Goal: Task Accomplishment & Management: Use online tool/utility

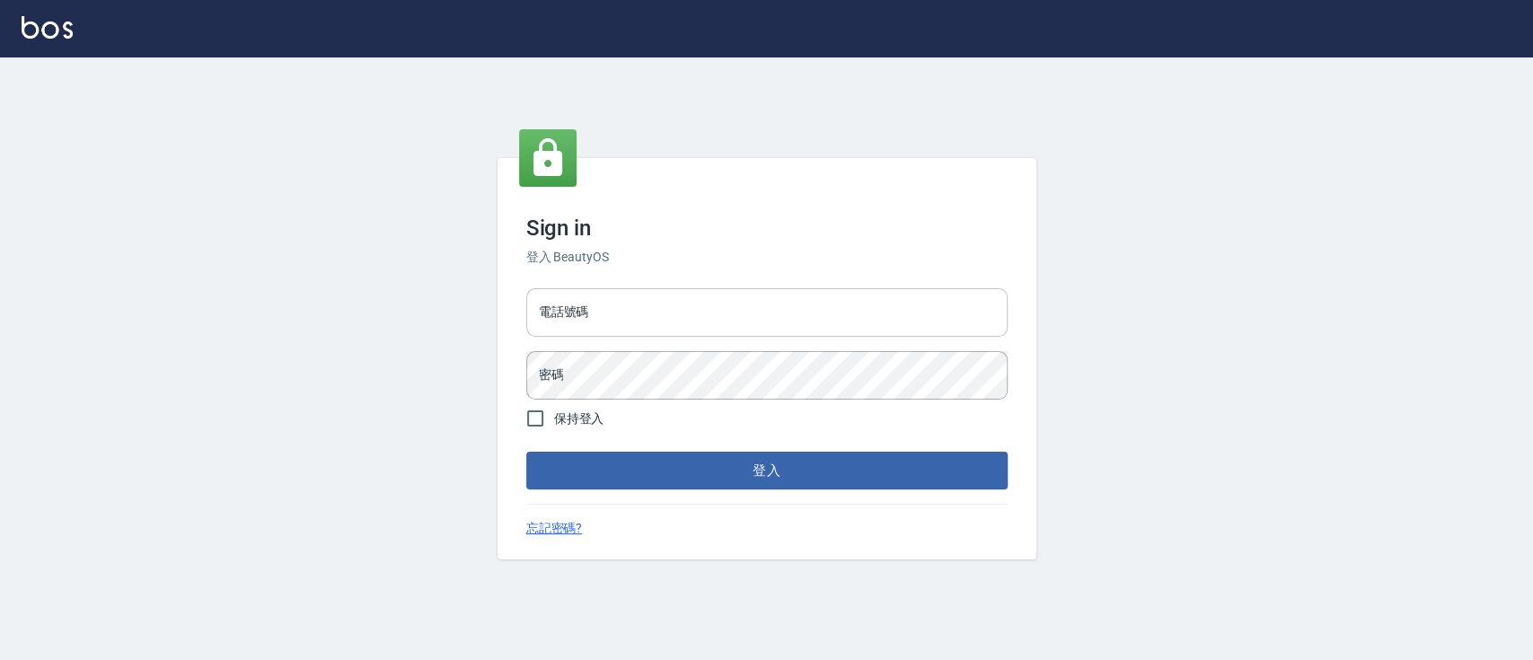
click at [626, 324] on input "電話號碼" at bounding box center [767, 312] width 482 height 49
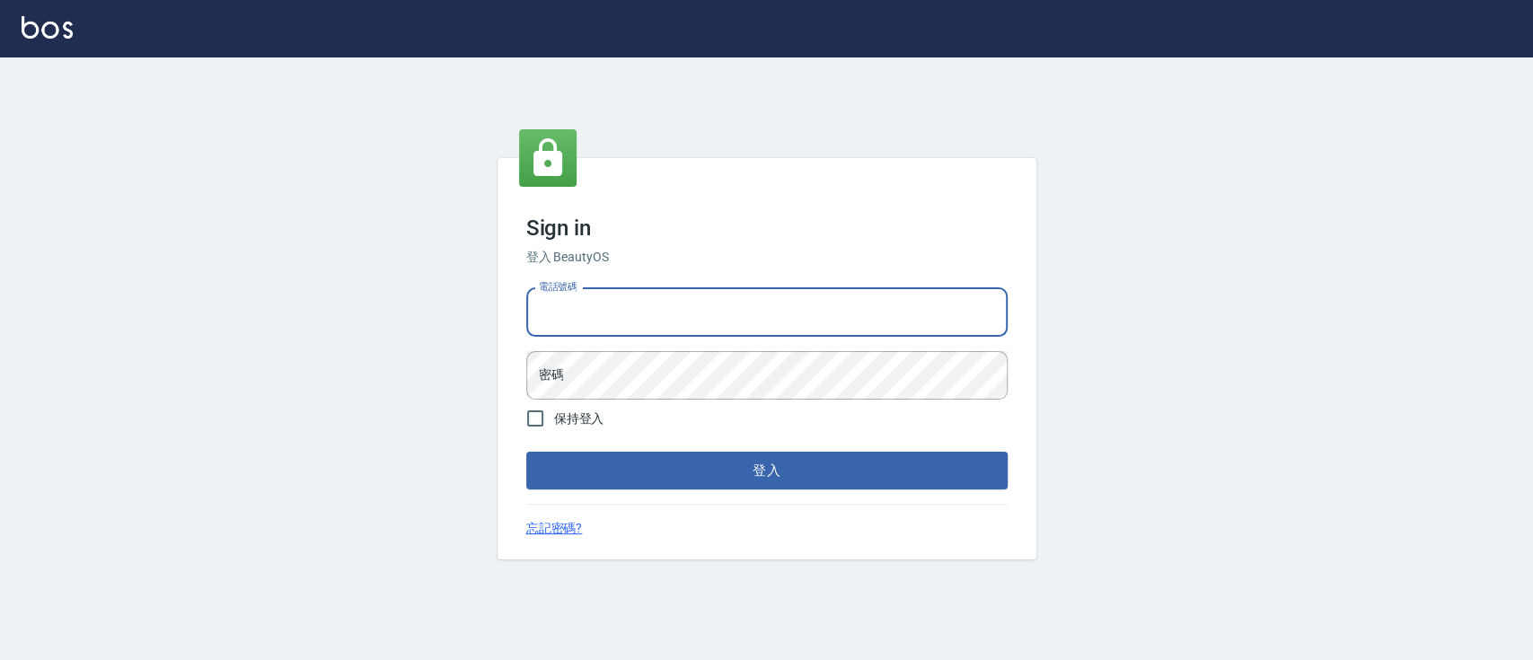
type input "0936904311"
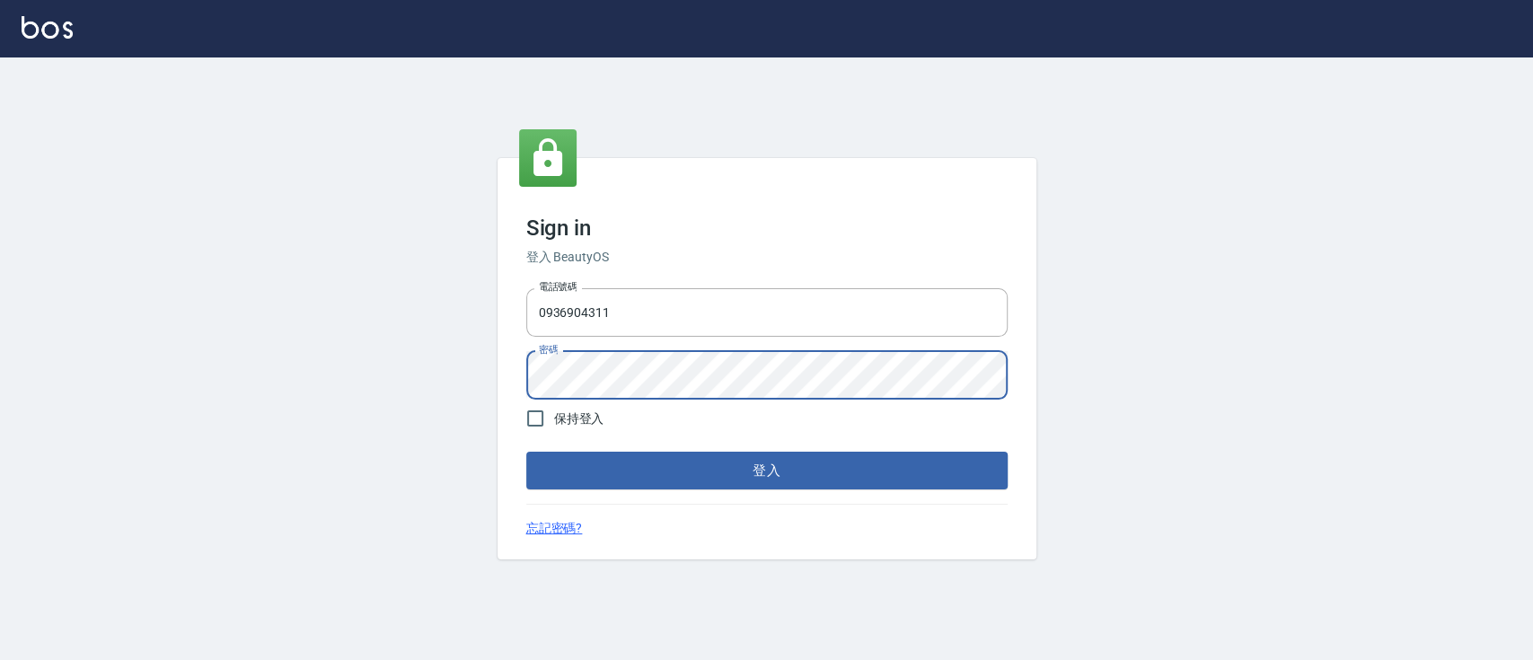
click at [526, 452] on button "登入" at bounding box center [767, 471] width 482 height 38
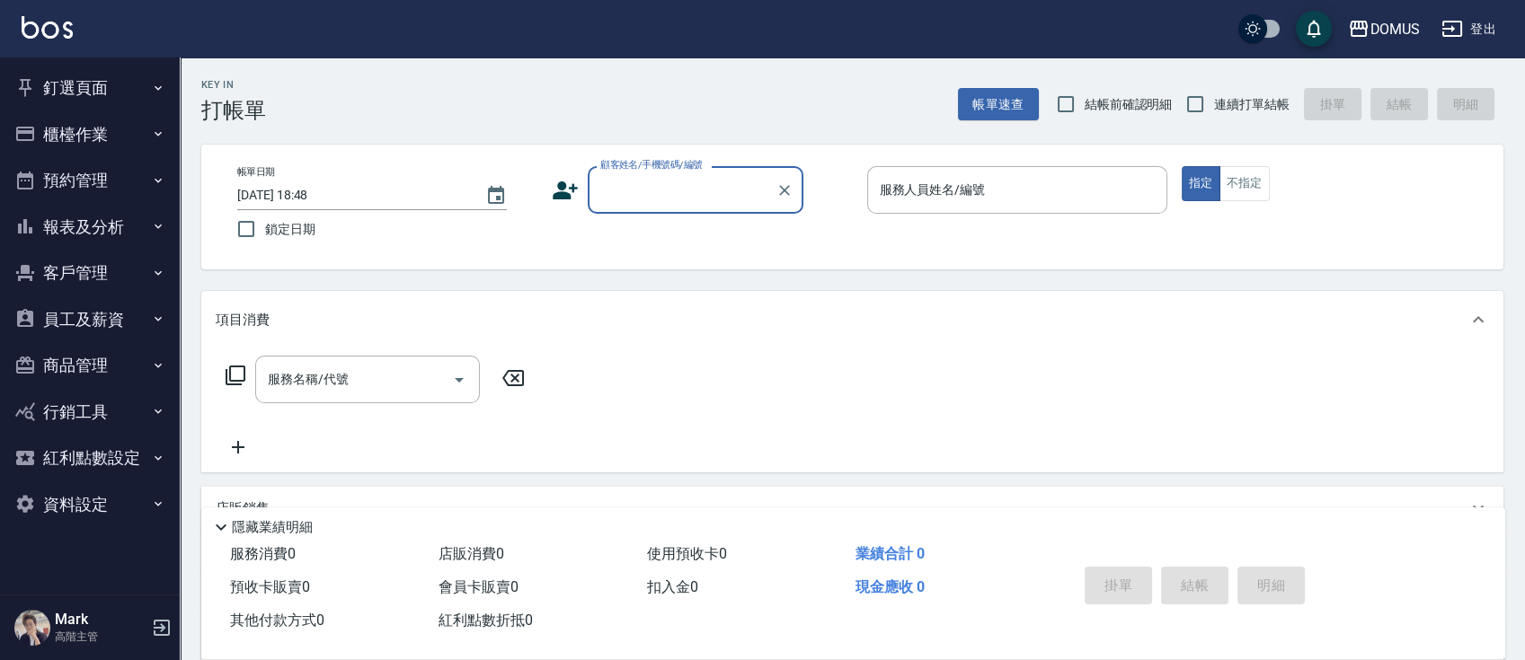
drag, startPoint x: 1234, startPoint y: 100, endPoint x: 1209, endPoint y: 143, distance: 49.9
click at [1233, 100] on span "連續打單結帳" at bounding box center [1251, 104] width 75 height 19
click at [1214, 100] on input "連續打單結帳" at bounding box center [1195, 104] width 38 height 38
checkbox input "true"
click at [656, 198] on input "顧客姓名/手機號碼/編號" at bounding box center [682, 189] width 172 height 31
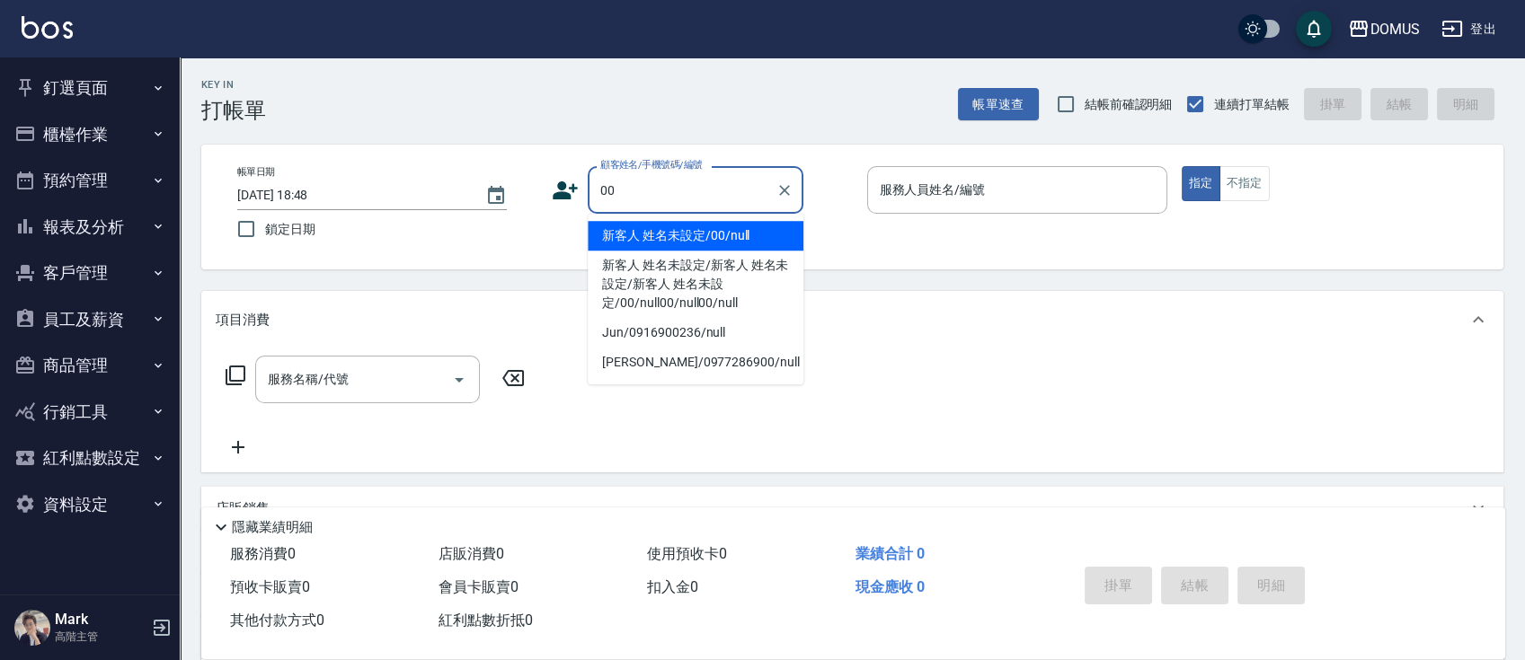
type input "新客人 姓名未設定/00/null"
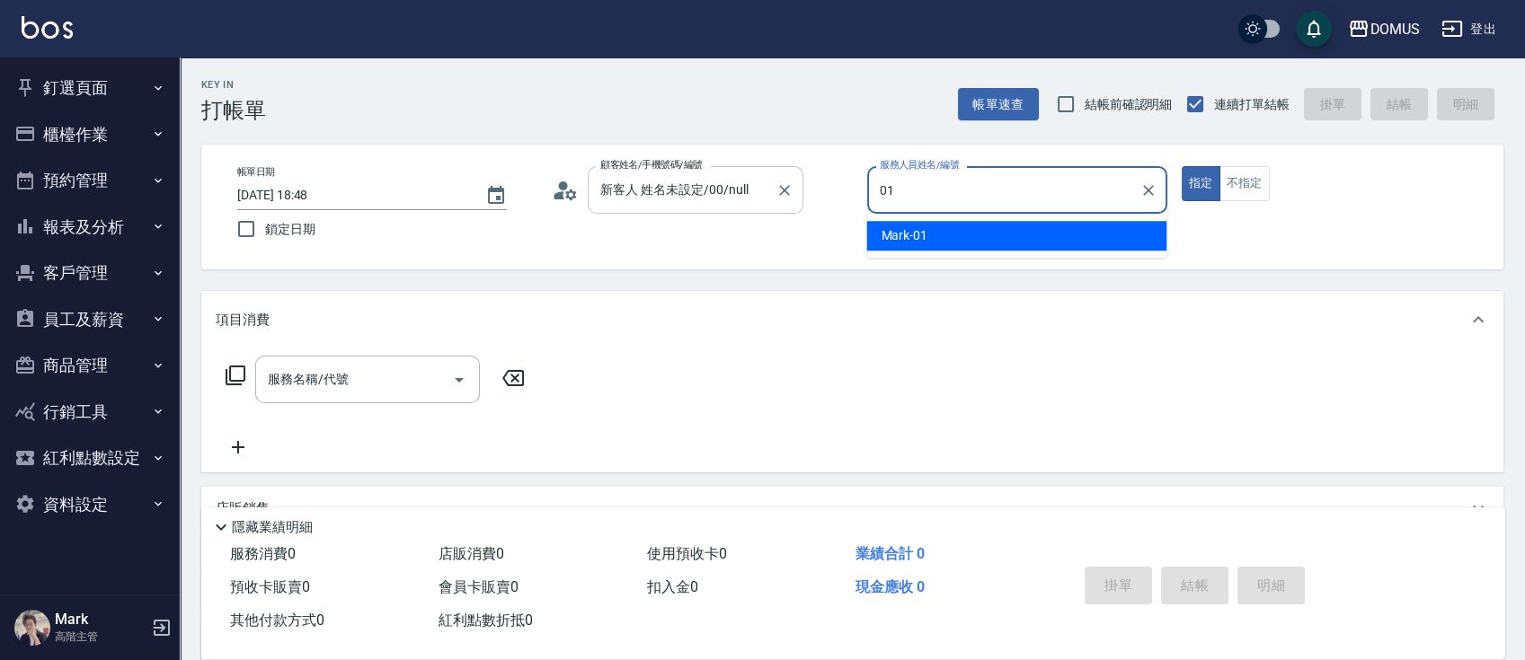
type input "Mark-01"
type button "true"
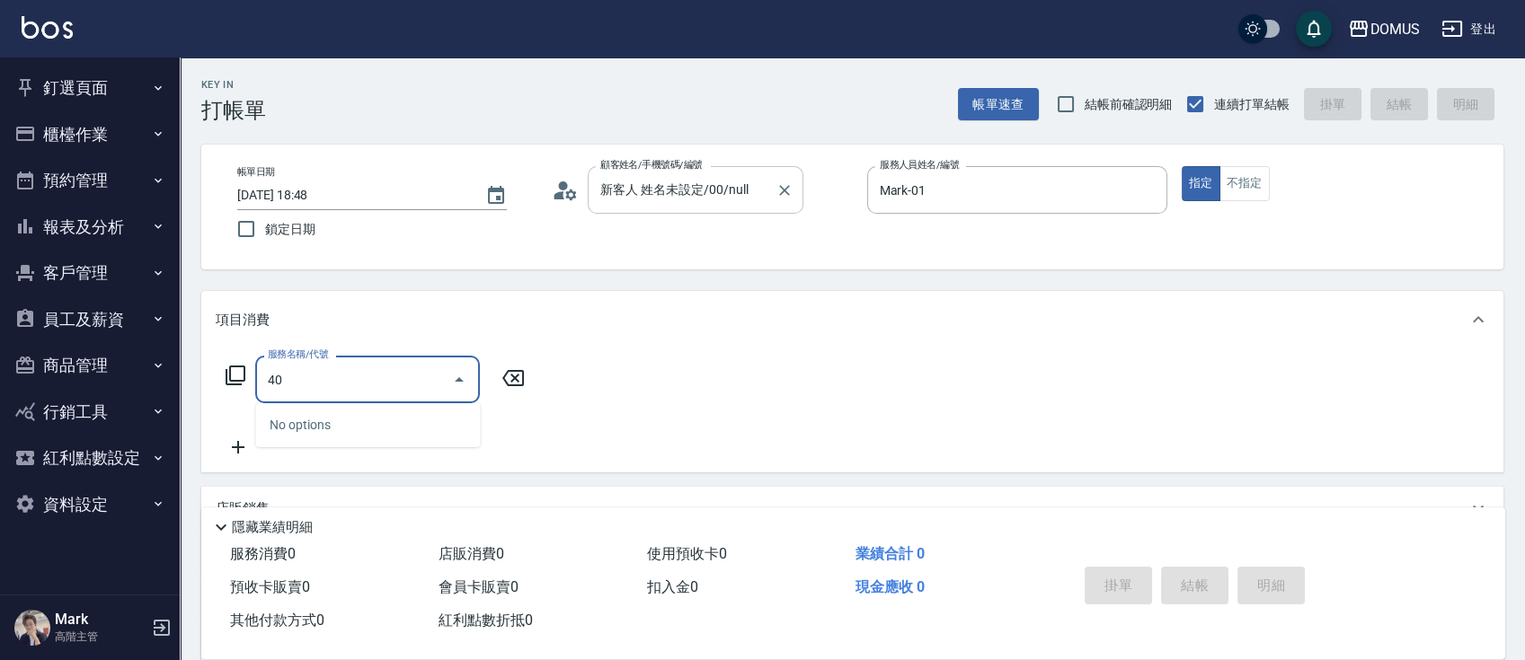
type input "401"
type input "20"
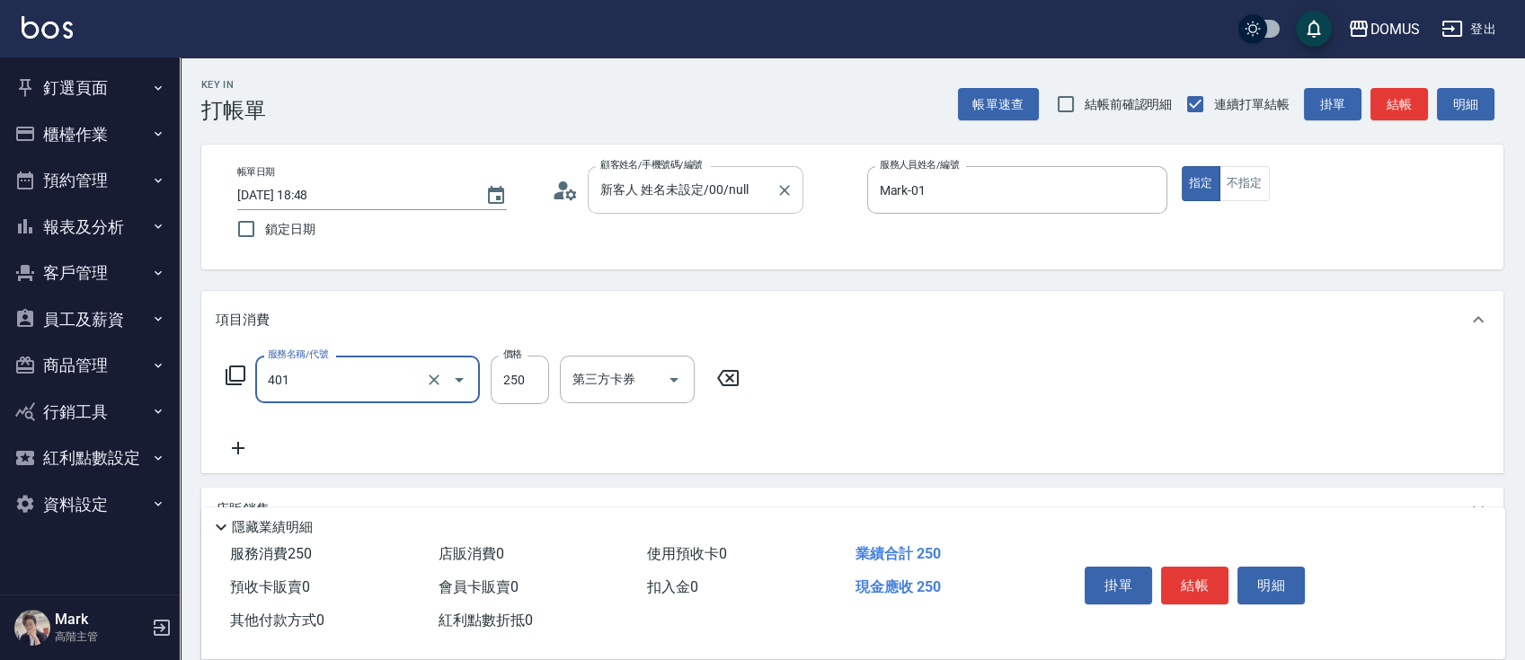
type input "剪髮(401)"
type input "0"
type input "20"
type input "200"
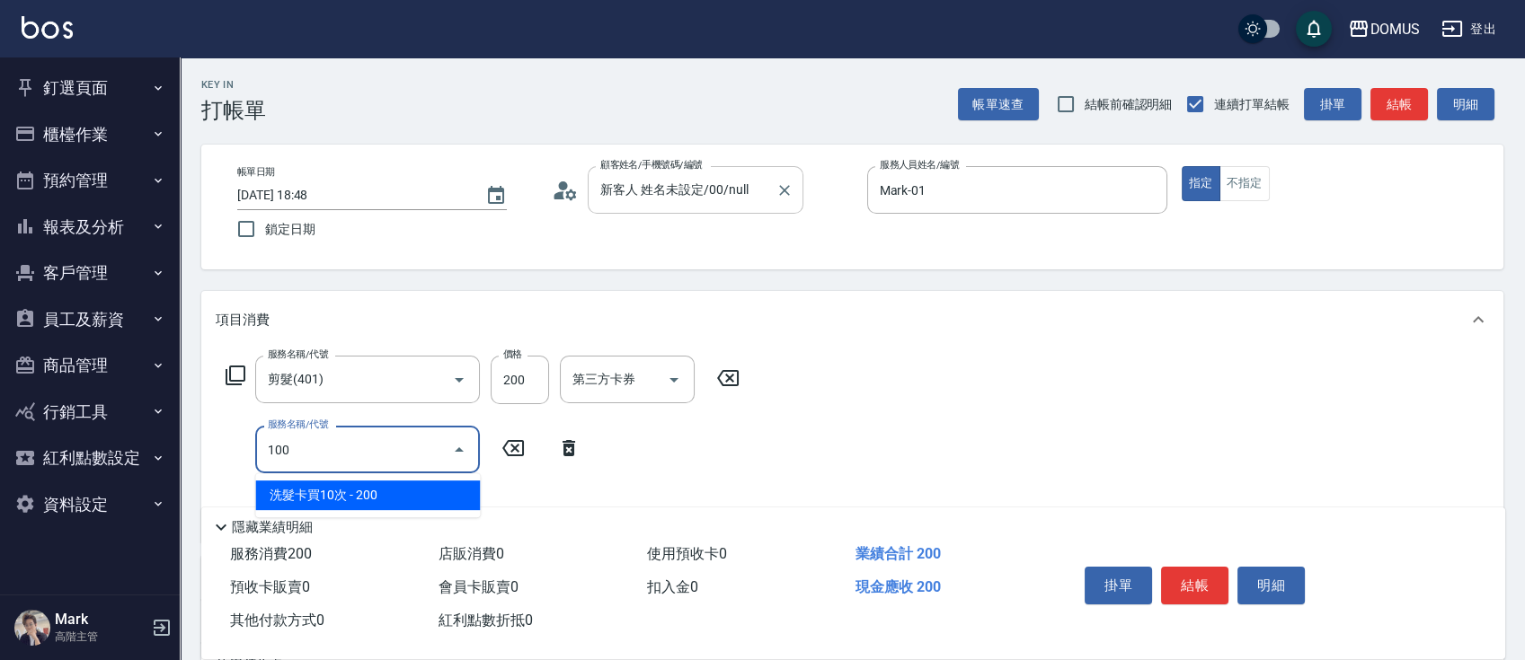
type input "1001"
type input "90"
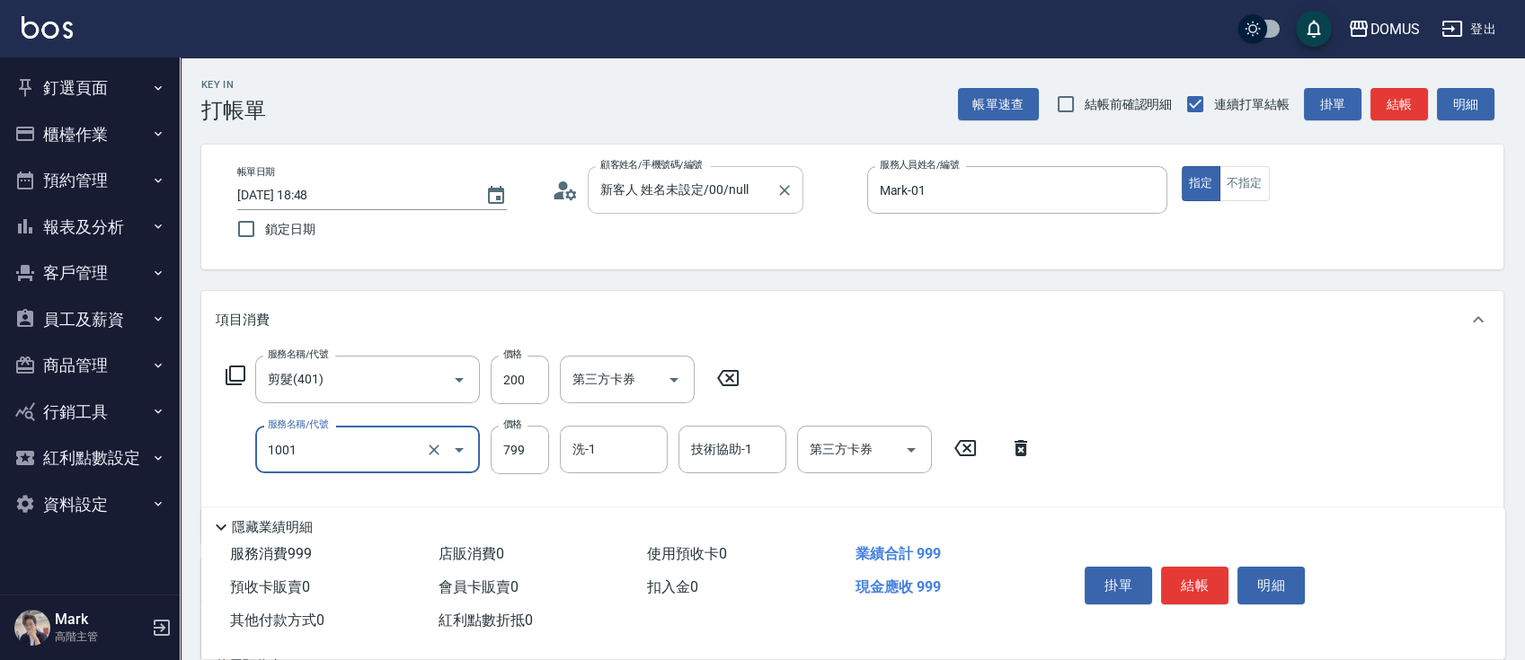
type input "洗+AB劑(1001)"
type input "20"
type input "80"
type input "100"
type input "800"
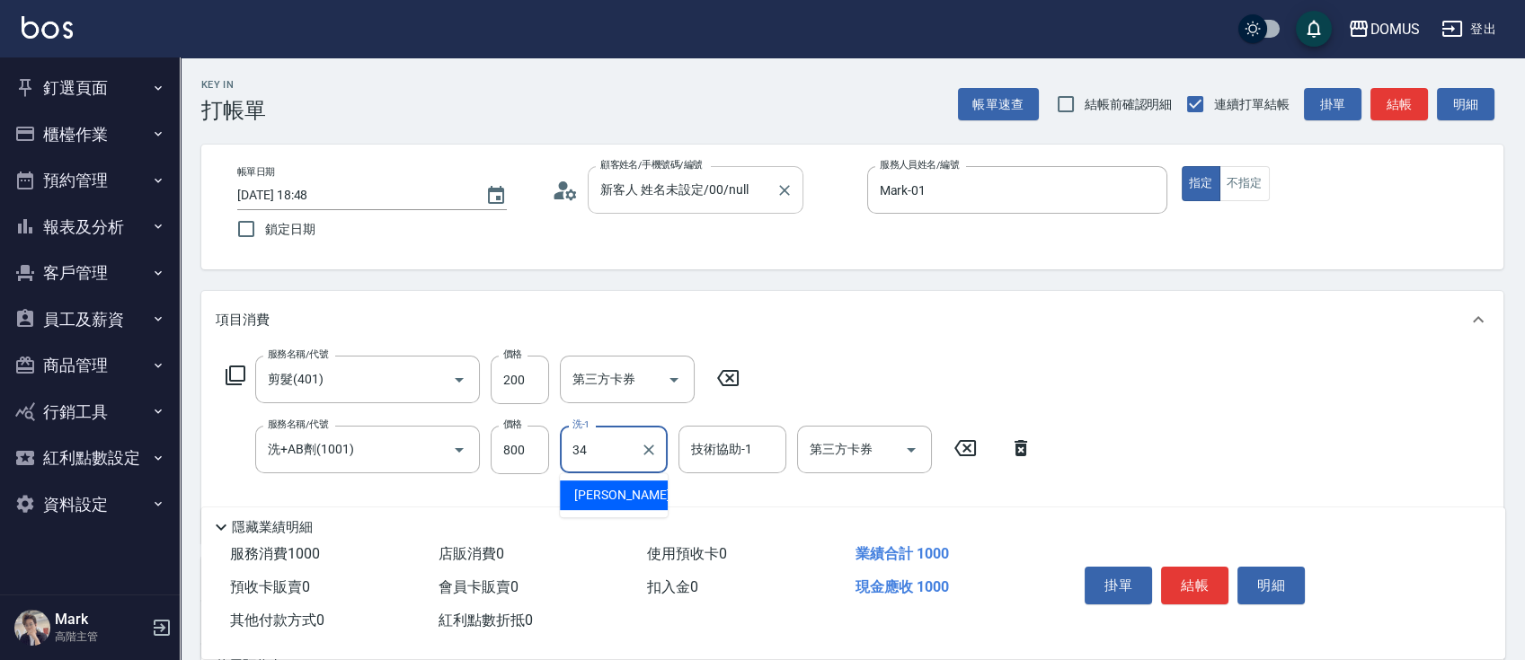
type input "[PERSON_NAME]-34"
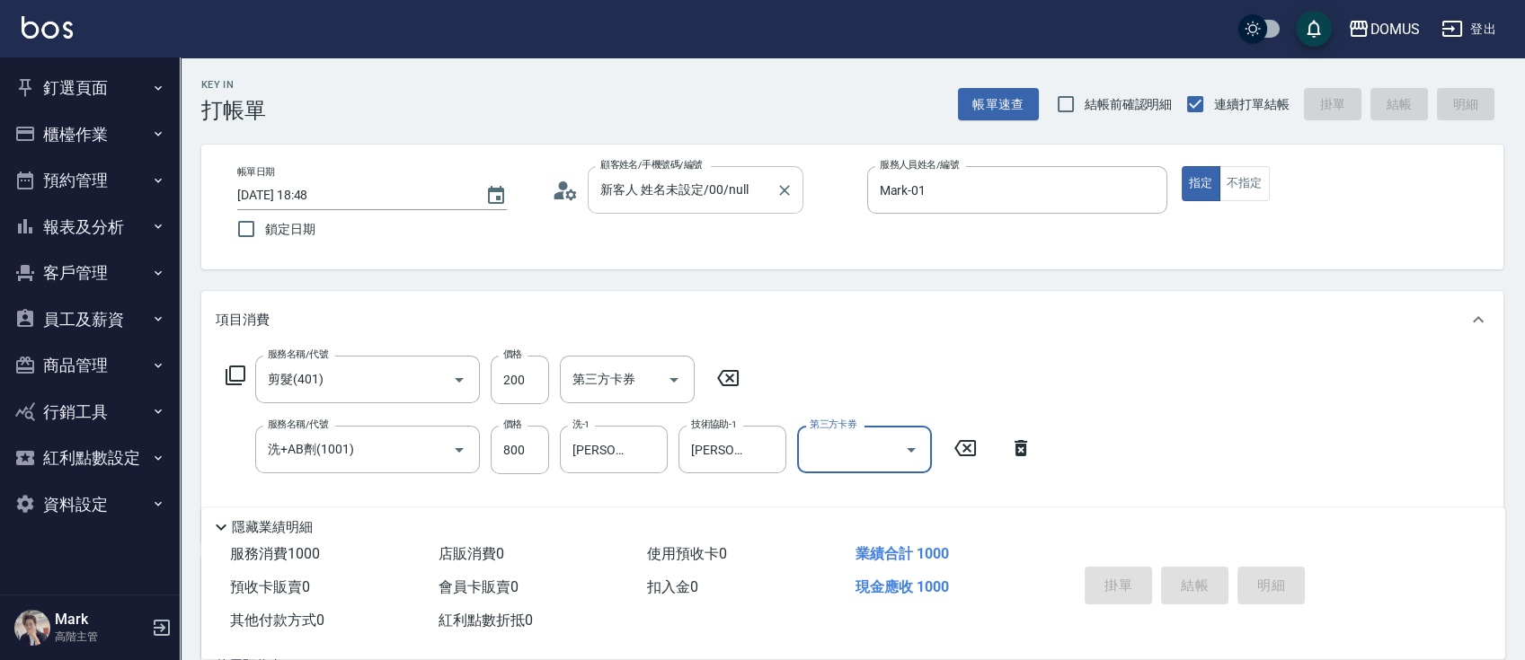
type input "0"
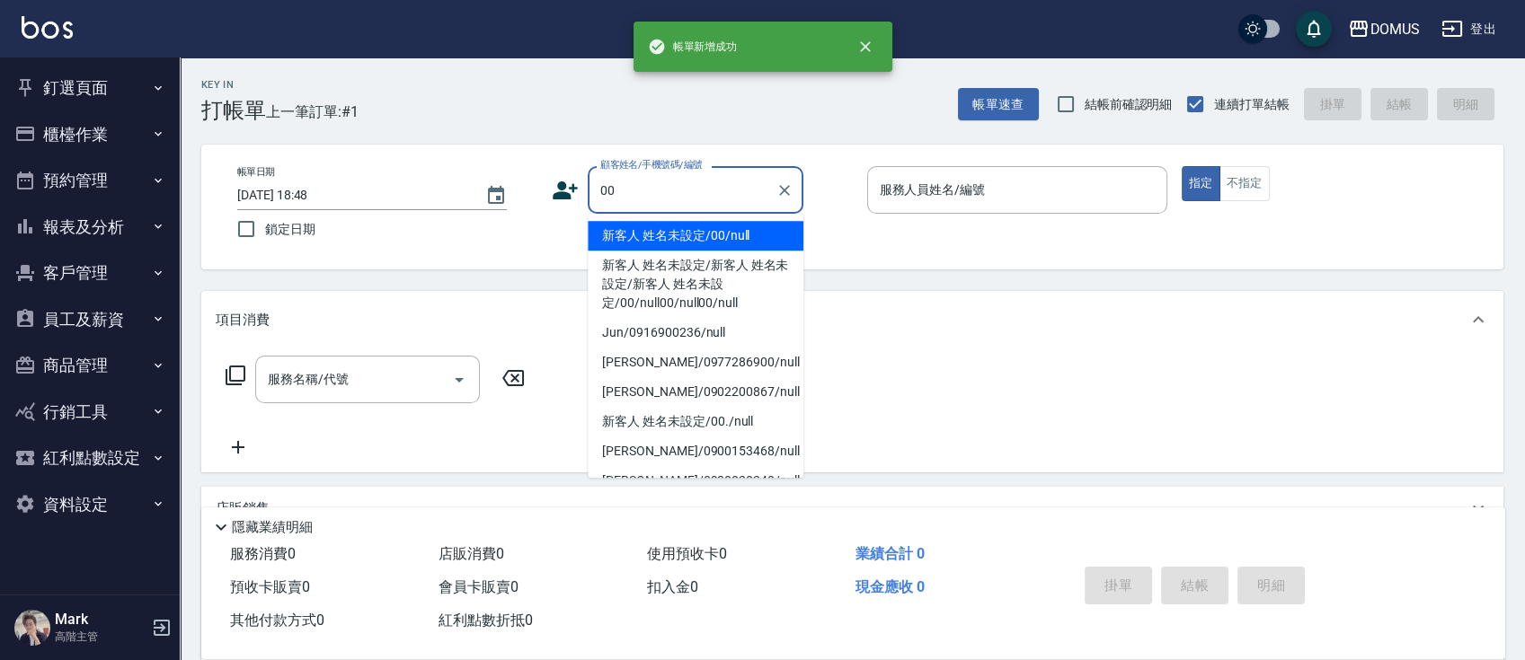
type input "新客人 姓名未設定/00/null"
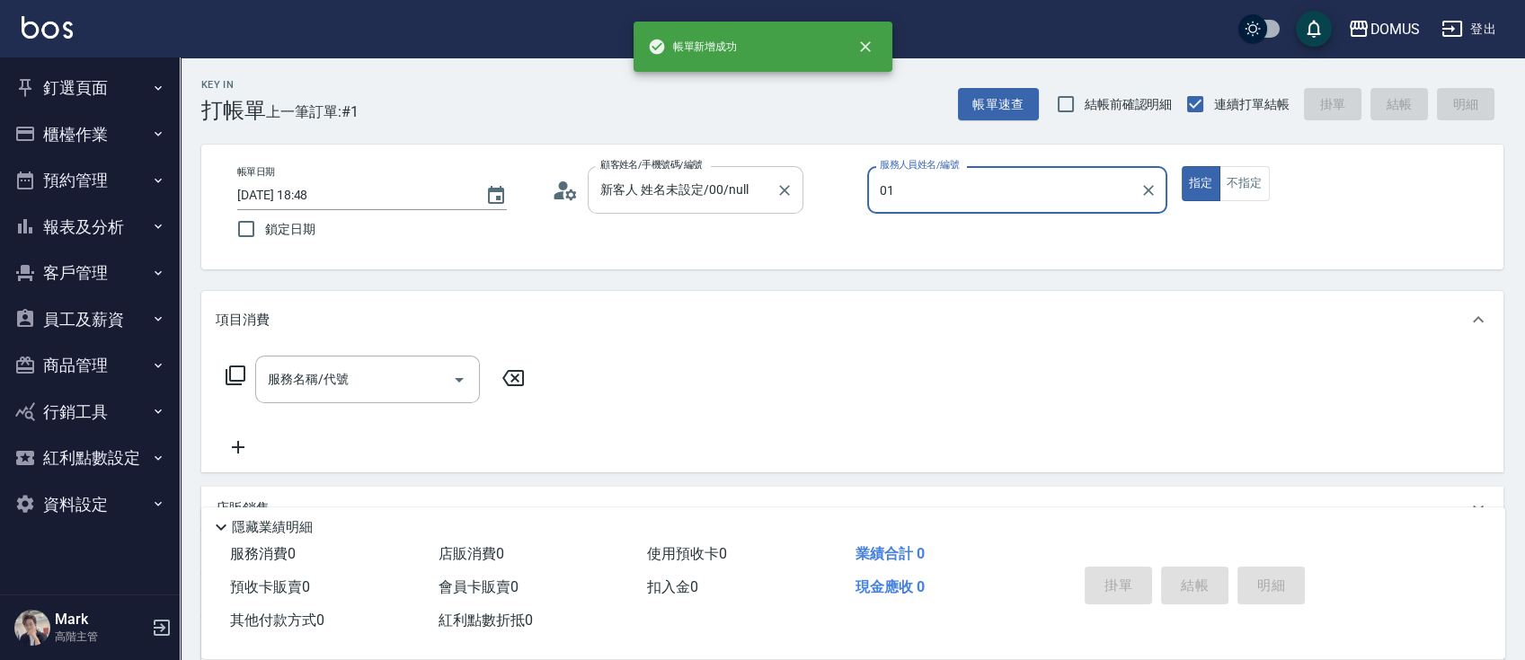
type input "Mark-01"
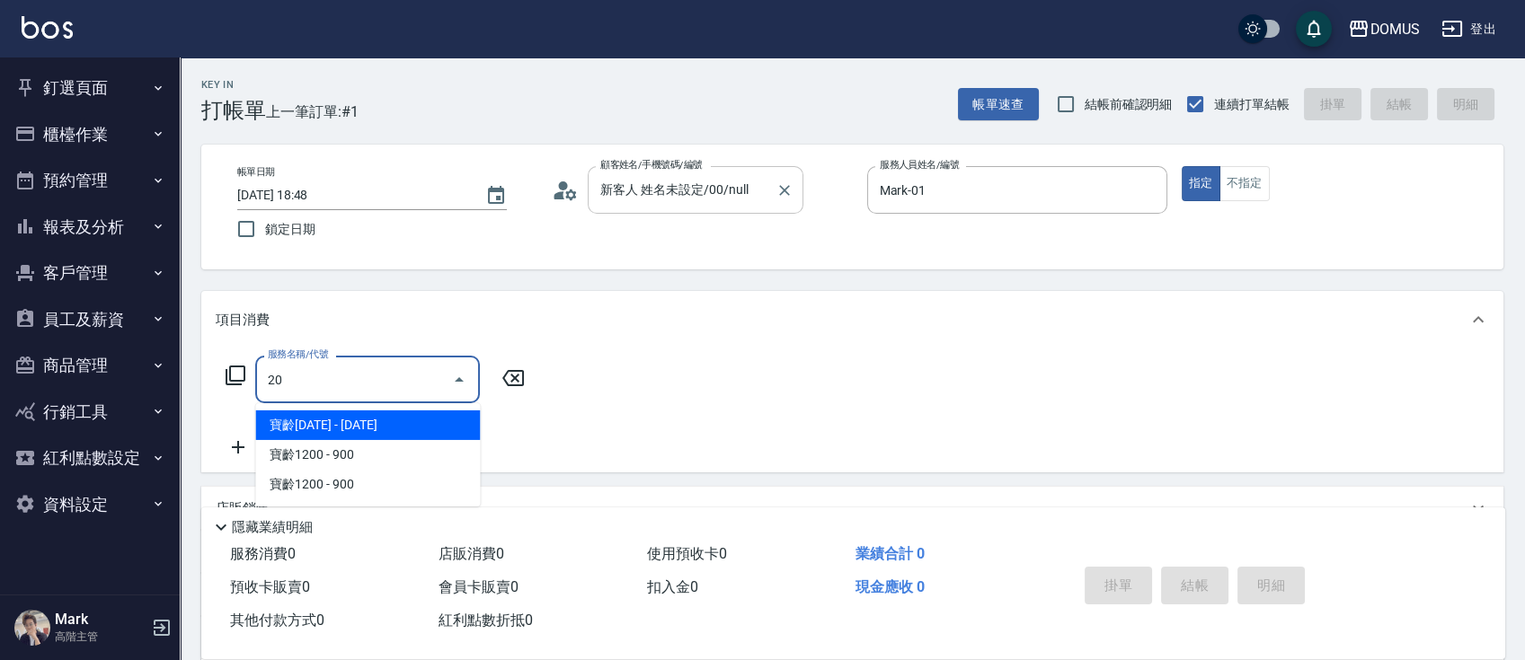
type input "206"
type input "20"
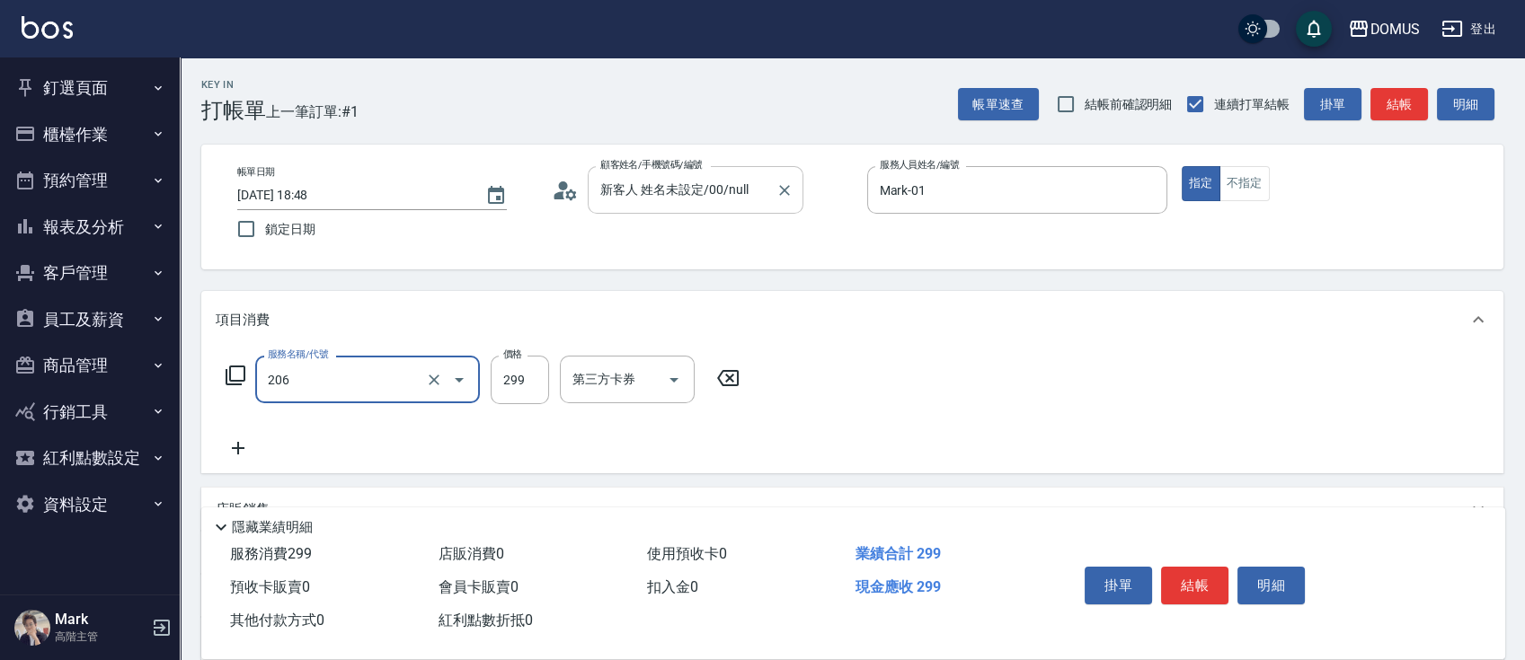
type input "健康洗髮(206)"
type input "3"
type input "0"
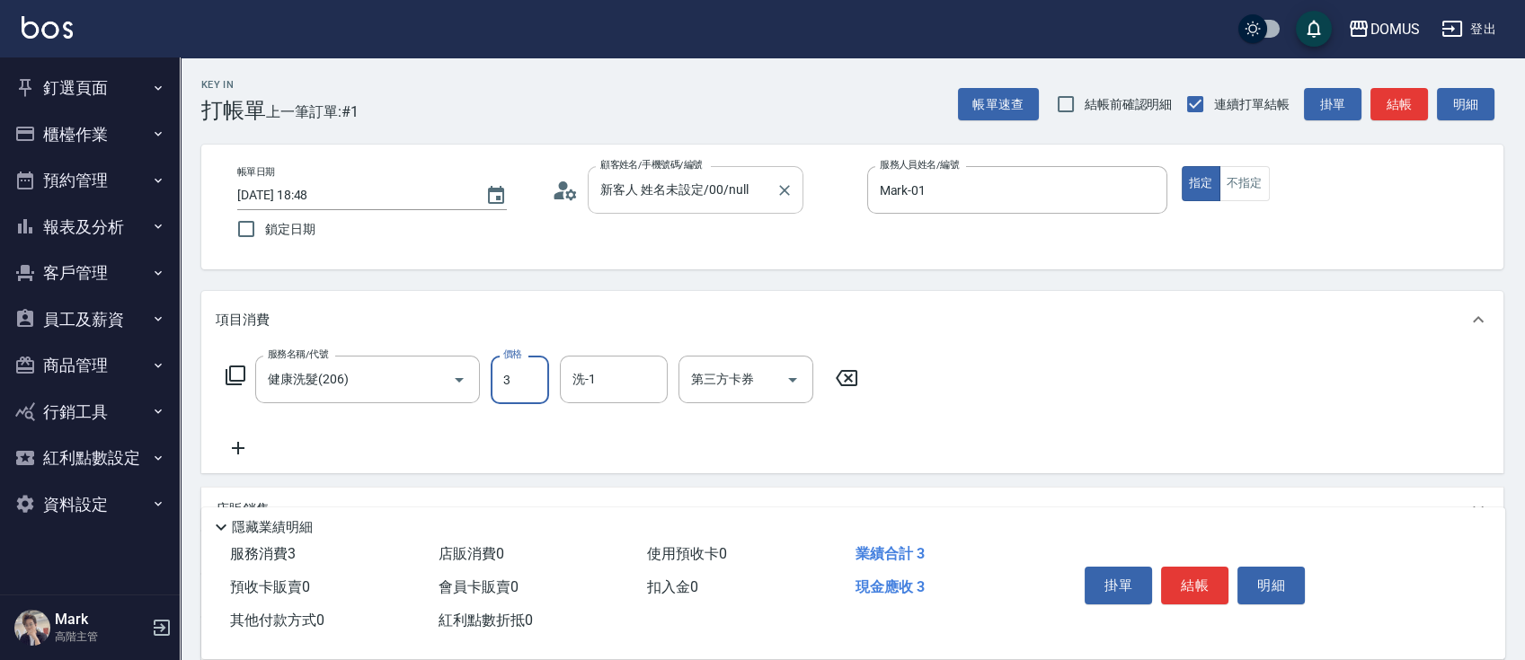
type input "30"
type input "300"
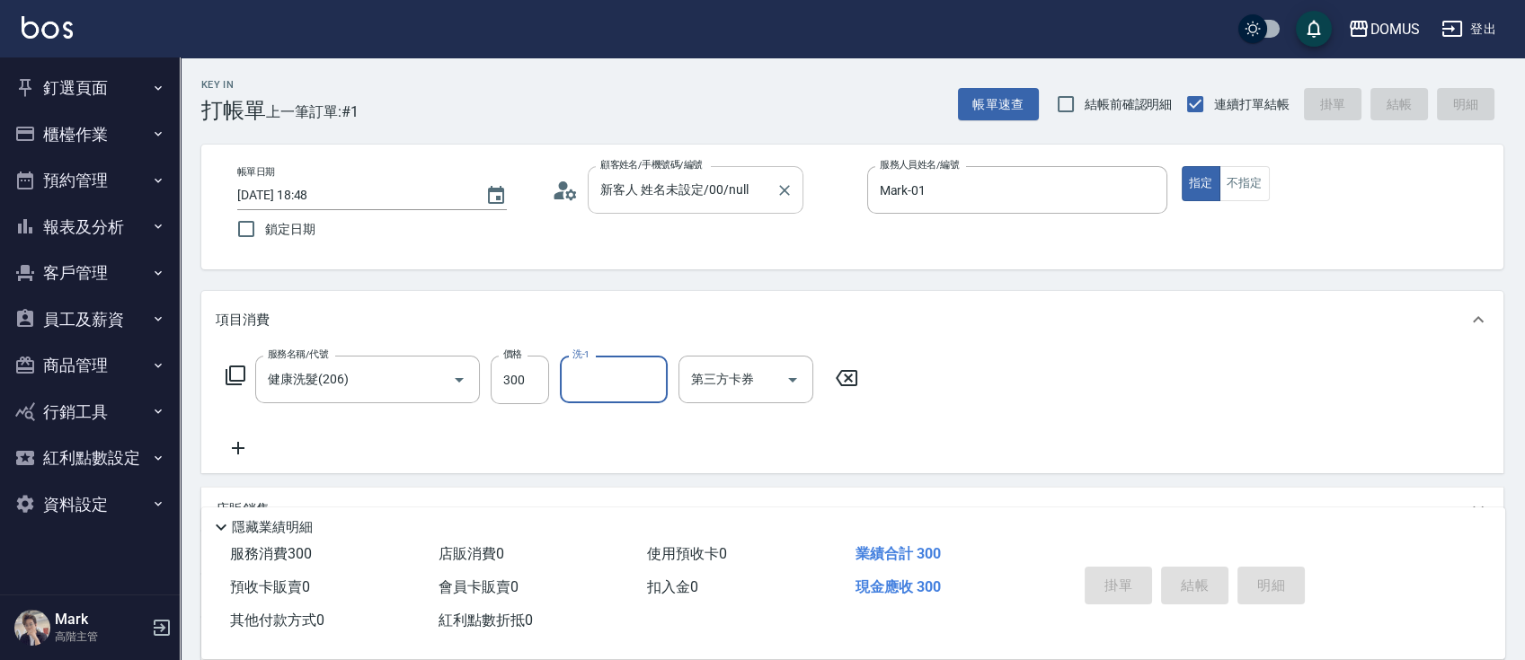
type input "0"
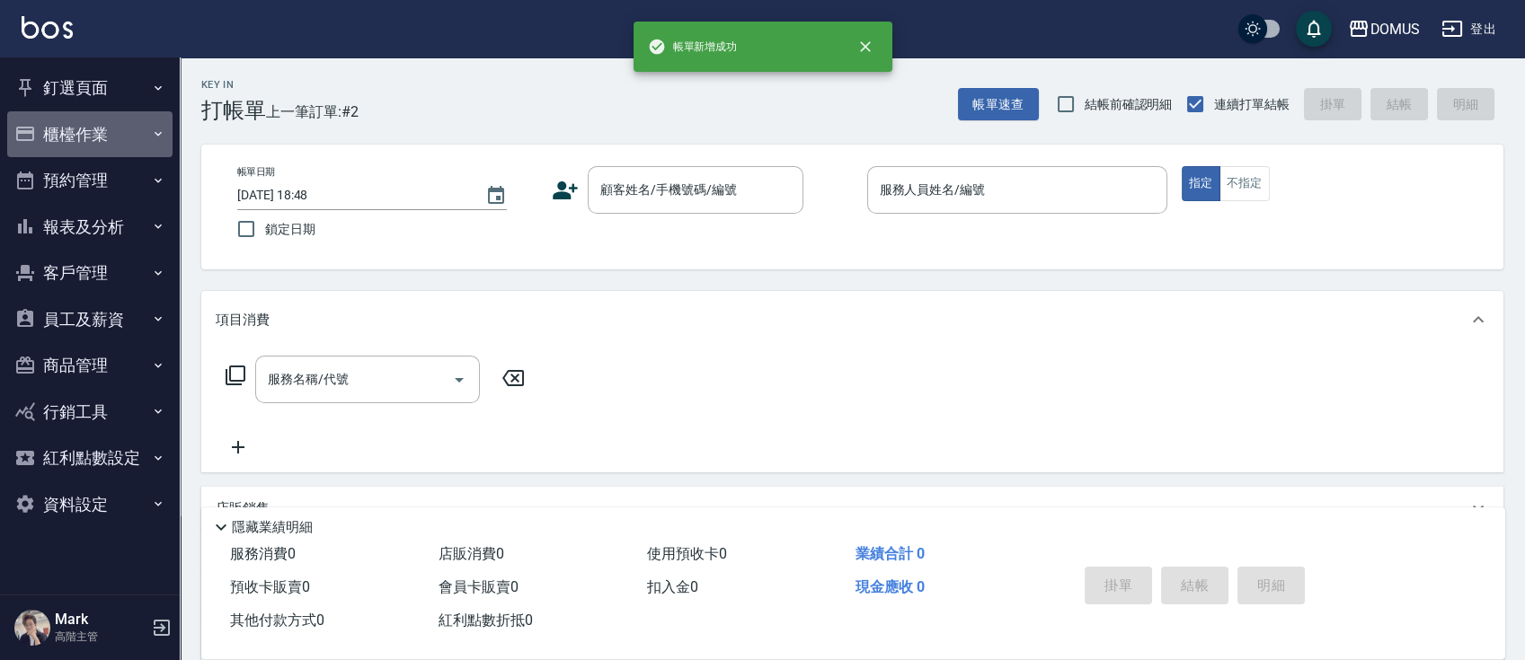
click at [39, 129] on button "櫃檯作業" at bounding box center [89, 134] width 165 height 47
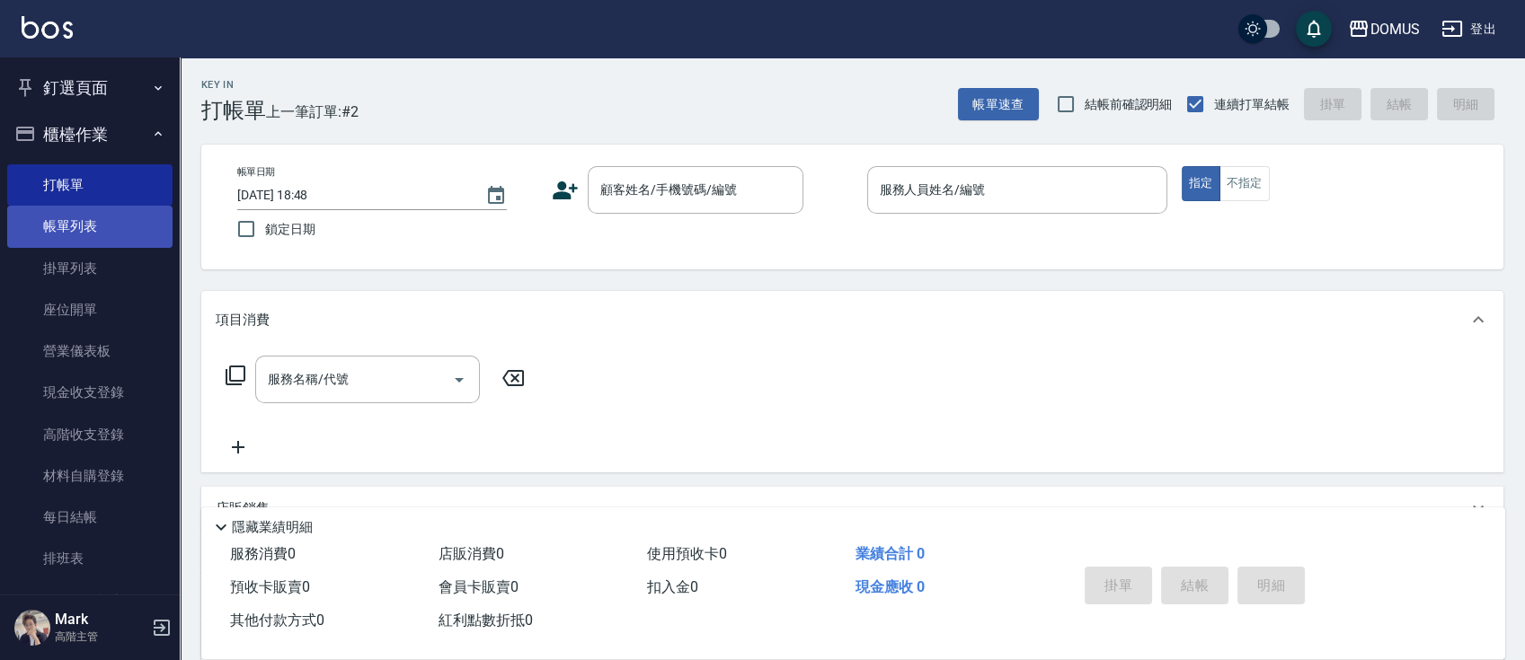
click at [65, 227] on link "帳單列表" at bounding box center [89, 226] width 165 height 41
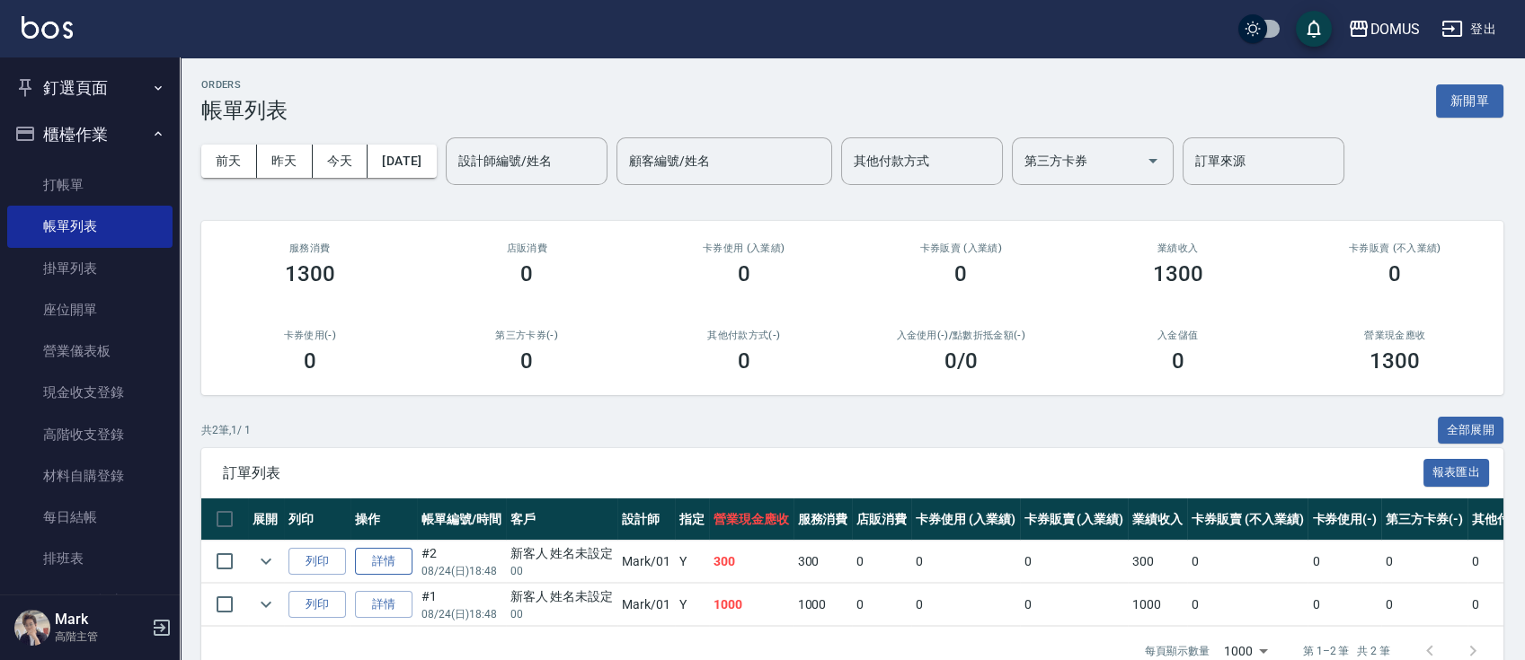
click at [370, 558] on link "詳情" at bounding box center [383, 562] width 57 height 28
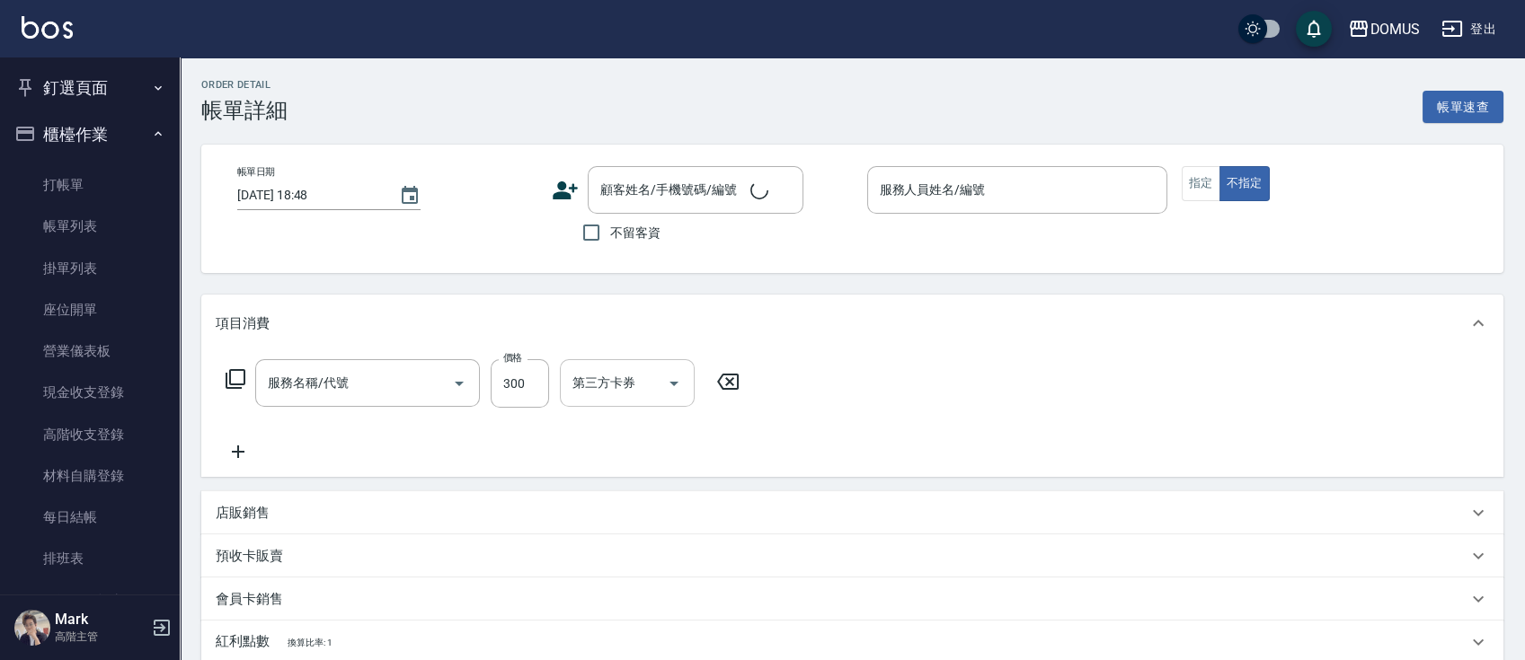
type input "Mark-01"
type input "30"
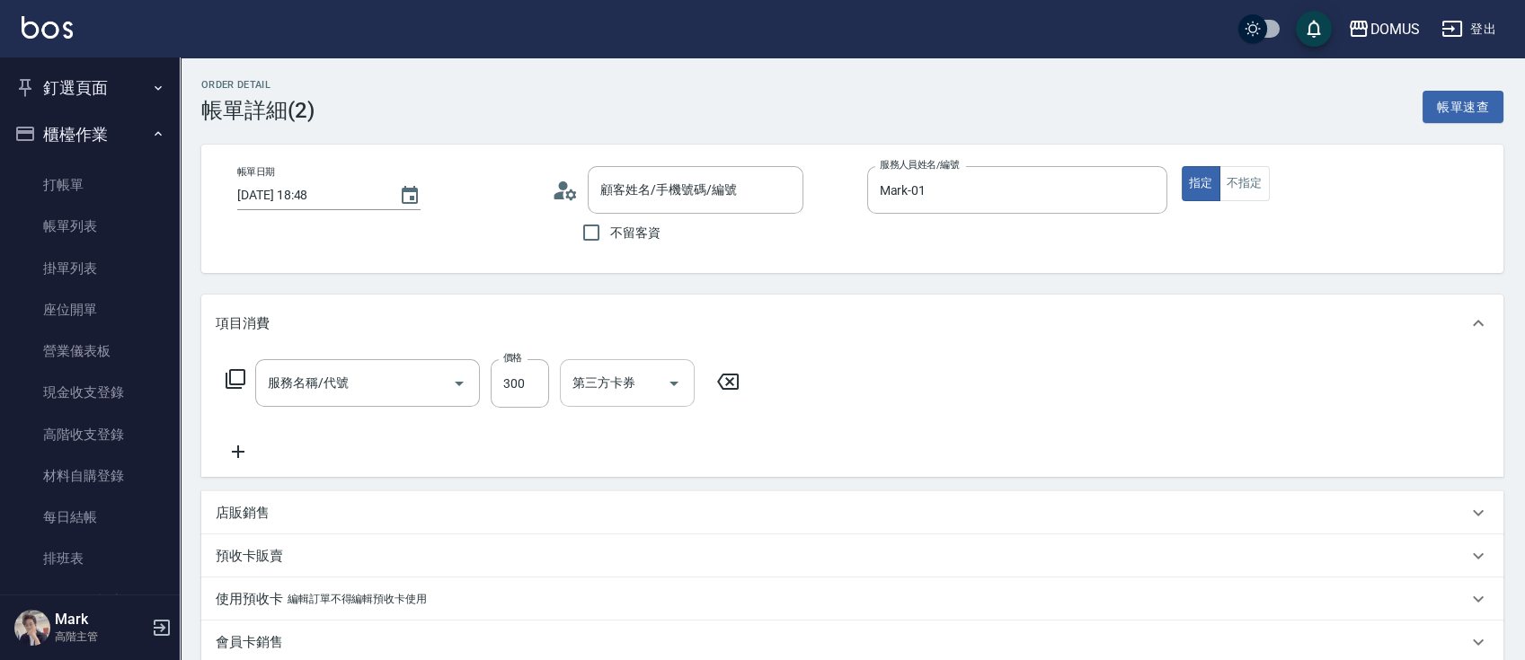
type input "健康洗髮(206)"
type input "新客人 姓名未設定/00/null"
drag, startPoint x: 583, startPoint y: 394, endPoint x: 561, endPoint y: 395, distance: 22.5
click at [564, 395] on div "洗-1" at bounding box center [614, 383] width 108 height 48
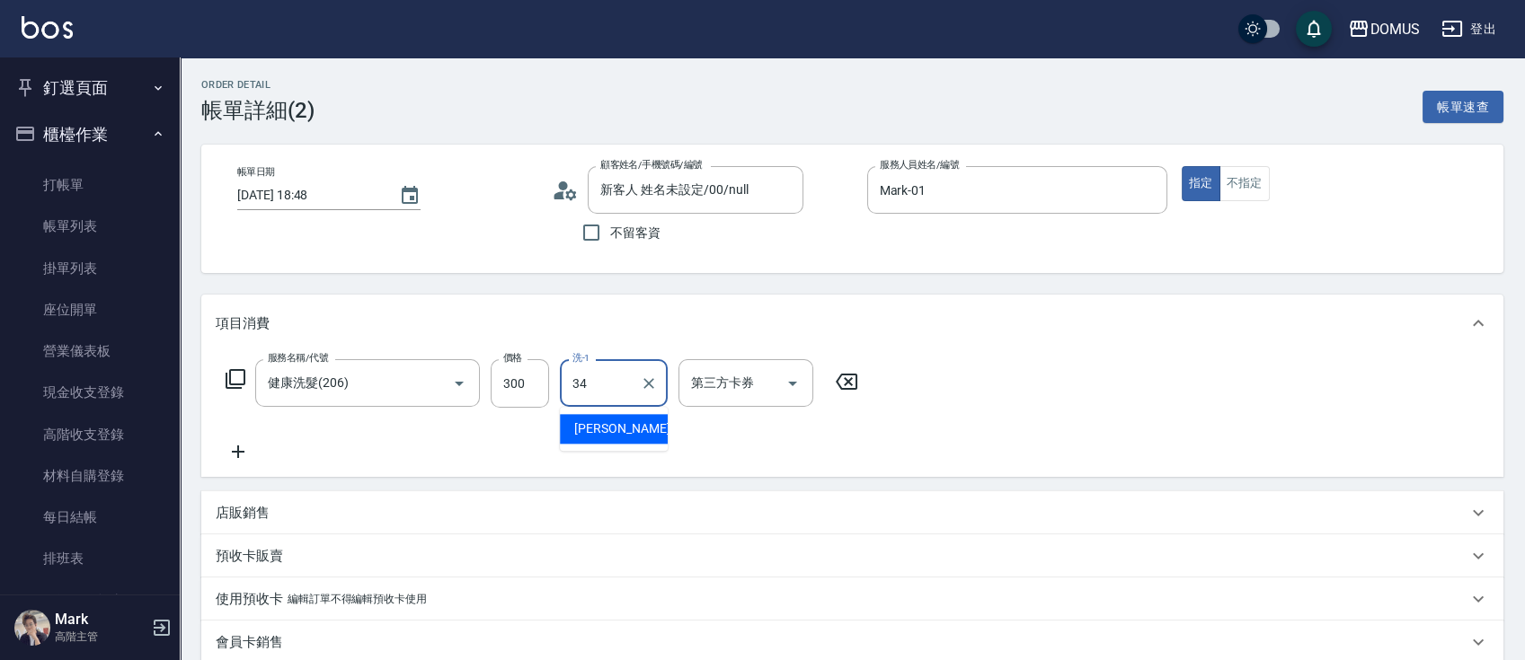
type input "[PERSON_NAME]-34"
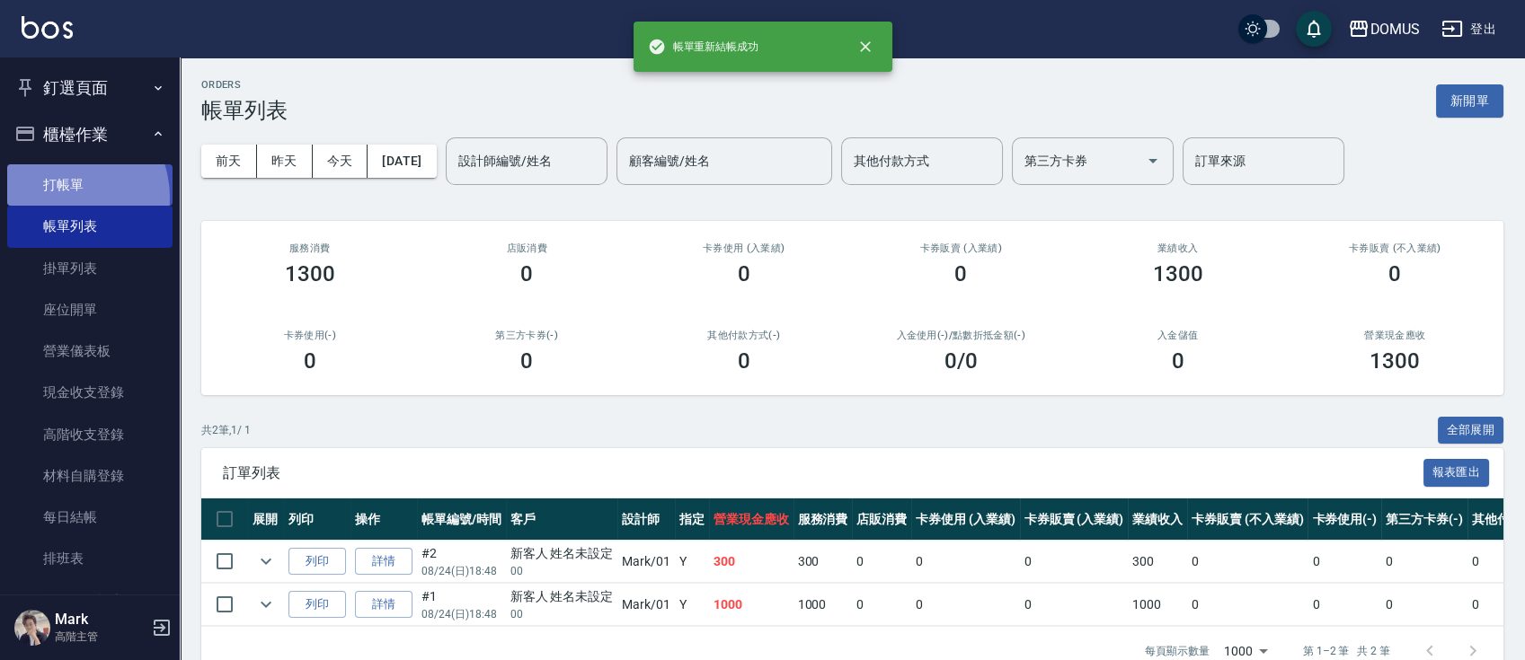
click at [58, 198] on link "打帳單" at bounding box center [89, 184] width 165 height 41
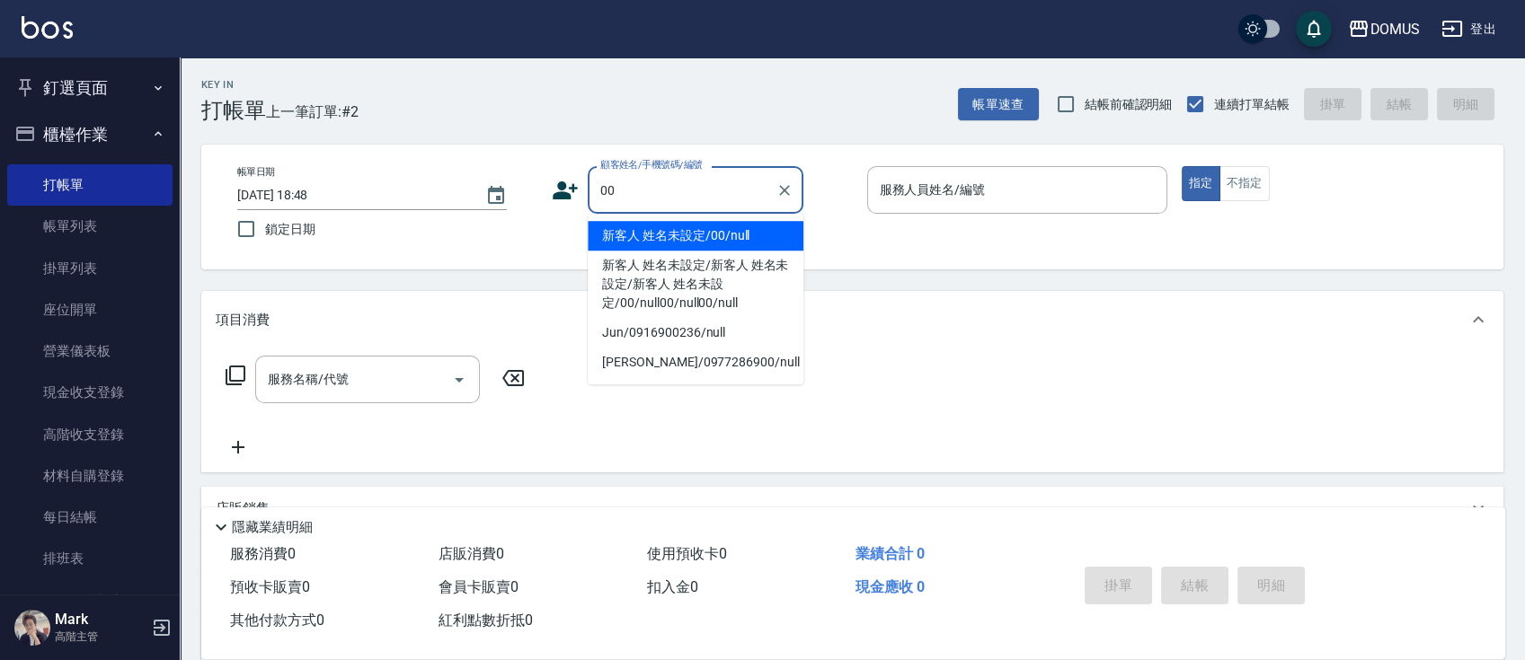
type input "新客人 姓名未設定/00/null"
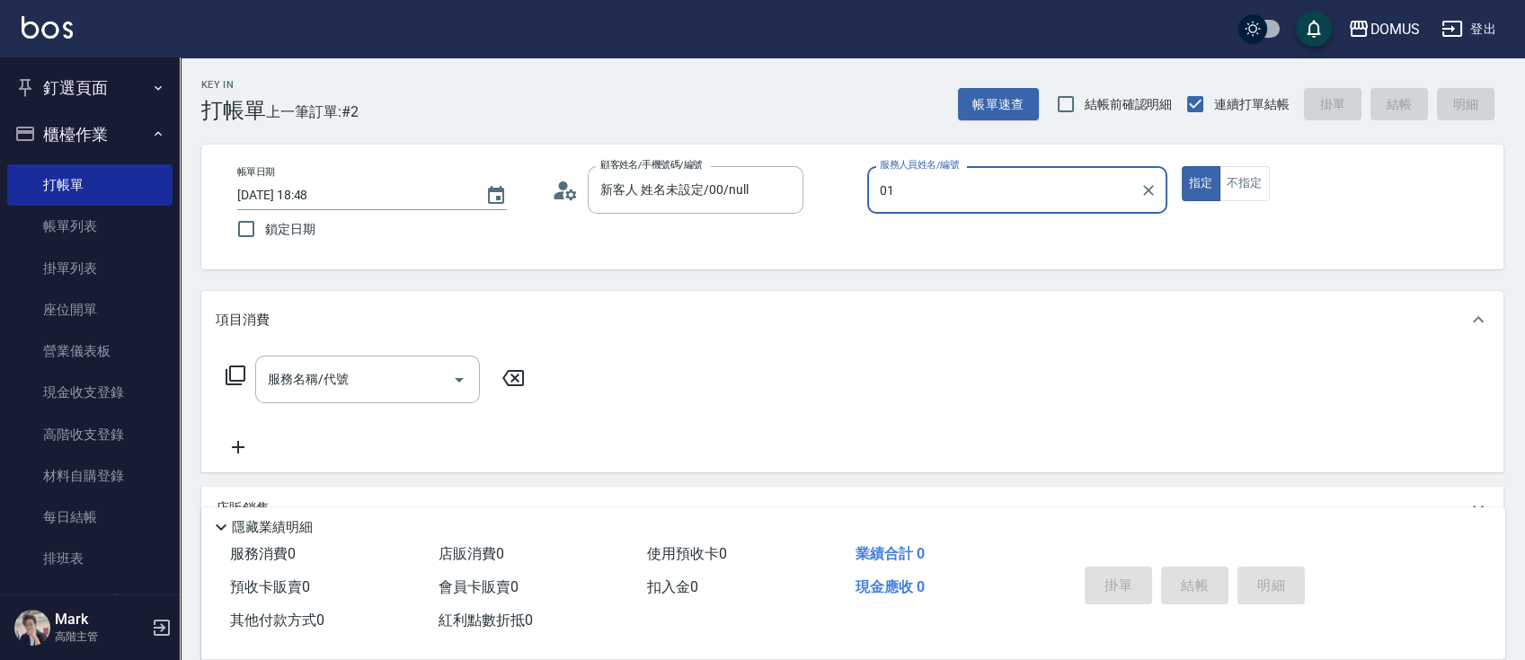
type input "Mark-01"
type button "true"
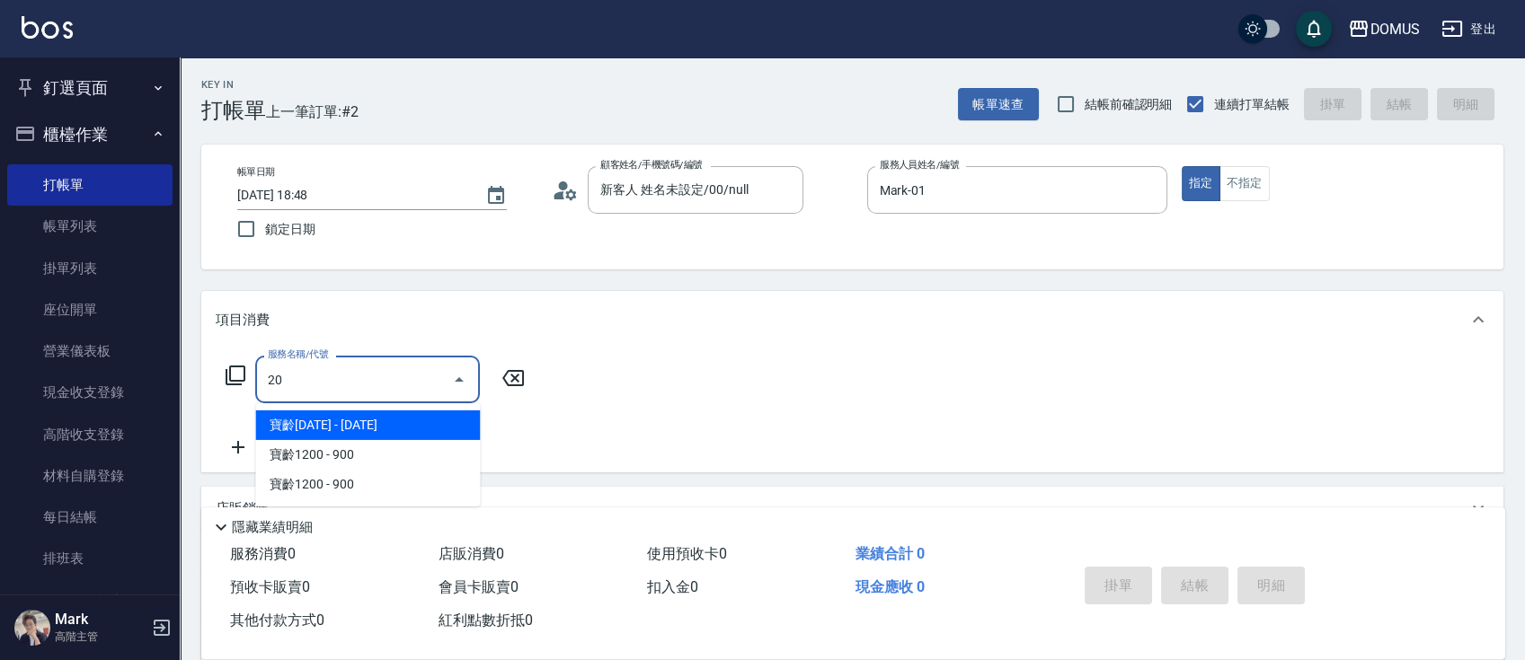
type input "206"
type input "20"
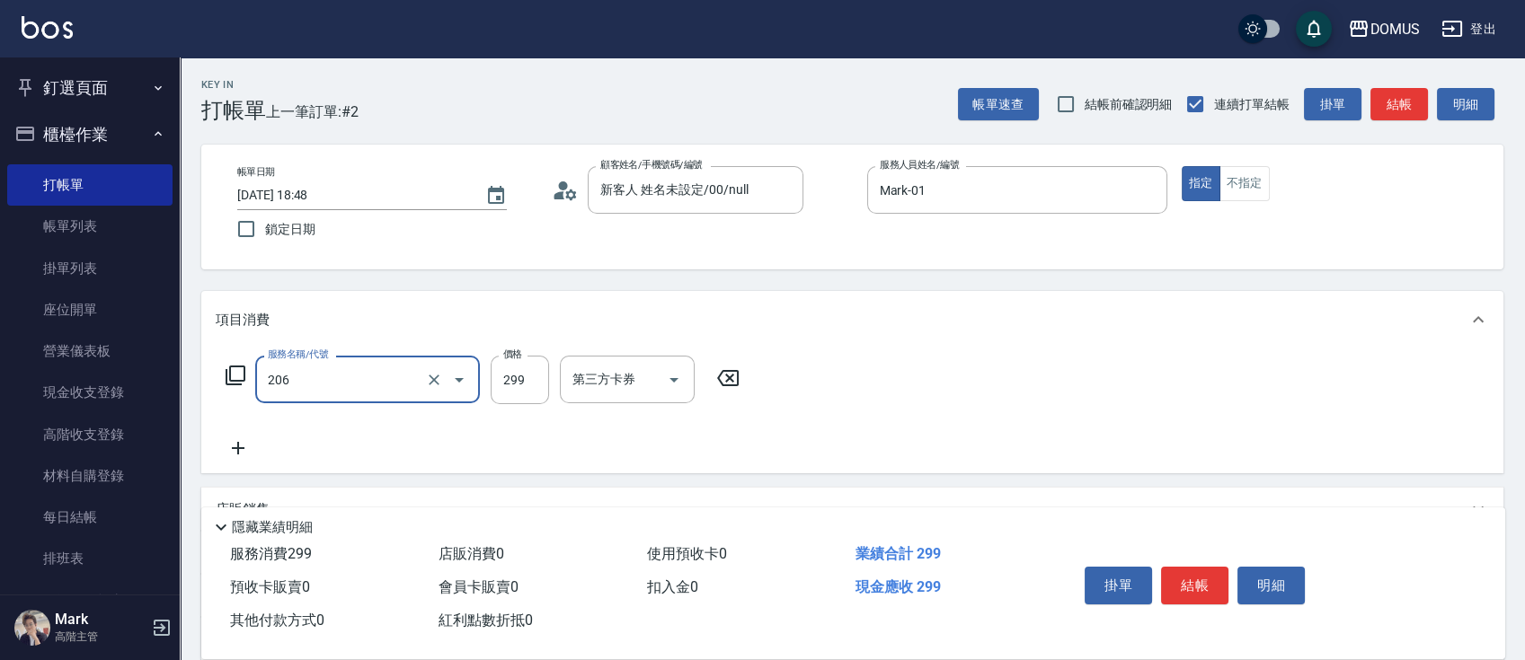
type input "健康洗髮(206)"
type input "3"
type input "0"
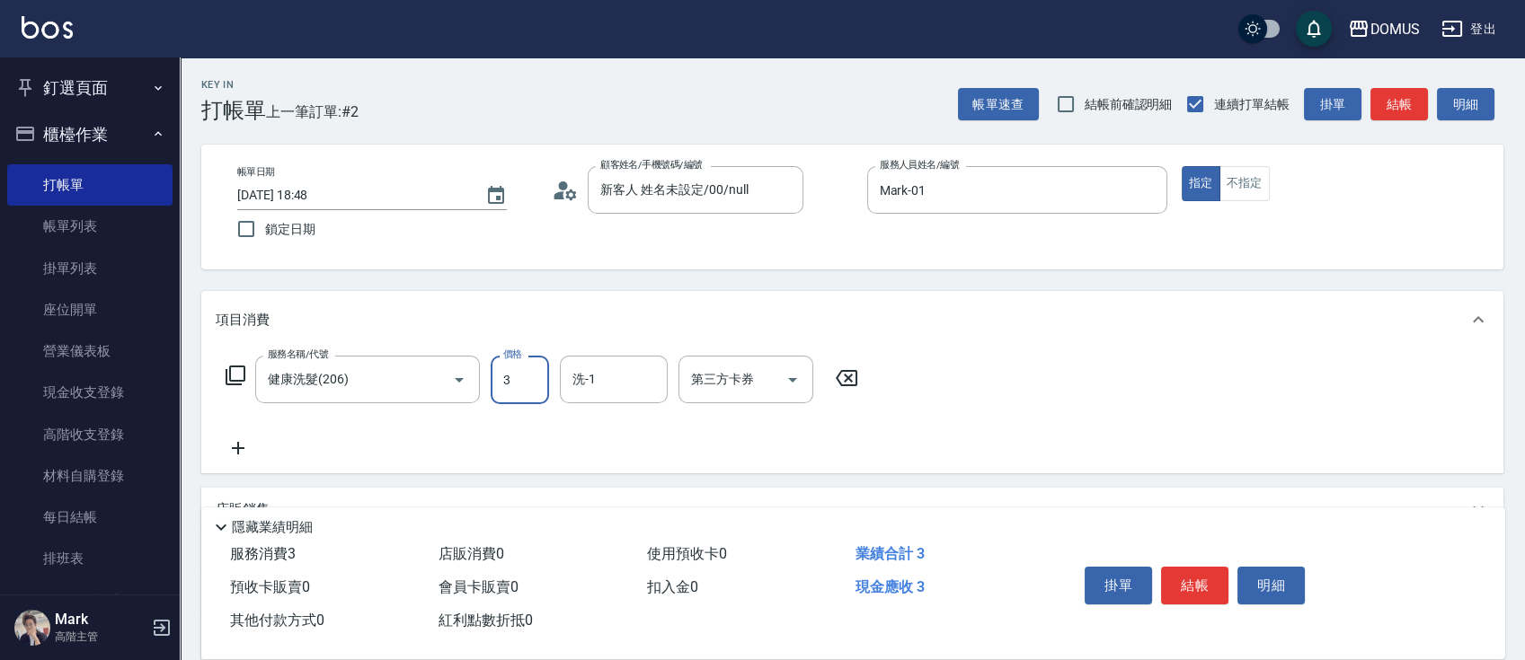
type input "30"
type input "300"
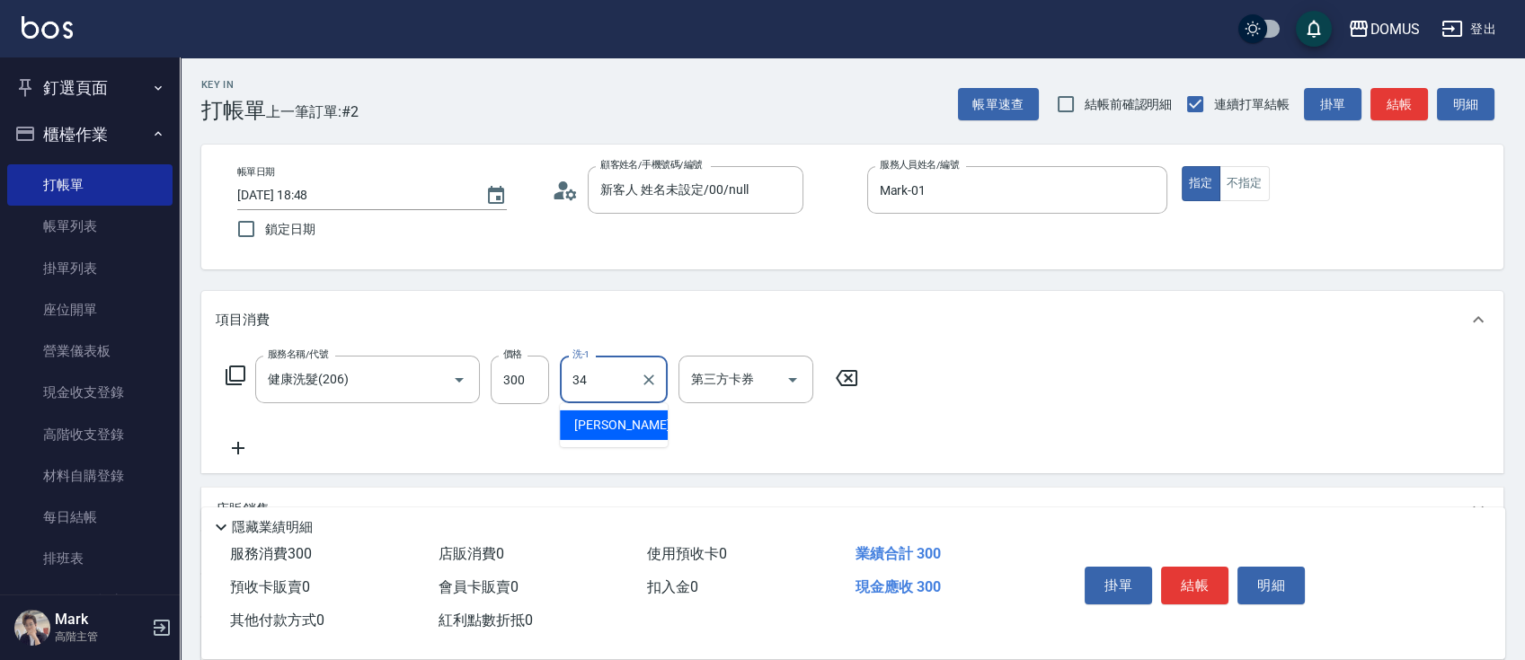
type input "[PERSON_NAME]-34"
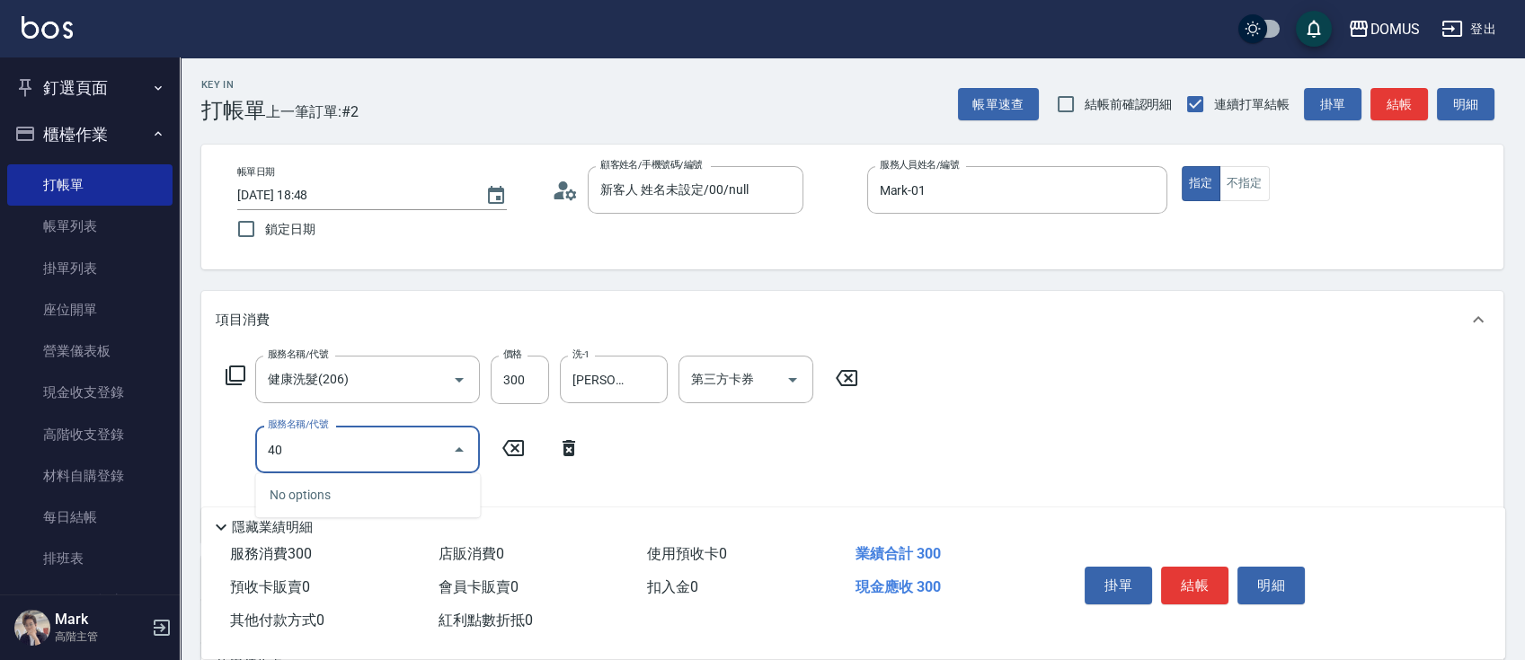
type input "401"
type input "50"
type input "剪髮(401)"
type input "5"
type input "30"
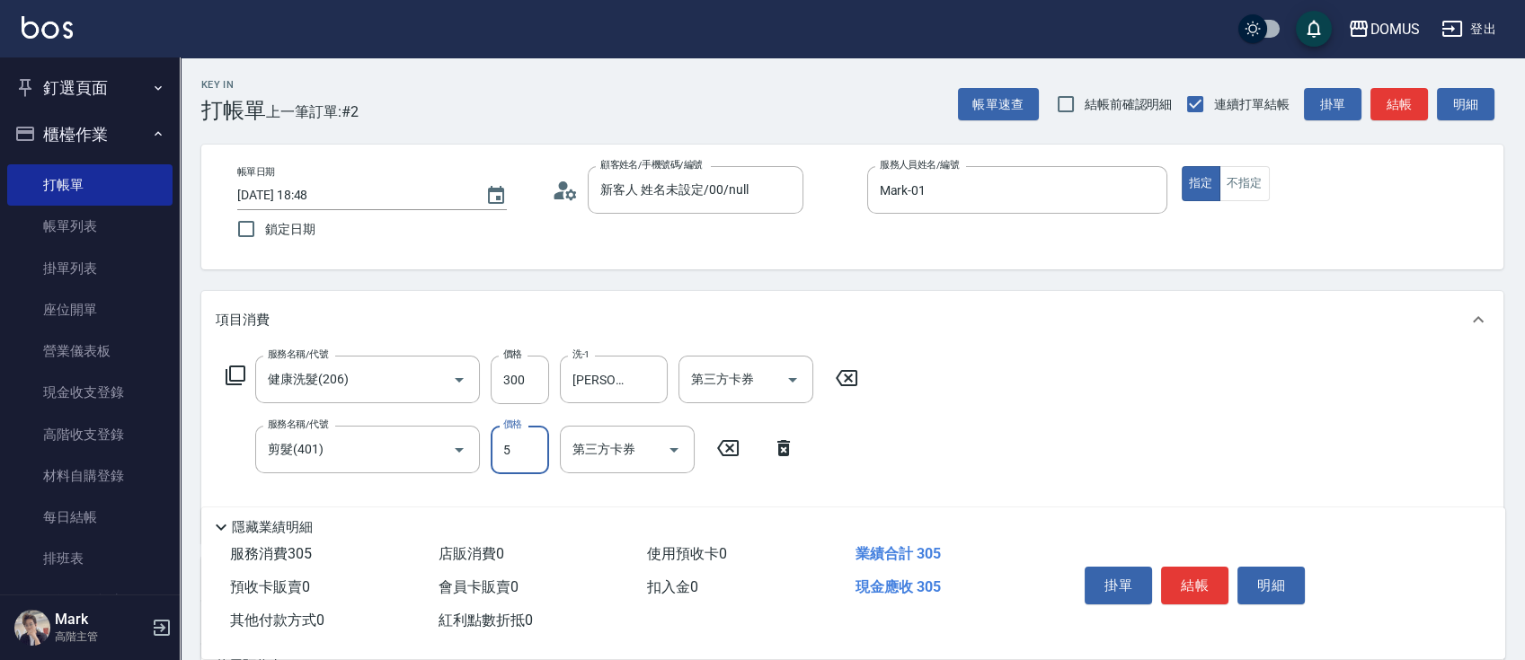
type input "50"
type input "80"
type input "500"
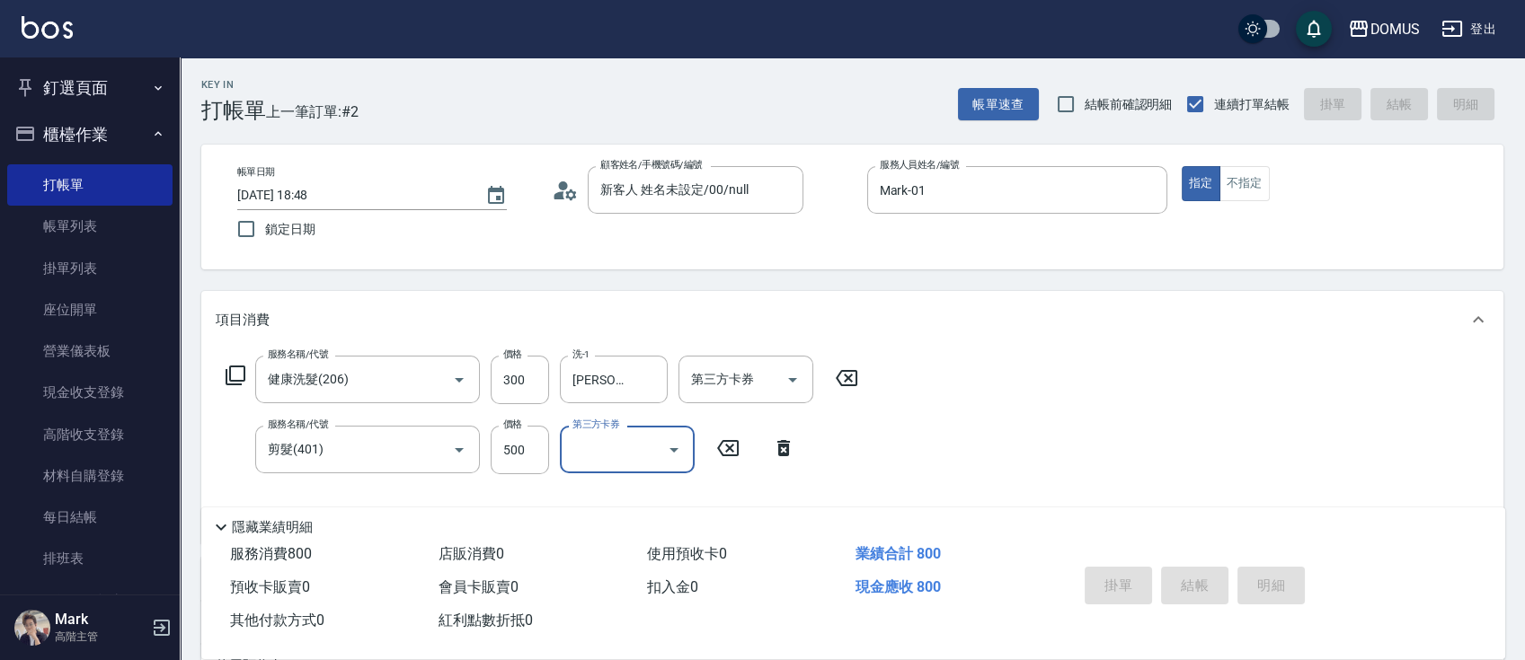
type input "0"
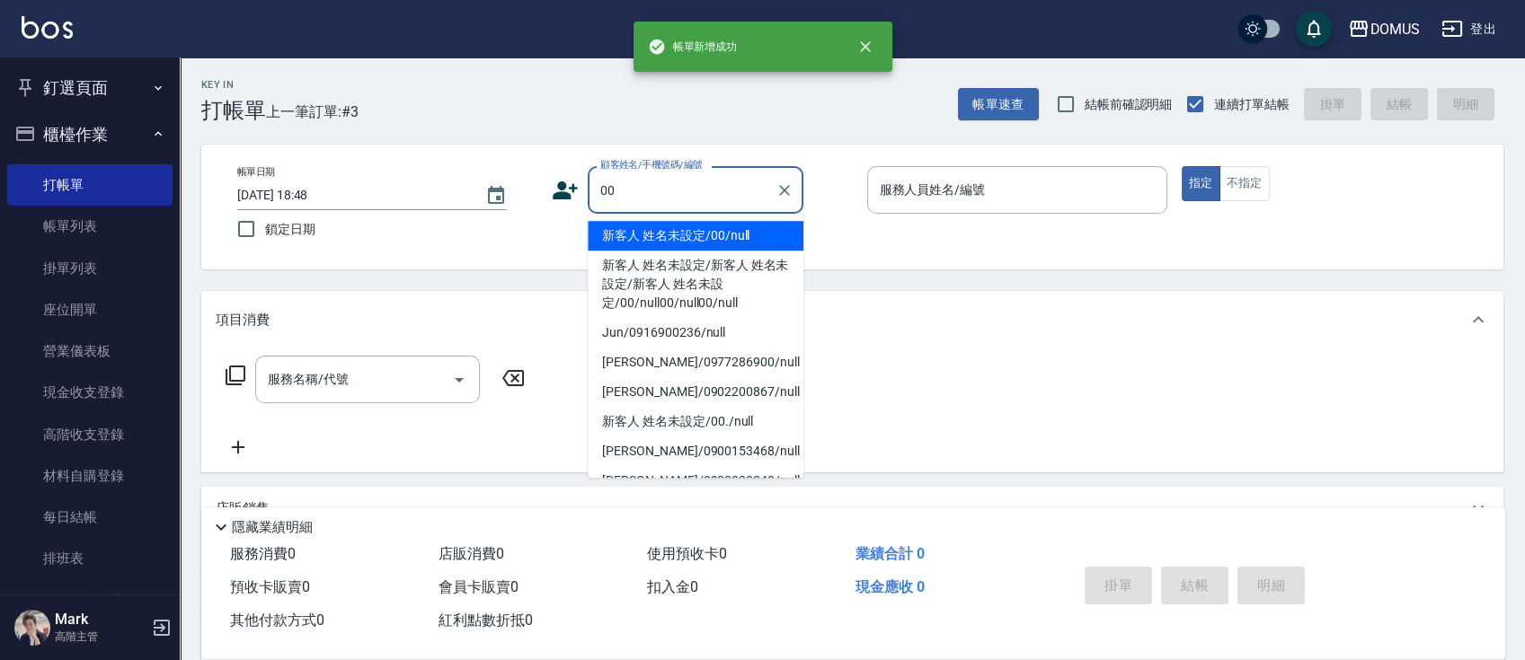
type input "新客人 姓名未設定/00/null"
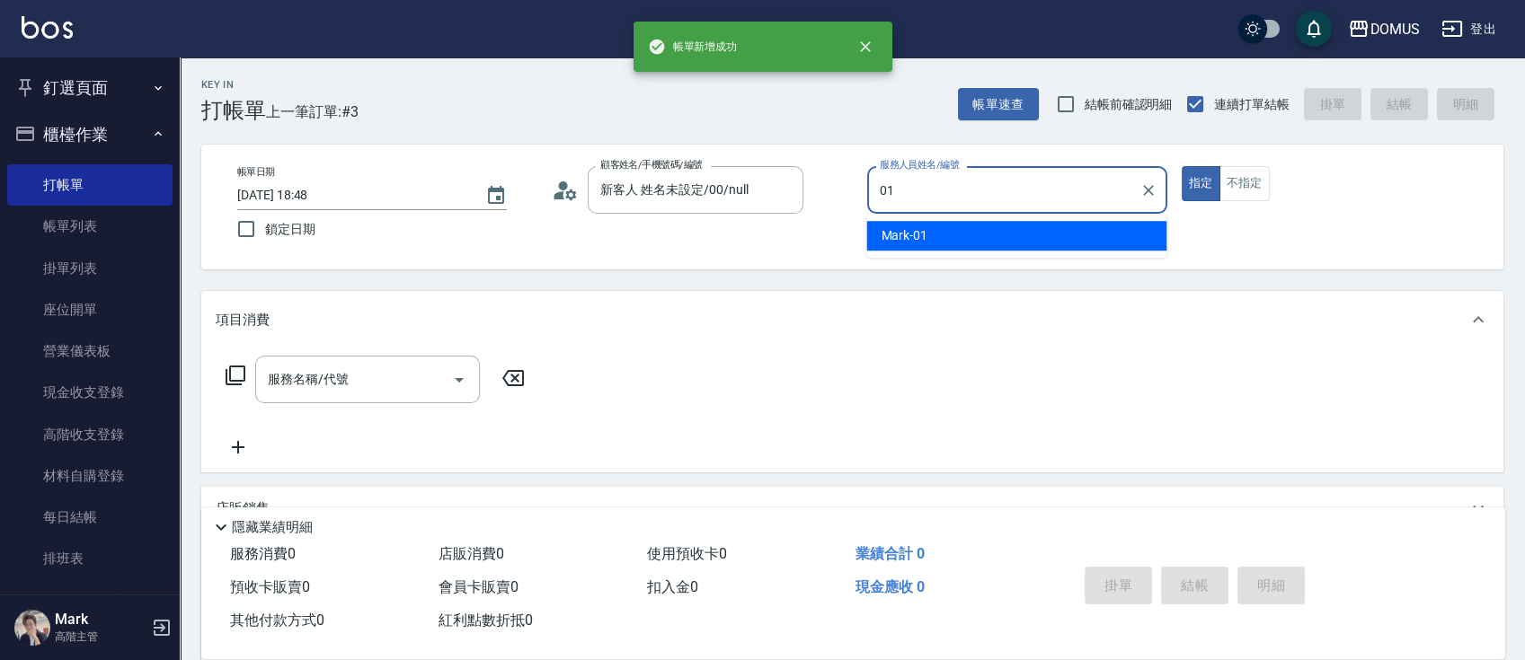
type input "Mark-01"
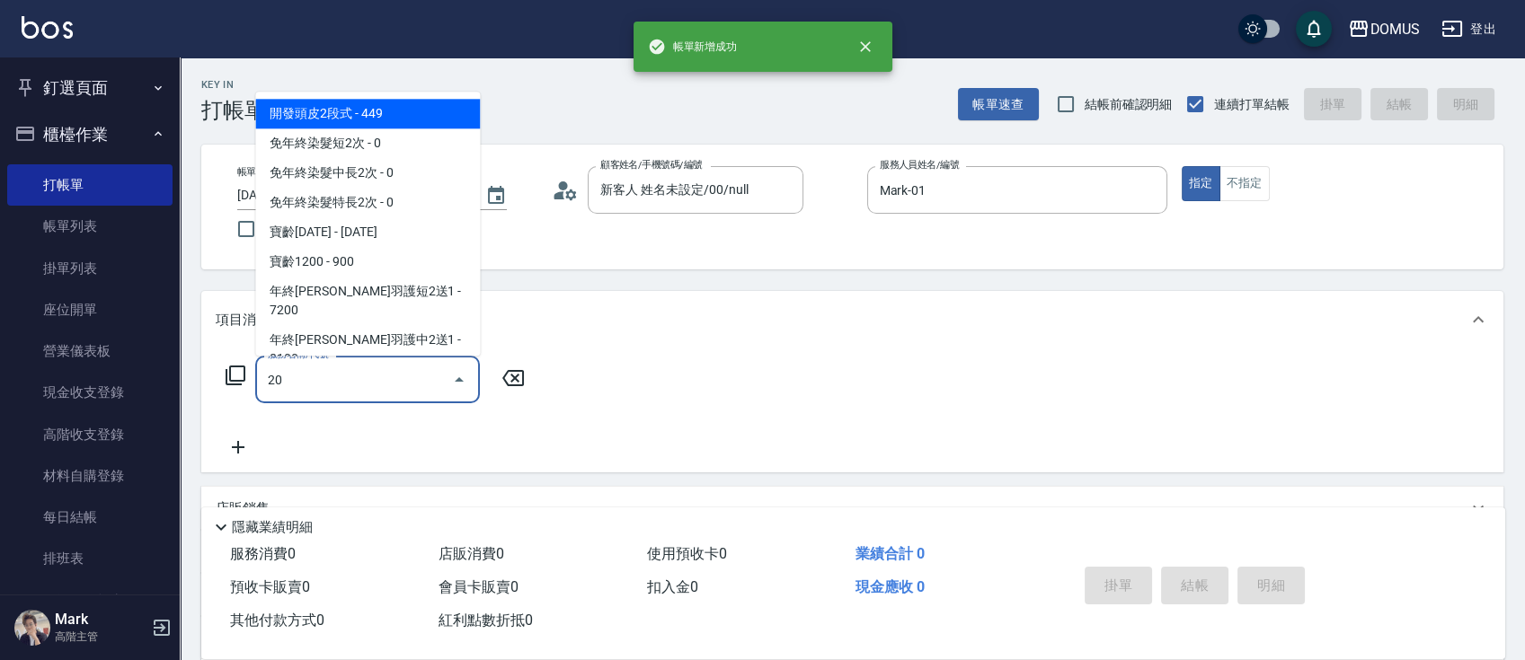
type input "206"
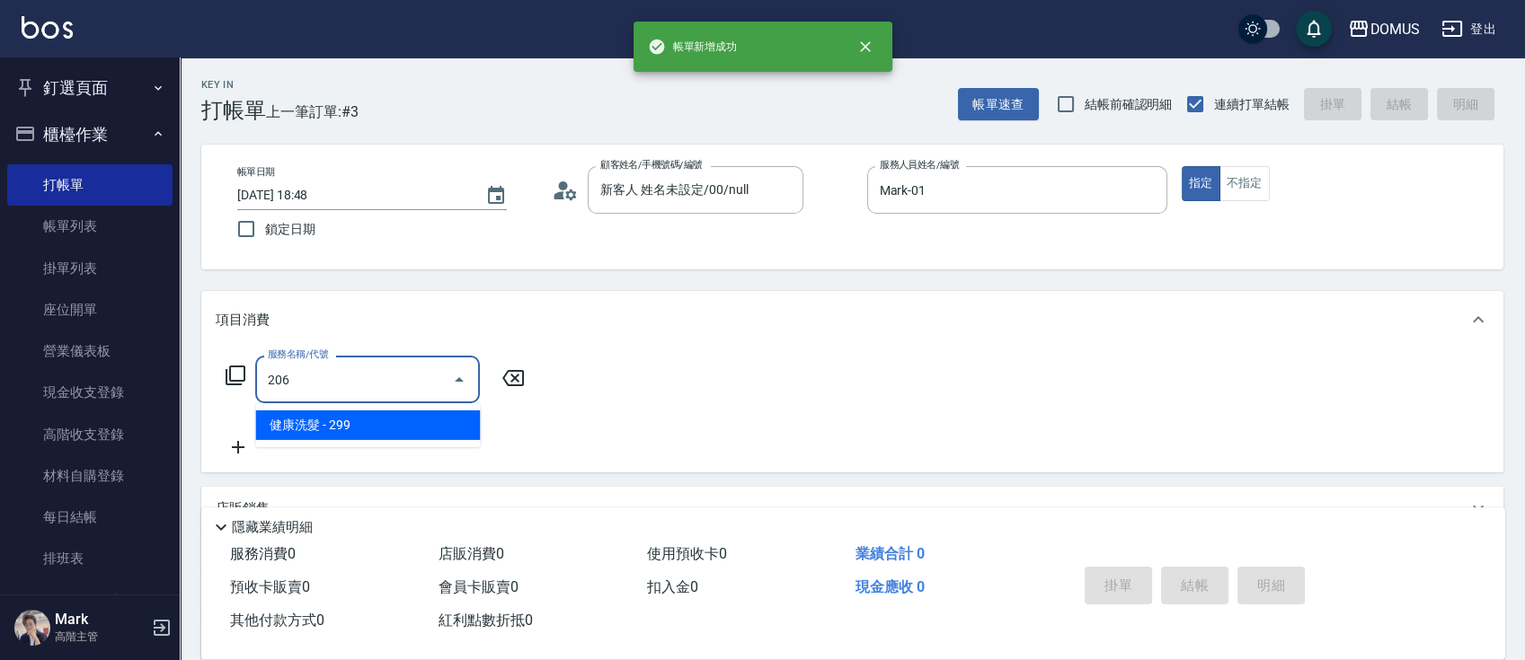
type input "20"
type input "健康洗髮(206)"
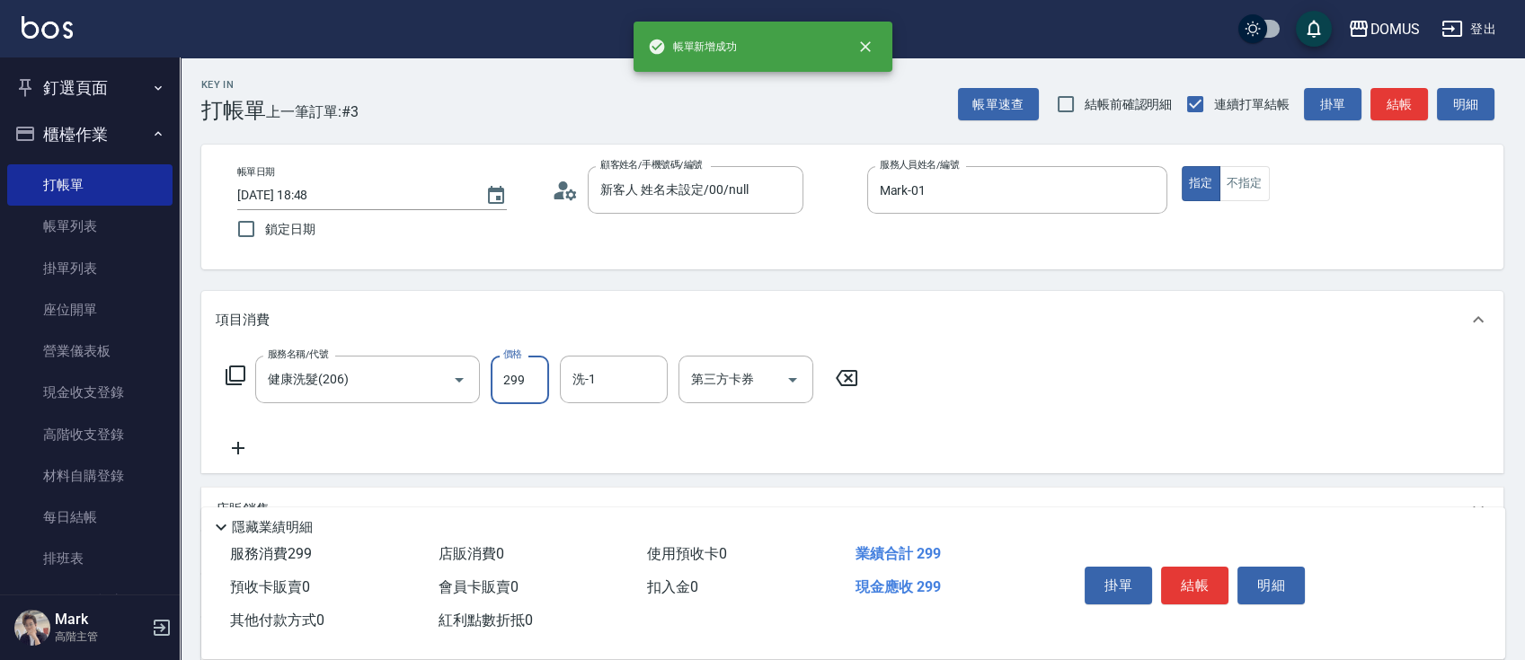
type input "3"
type input "0"
type input "30"
type input "300"
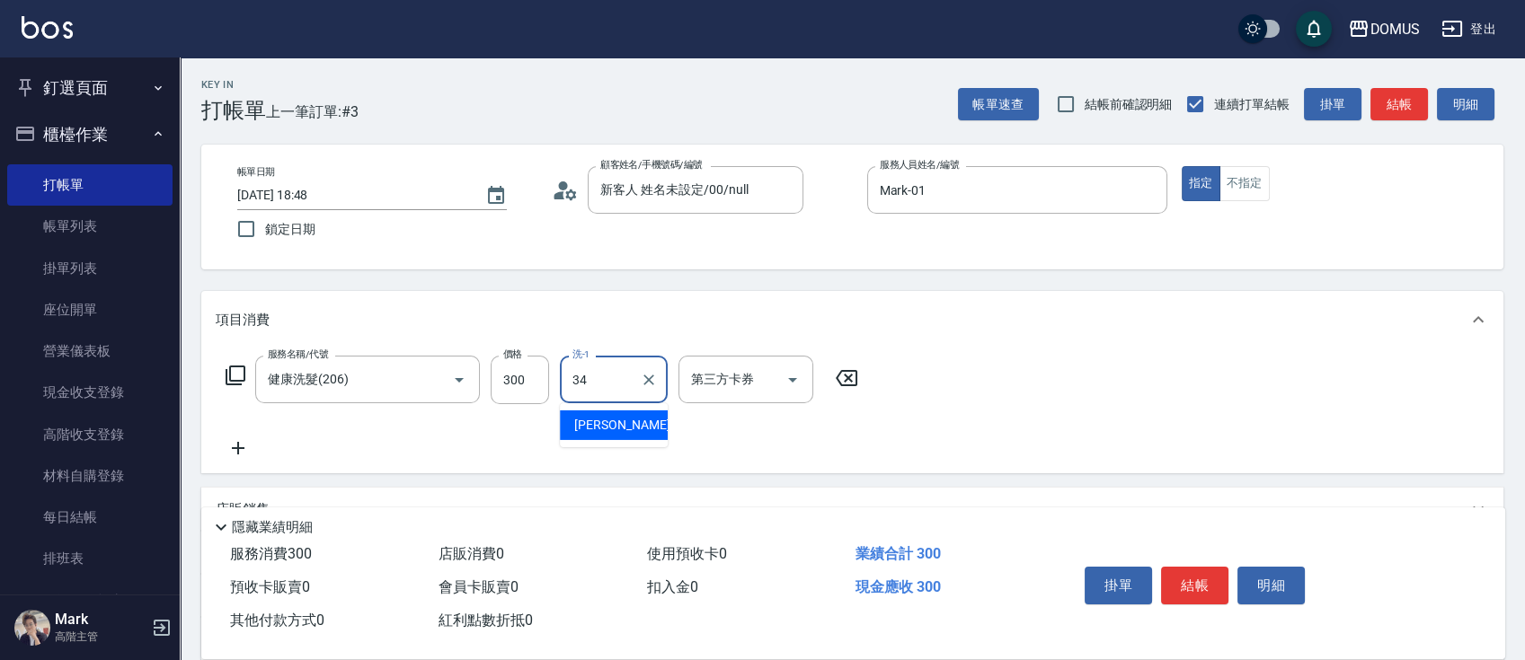
type input "[PERSON_NAME]-34"
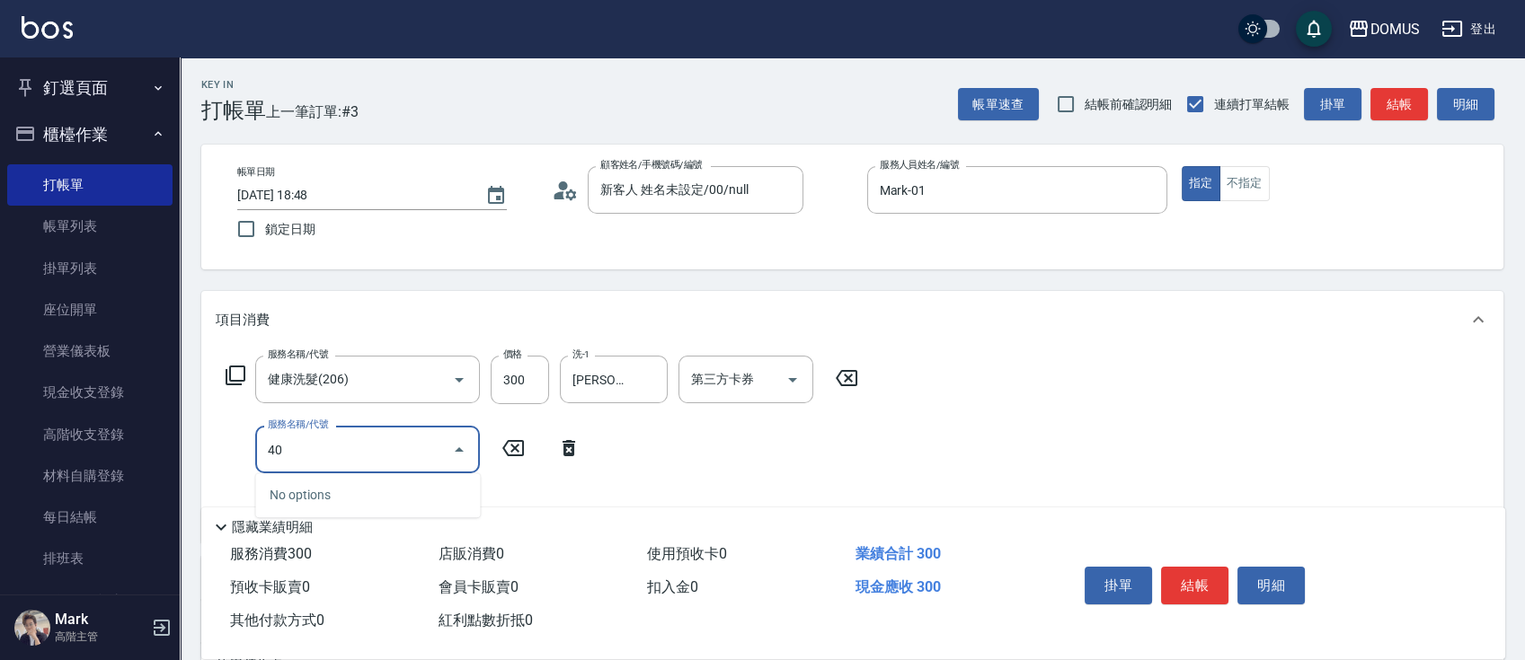
type input "401"
type input "50"
type input "剪髮(401)"
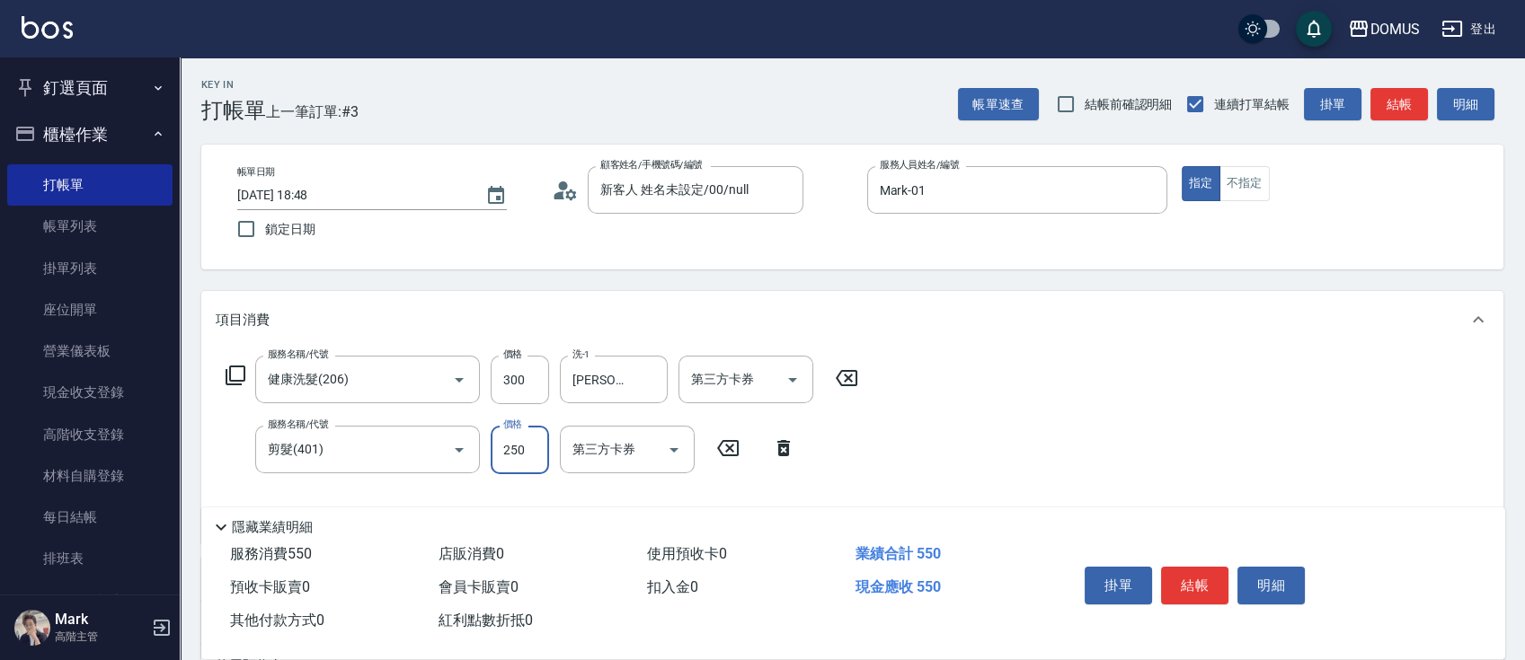
type input "4"
type input "30"
type input "40"
type input "70"
type input "400"
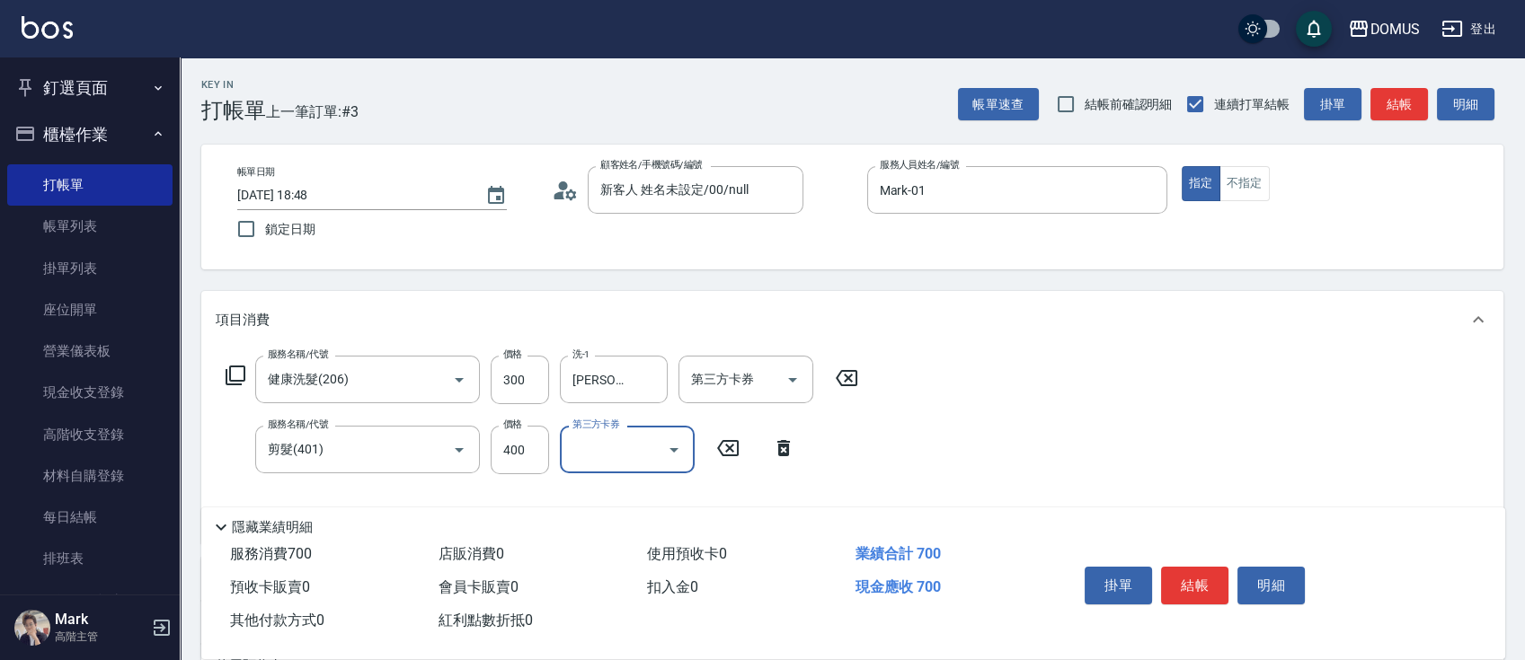
type input "0"
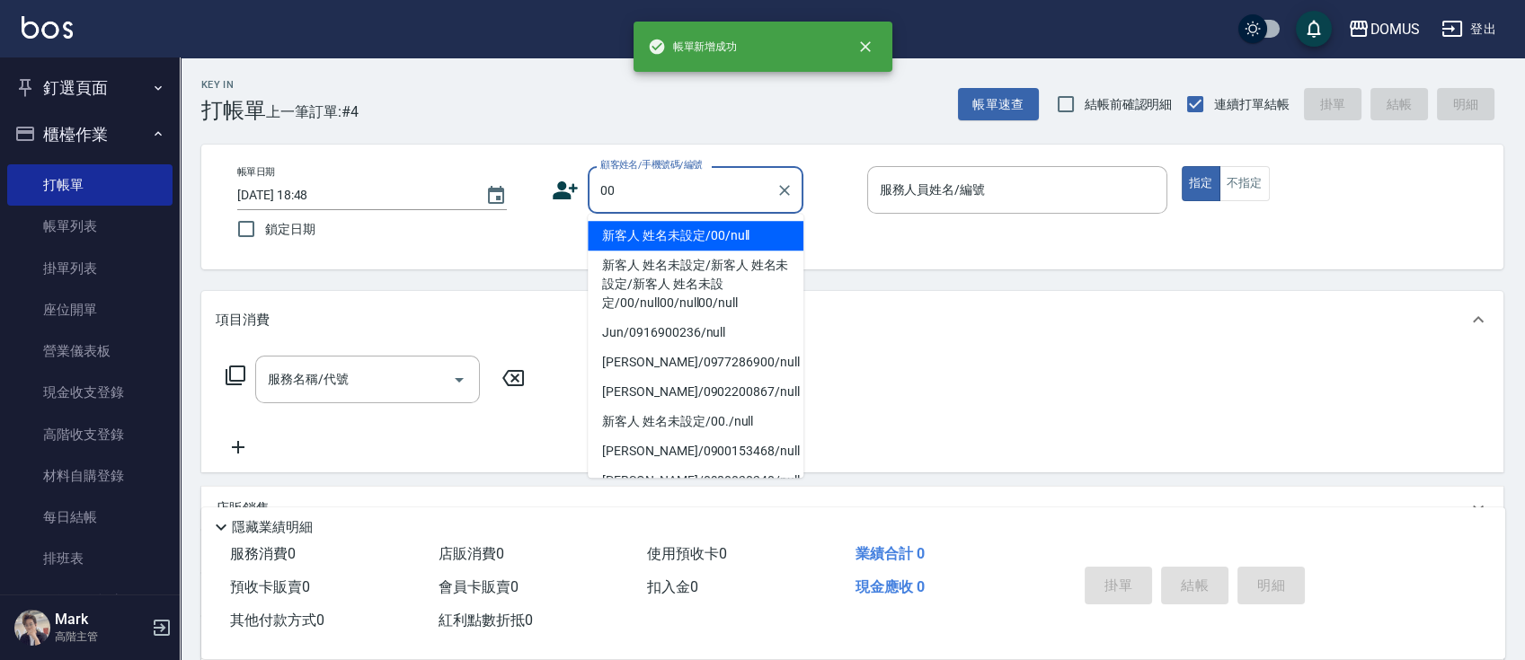
type input "新客人 姓名未設定/00/null"
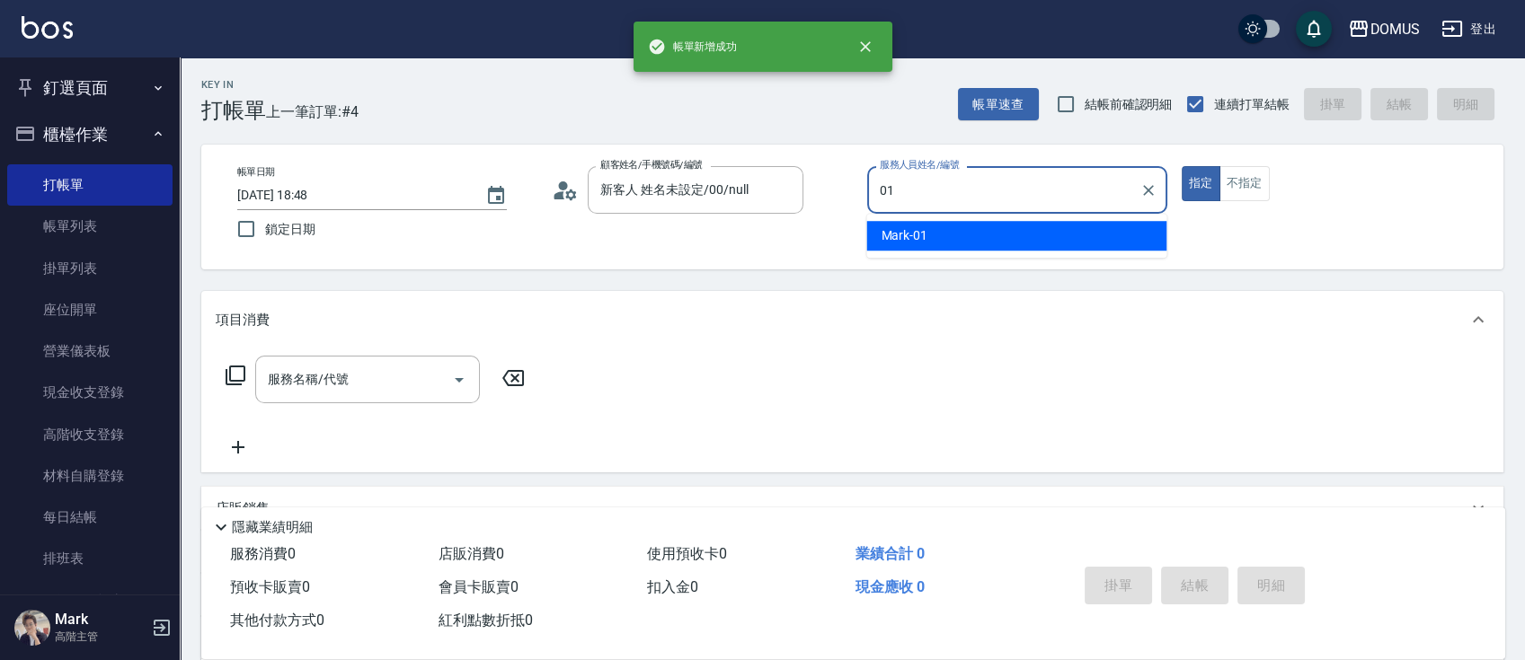
type input "Mark-01"
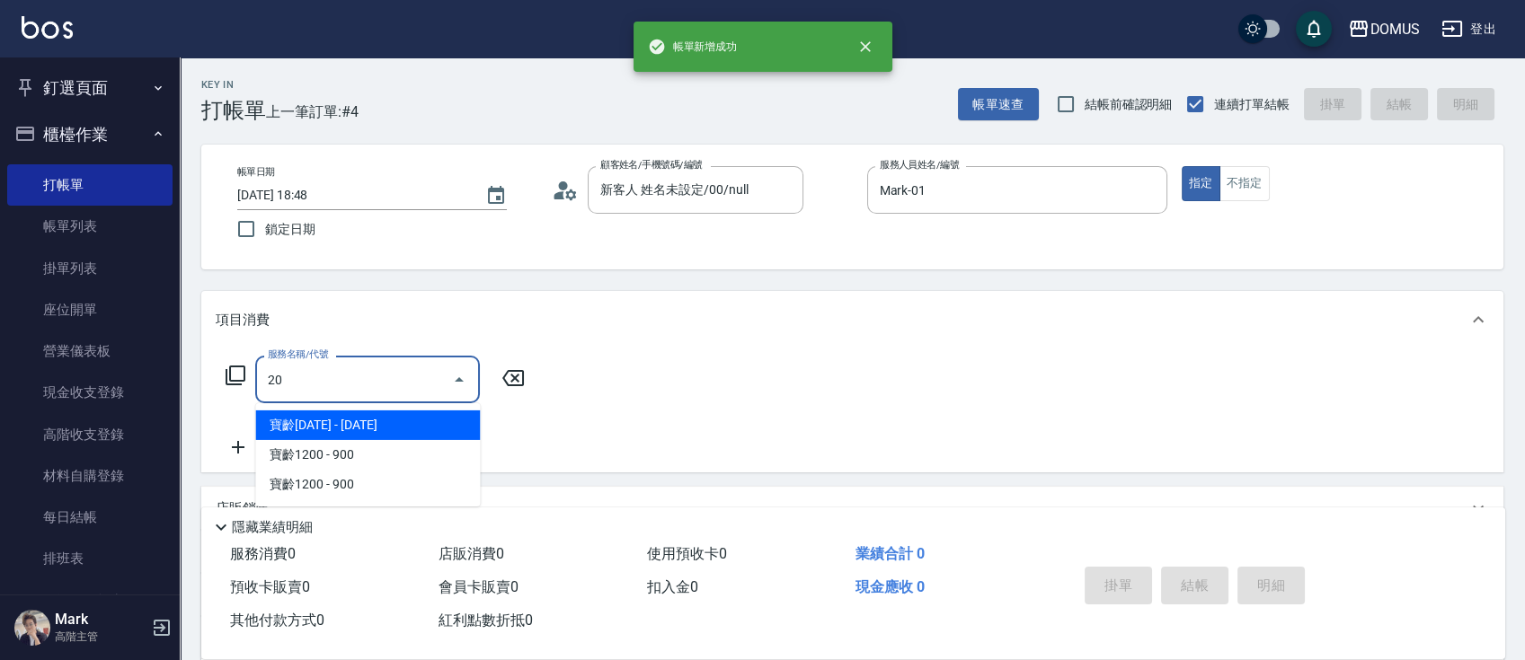
type input "206"
type input "20"
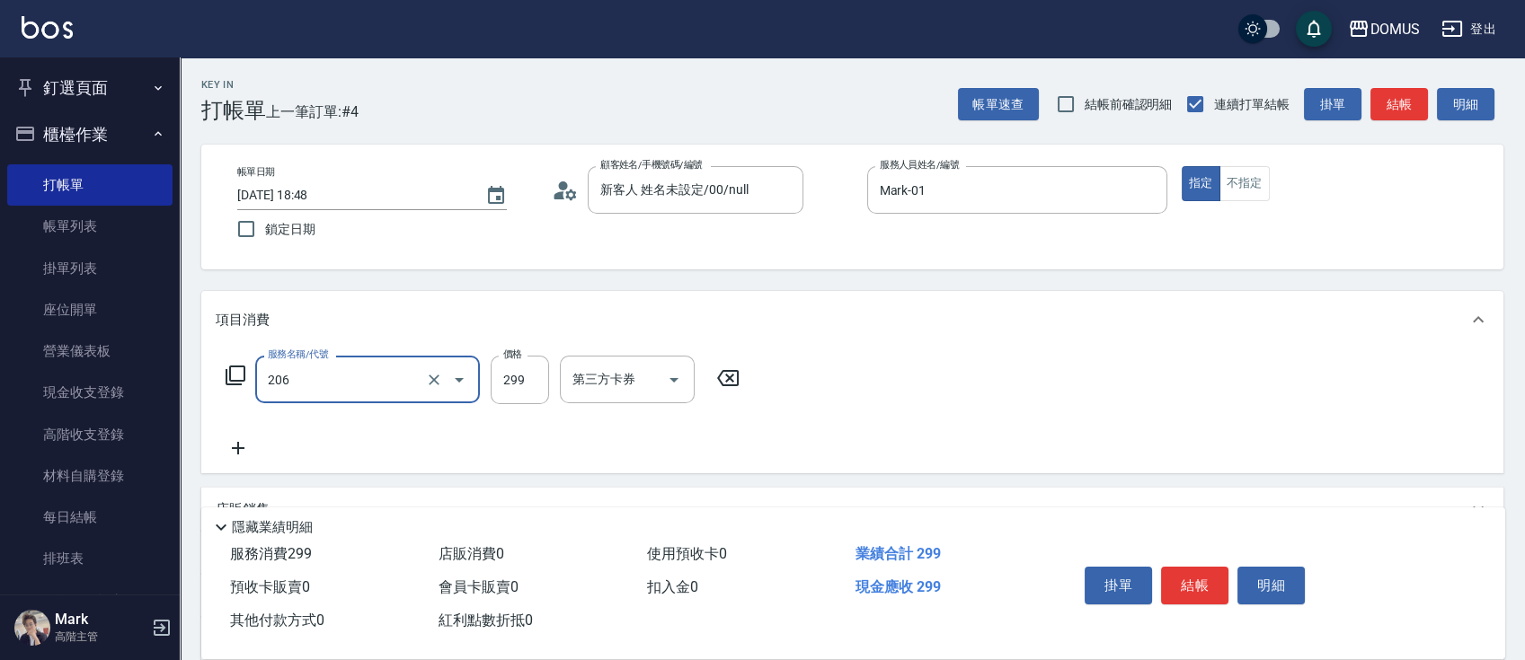
type input "健康洗髮(206)"
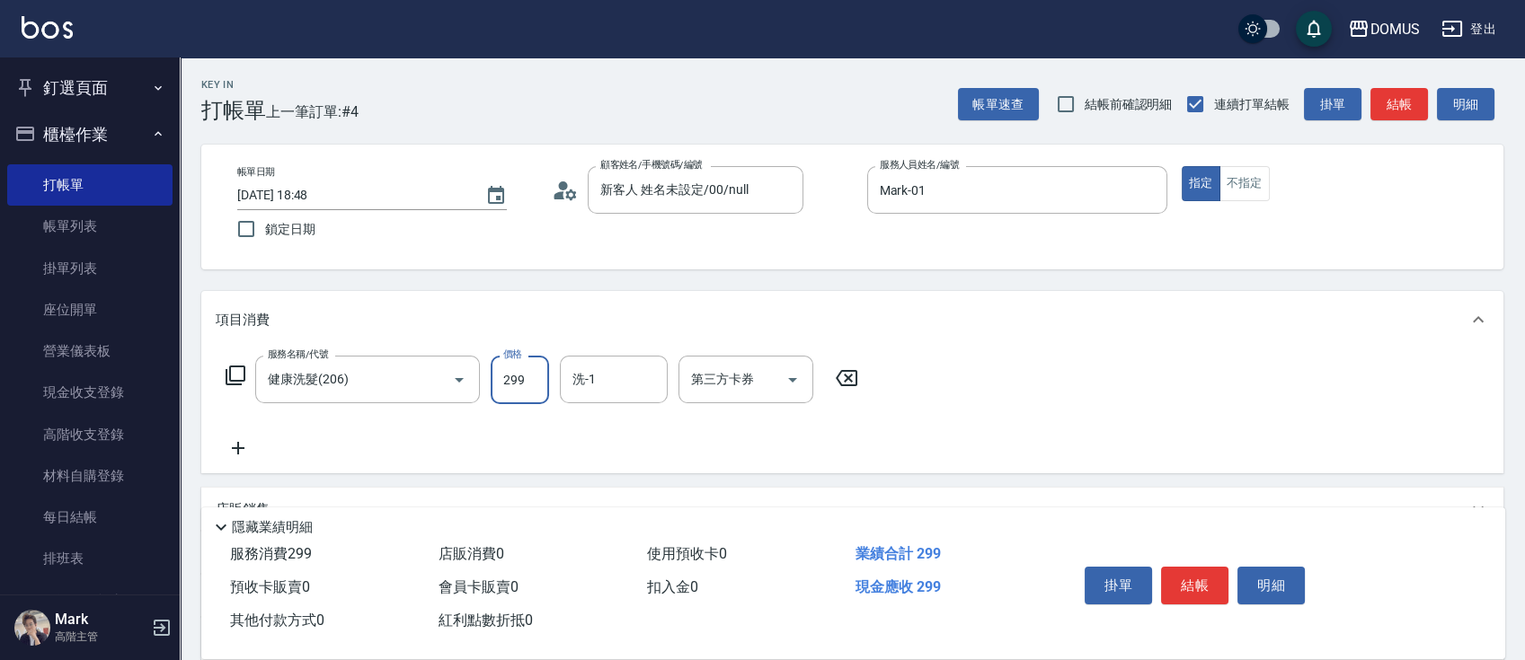
type input "0"
type input "30"
type input "300"
type input "MY-39"
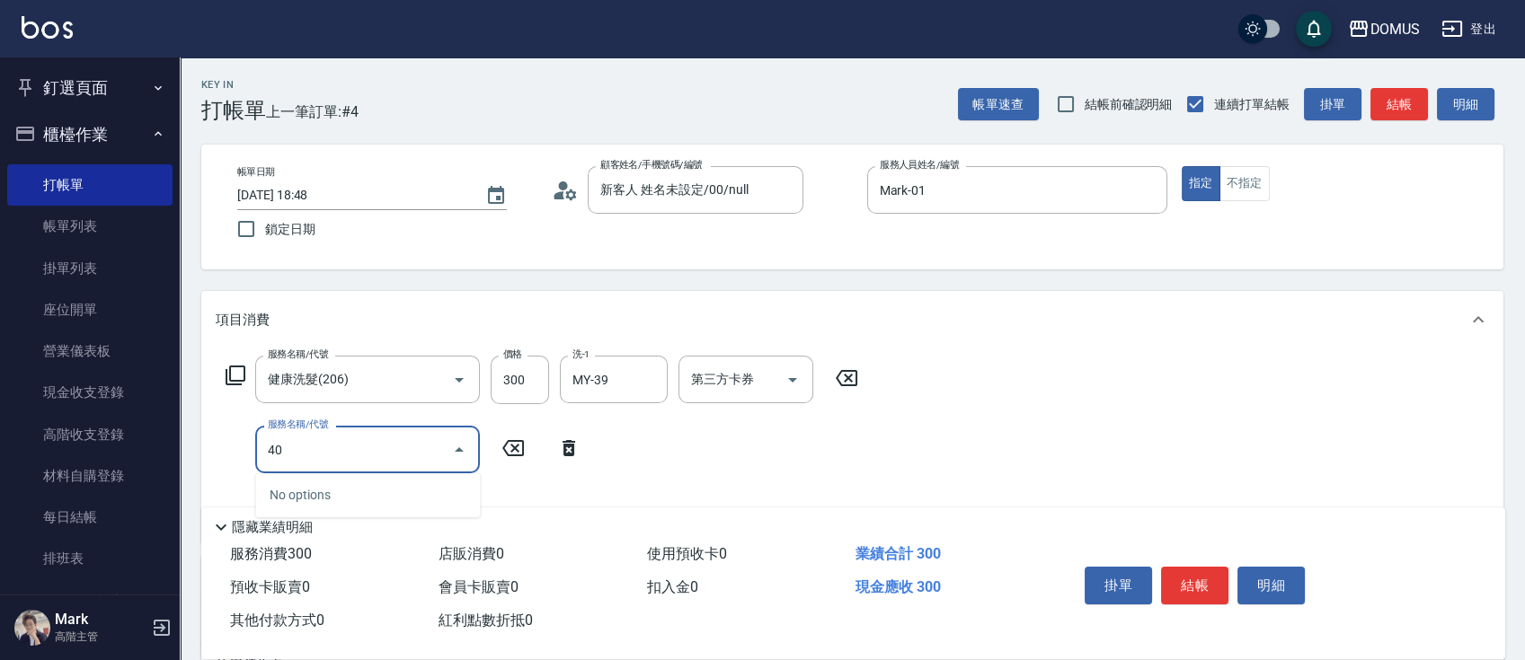
type input "401"
type input "50"
type input "剪髮(401)"
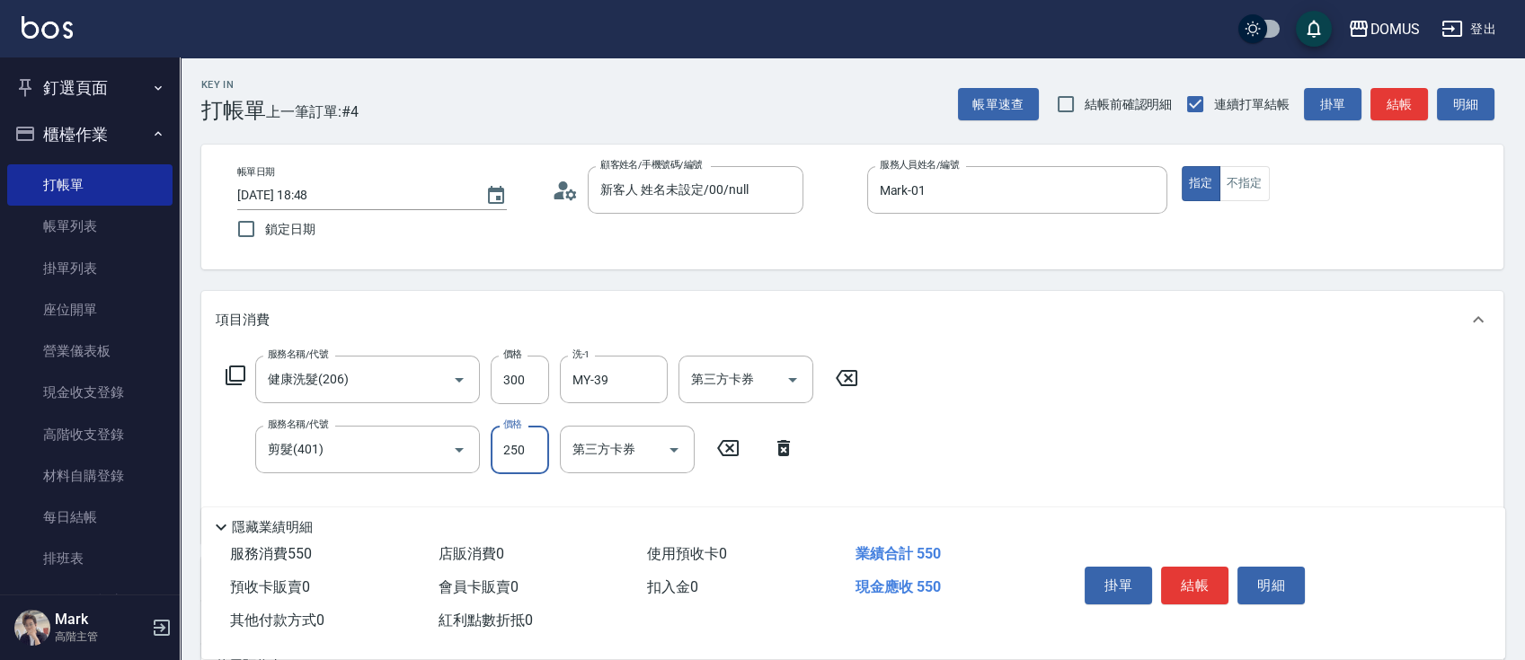
type input "30"
type input "40"
type input "70"
type input "400"
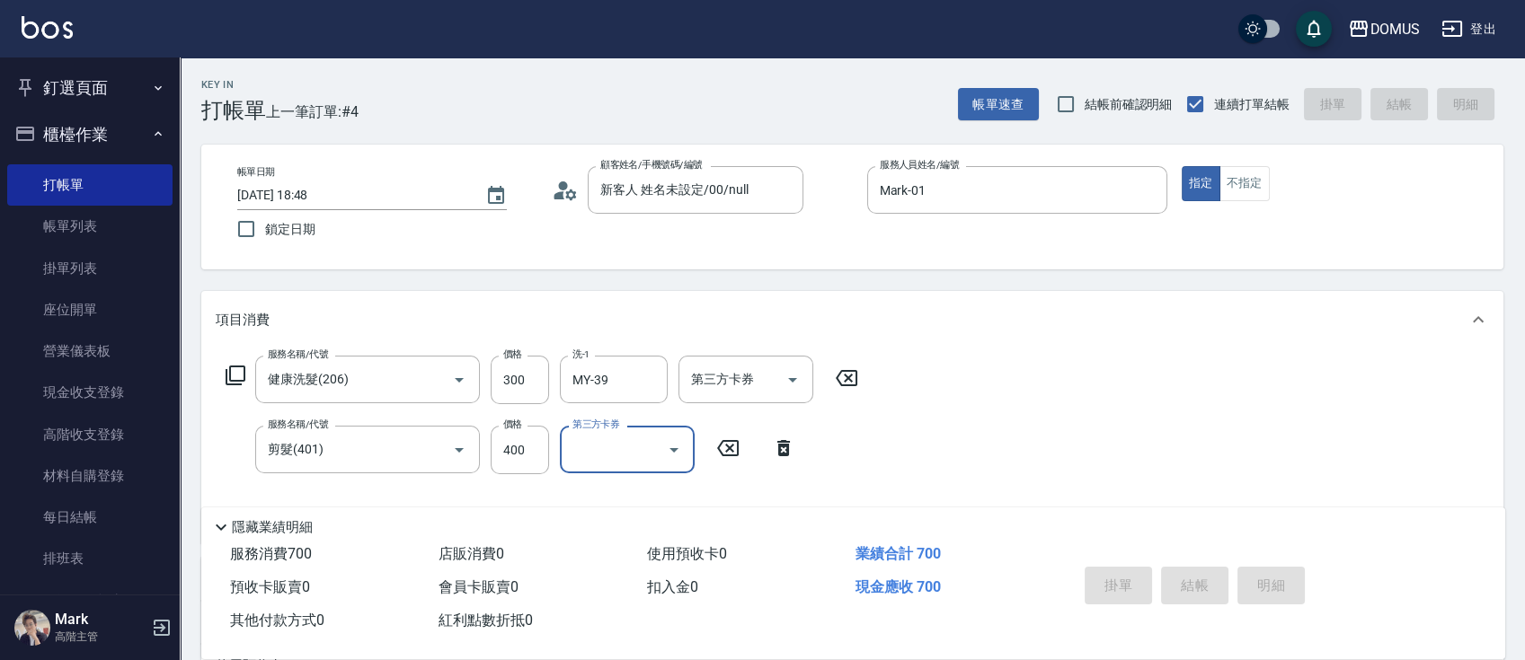
type input "0"
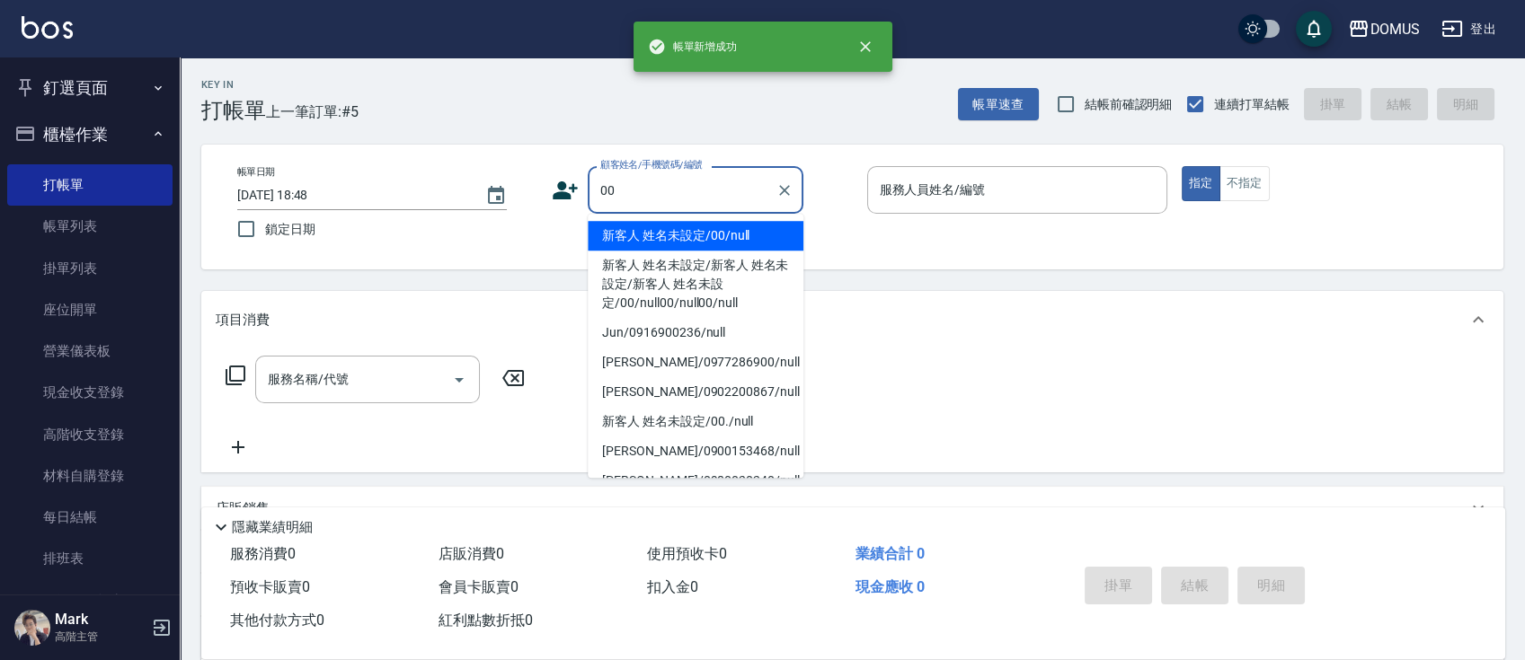
type input "新客人 姓名未設定/00/null"
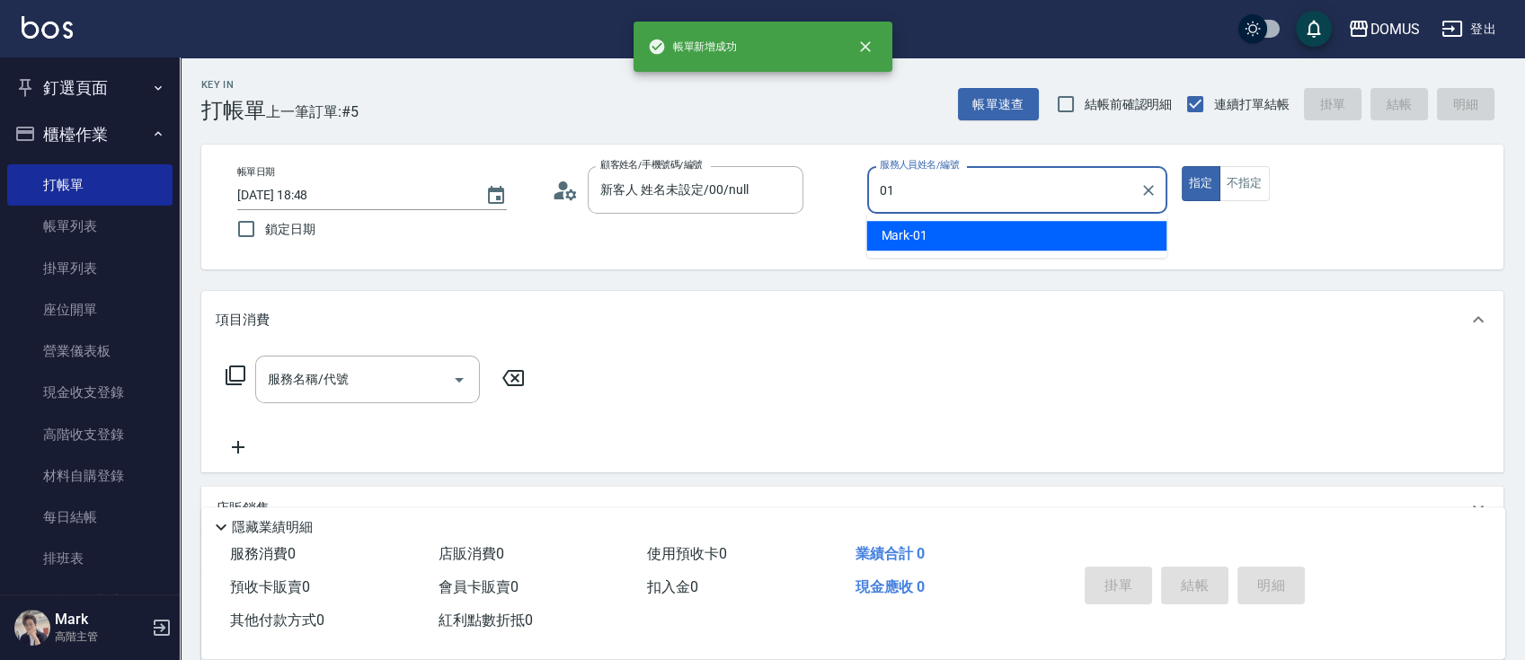
type input "Mark-01"
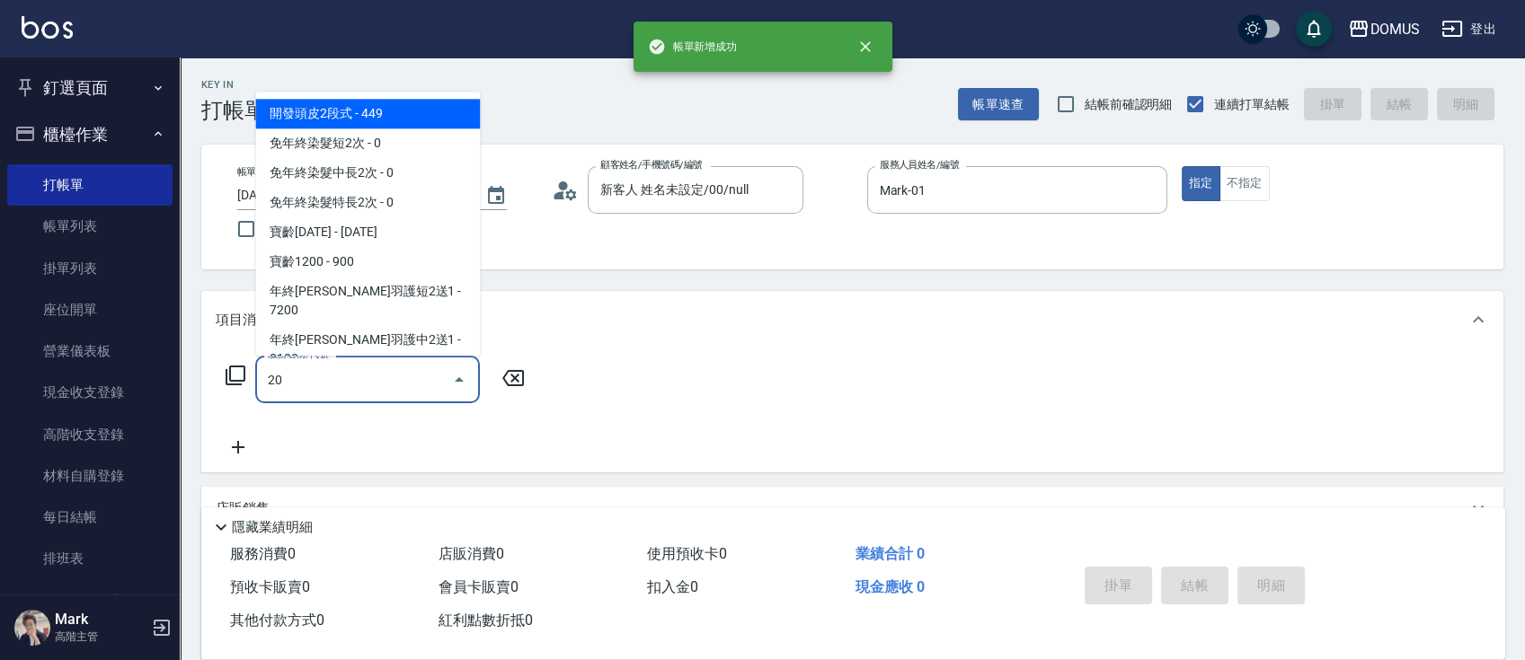
type input "206"
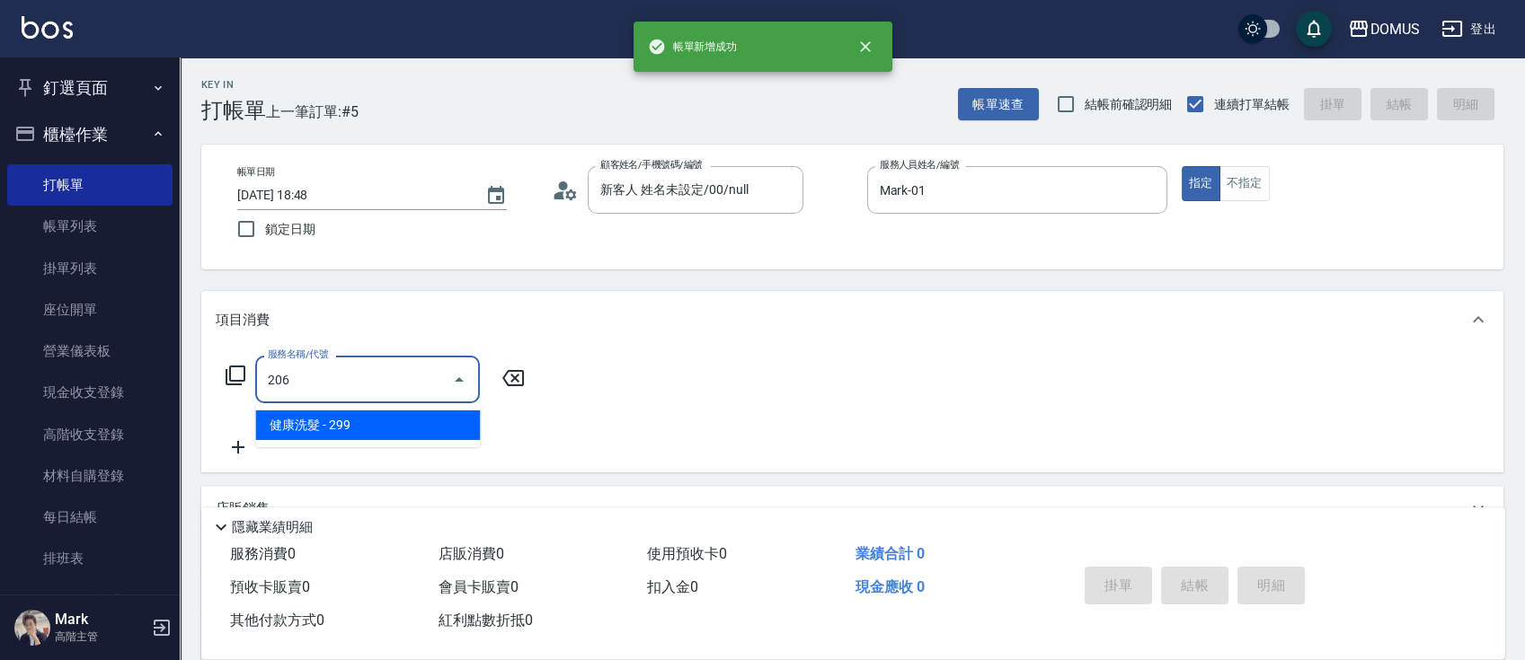
type input "20"
type input "健康洗髮(206)"
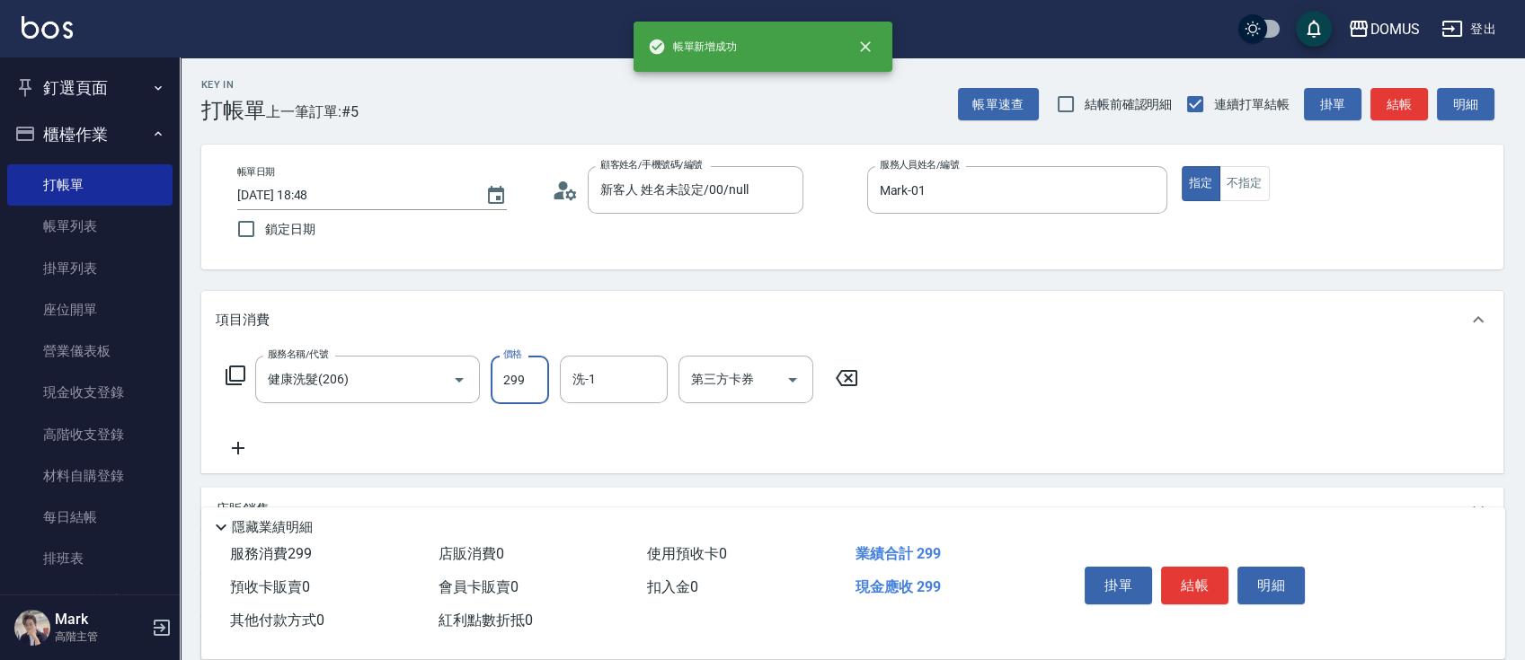
type input "3"
type input "0"
type input "30"
type input "300"
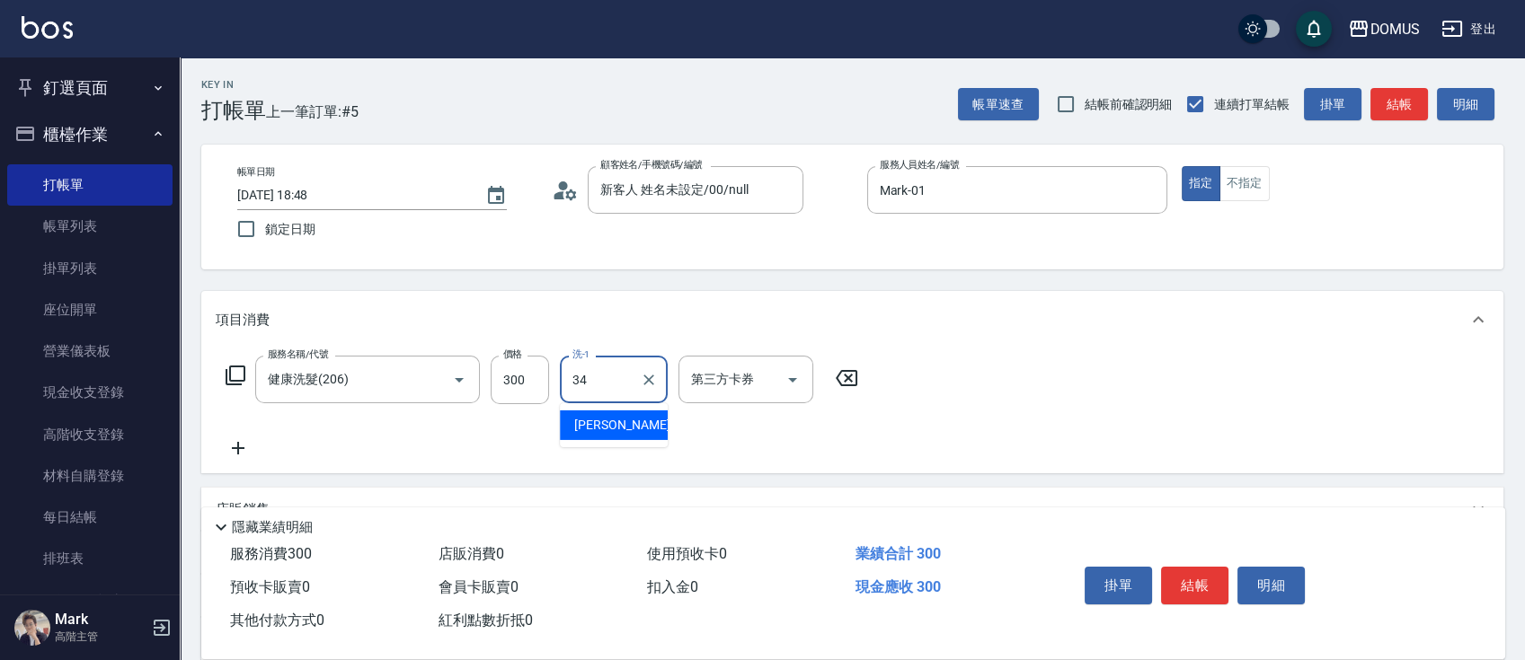
type input "[PERSON_NAME]-34"
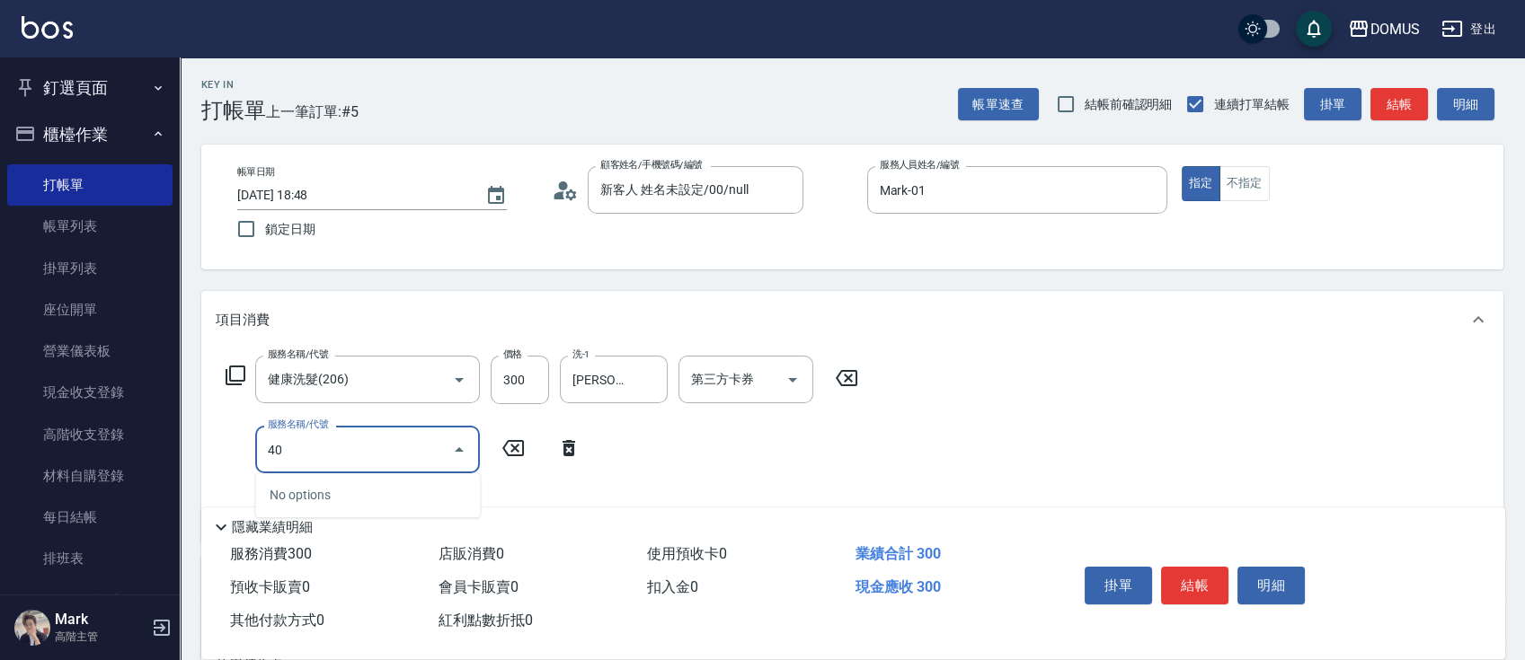
type input "401"
type input "50"
type input "剪髮(401)"
type input "4"
type input "30"
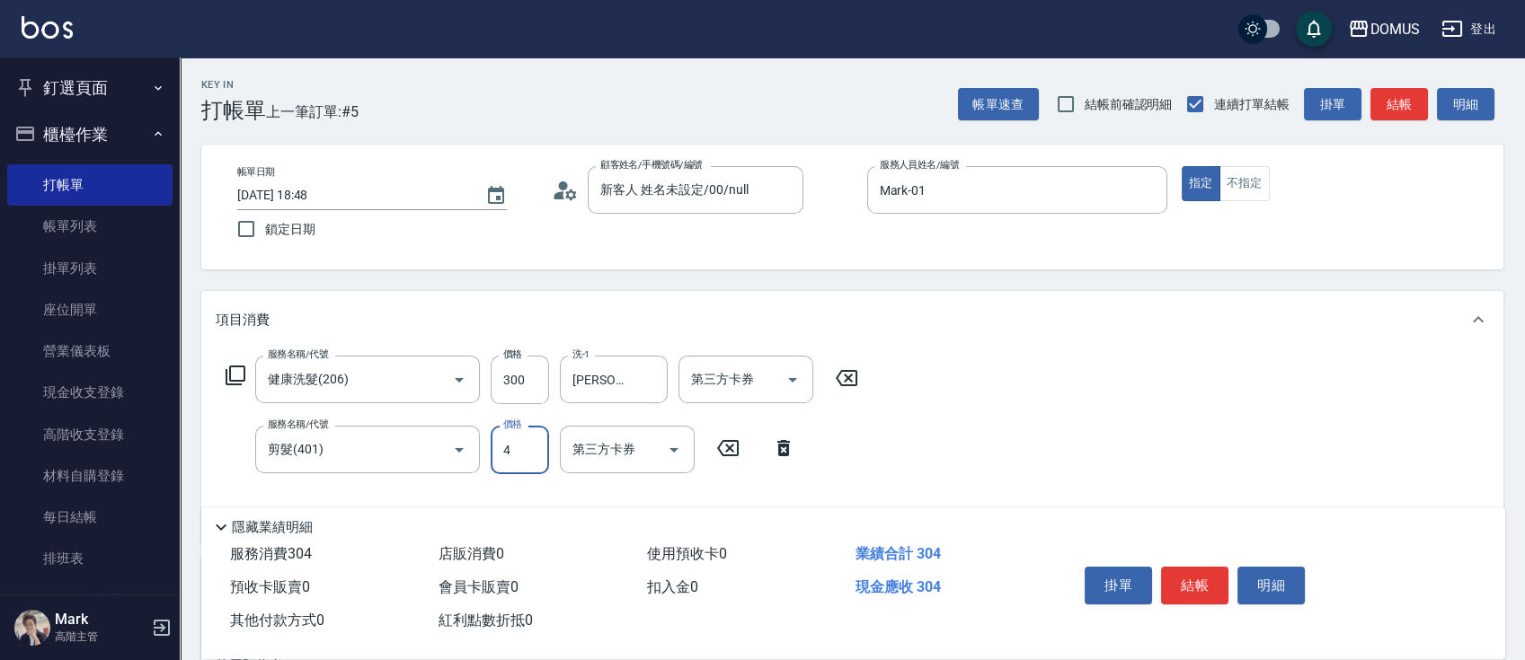
type input "40"
type input "70"
type input "400"
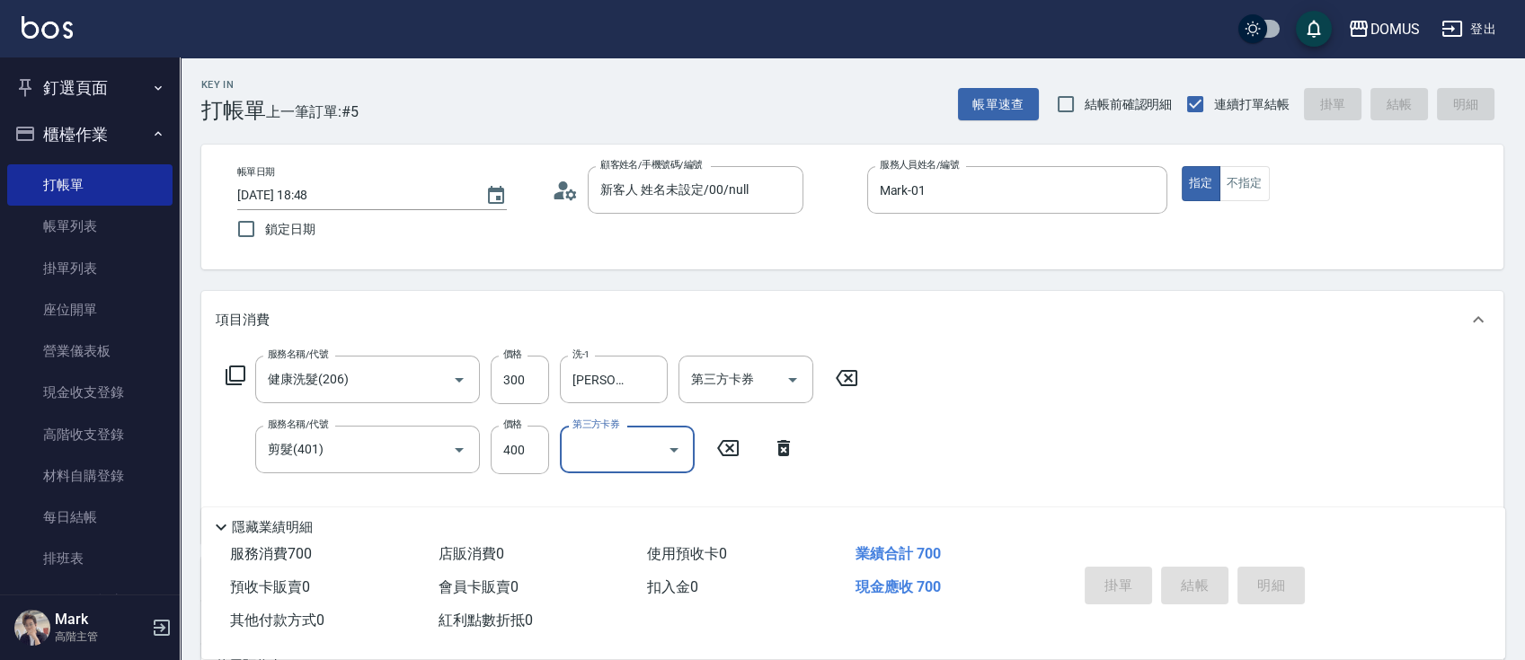
type input "0"
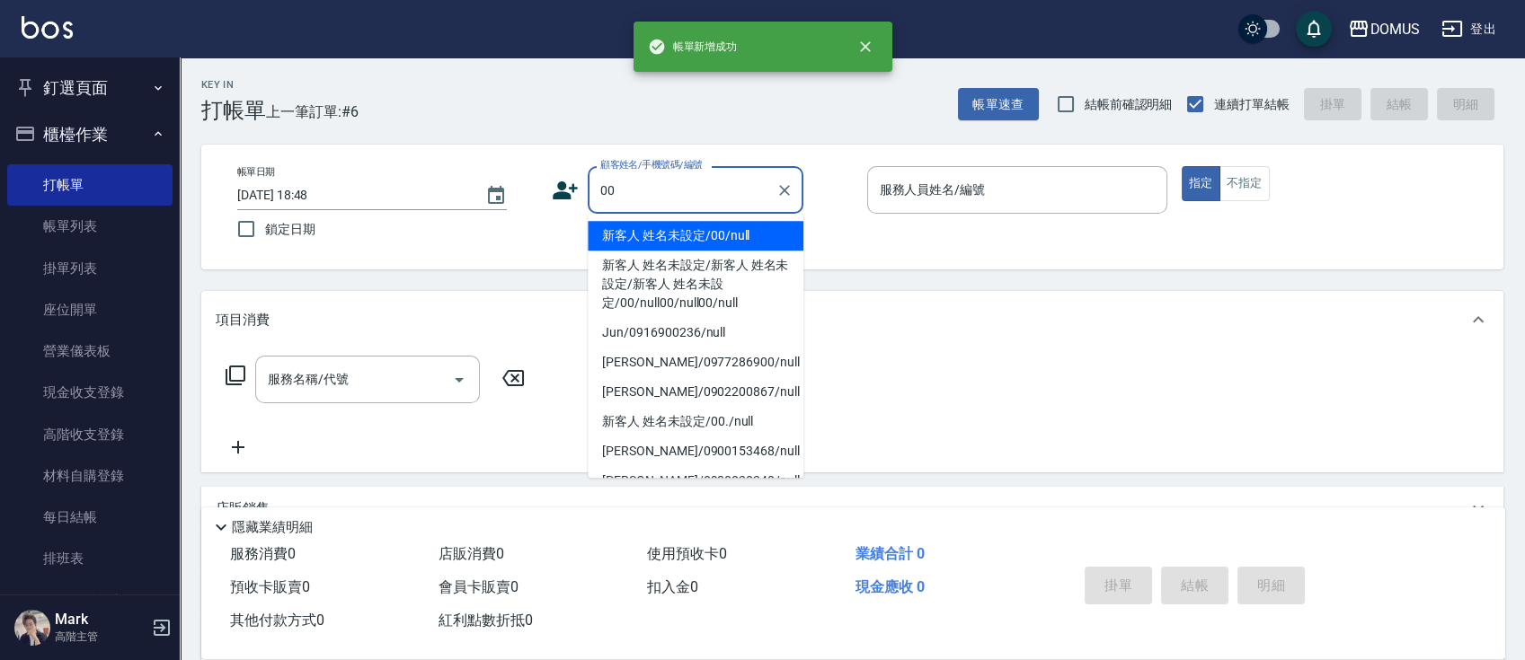
type input "新客人 姓名未設定/00/null"
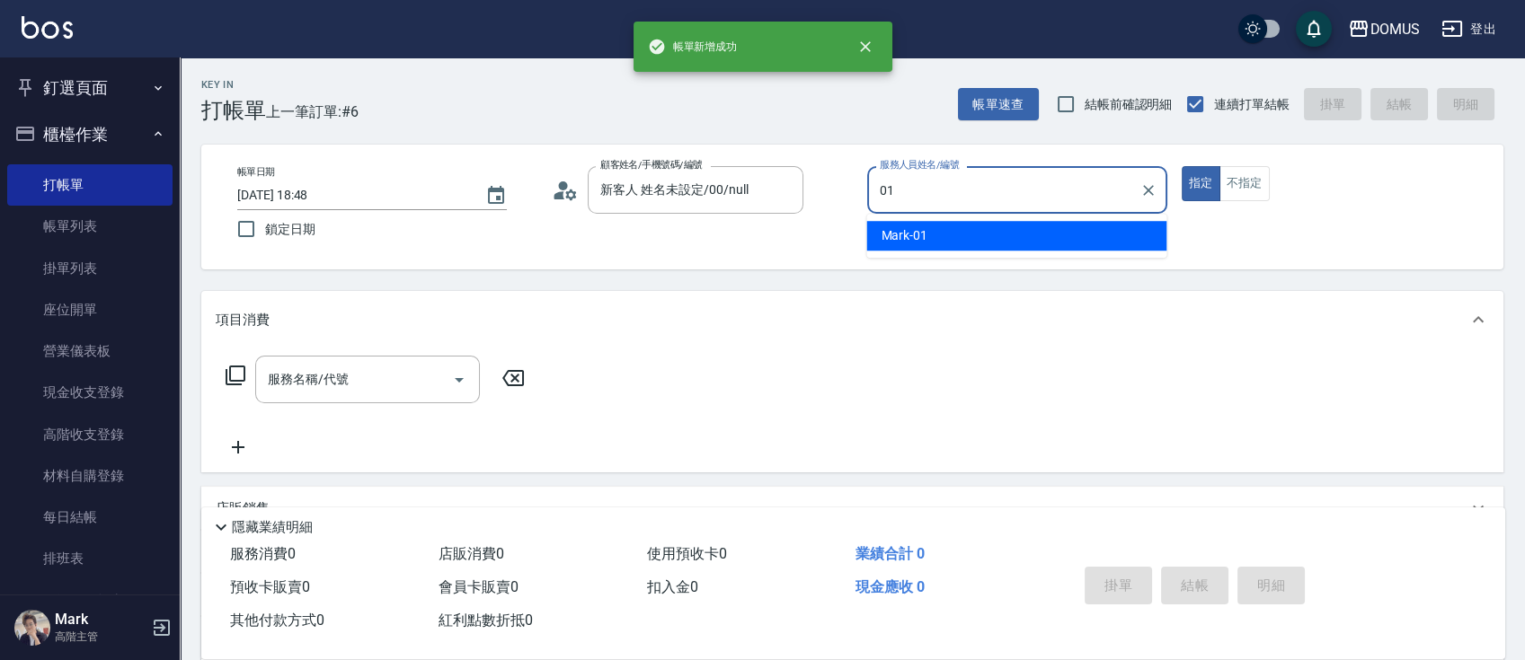
type input "Mark-01"
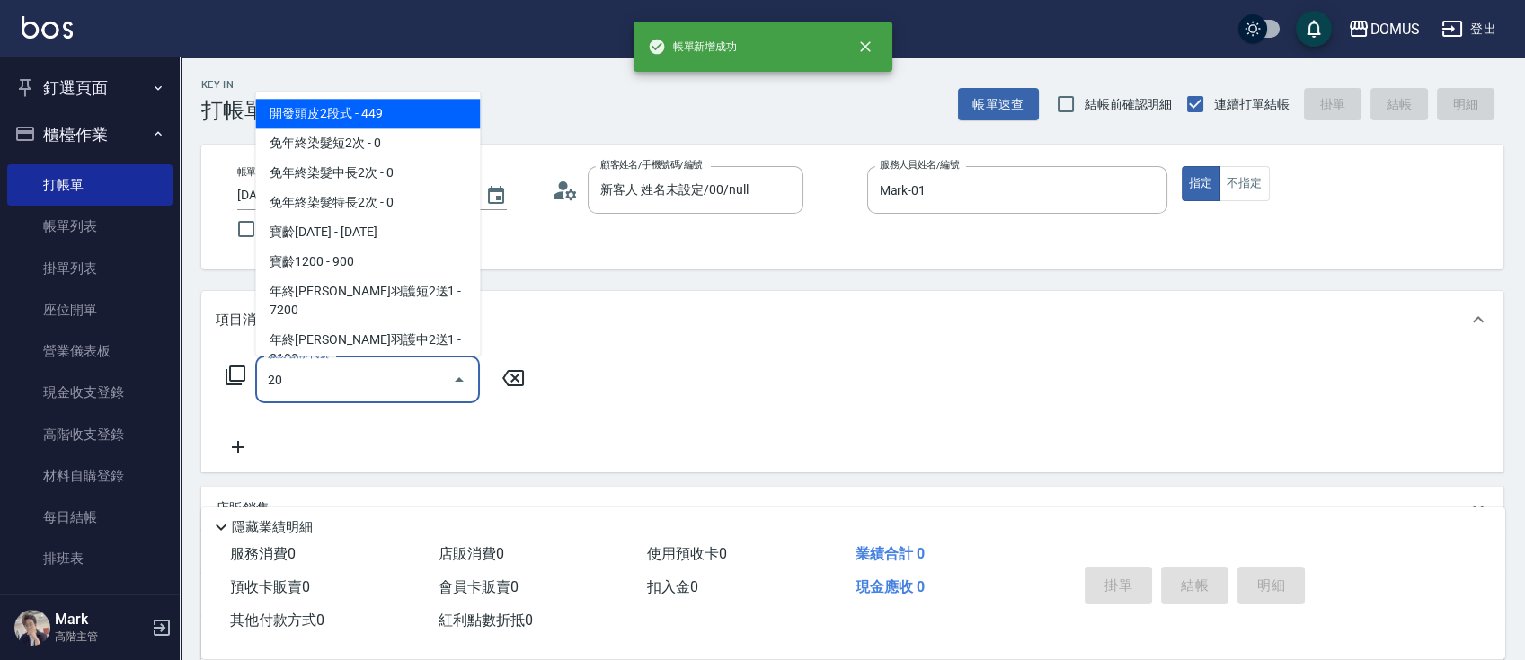
type input "201"
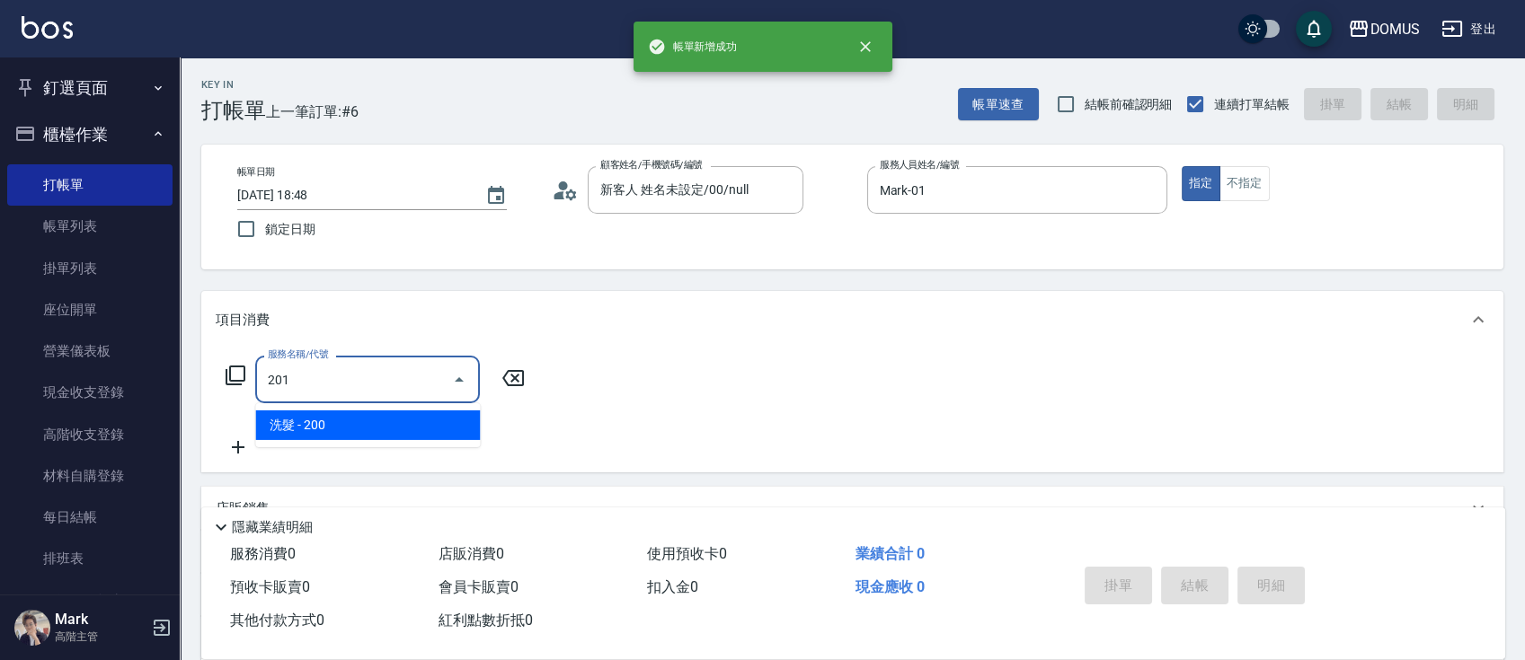
type input "20"
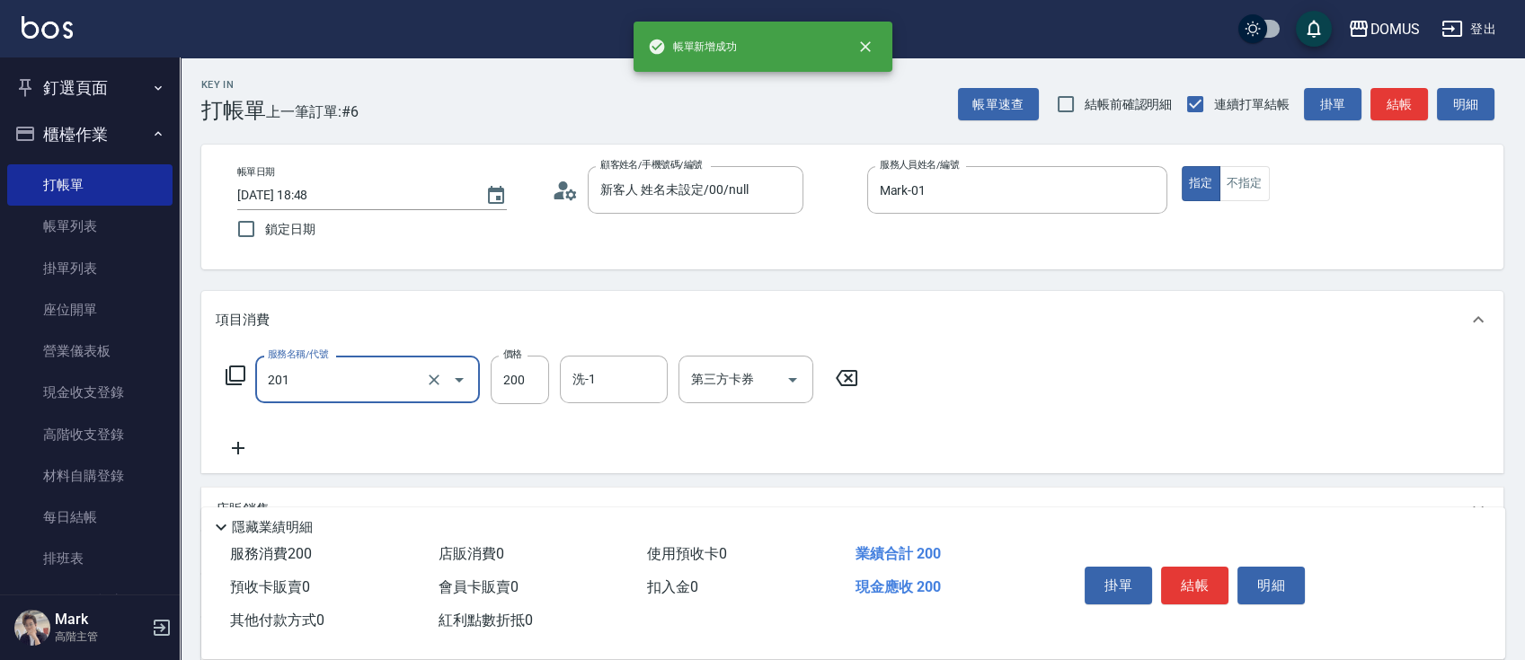
type input "洗髮(201)"
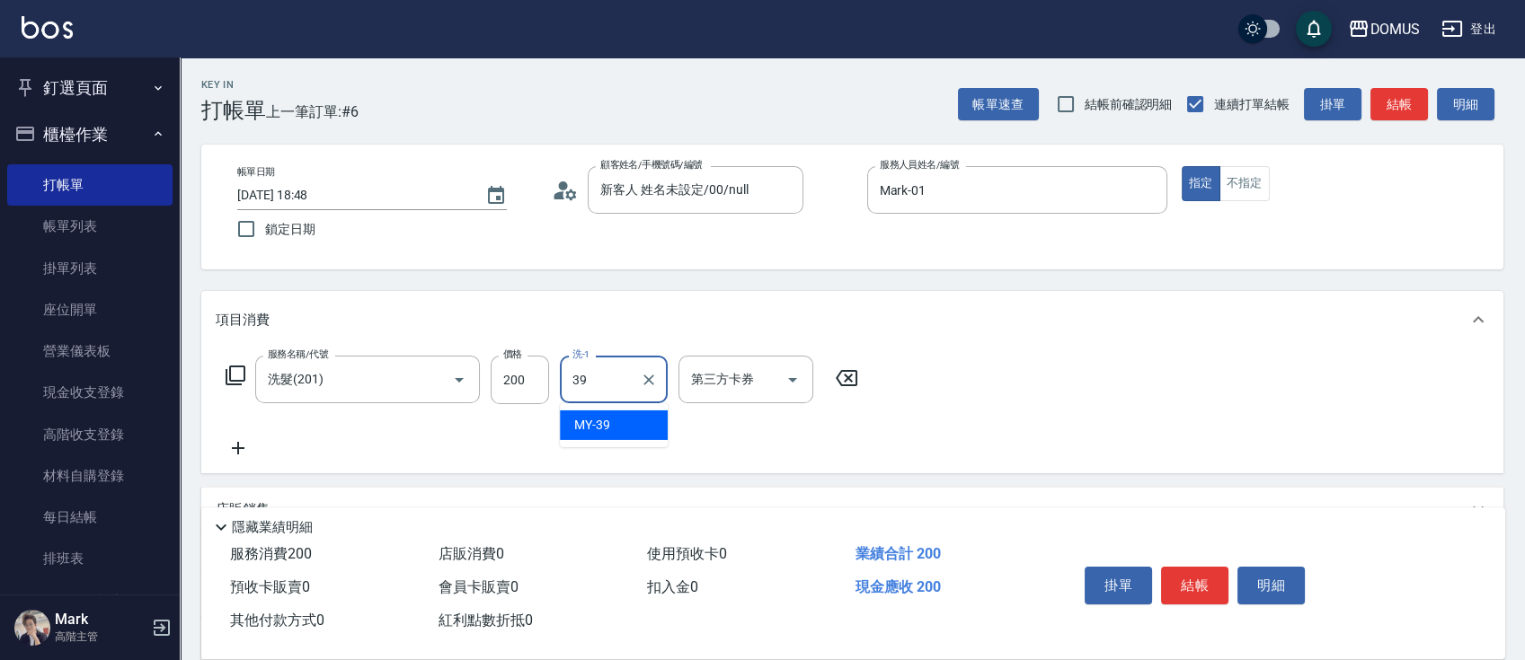
type input "MY-39"
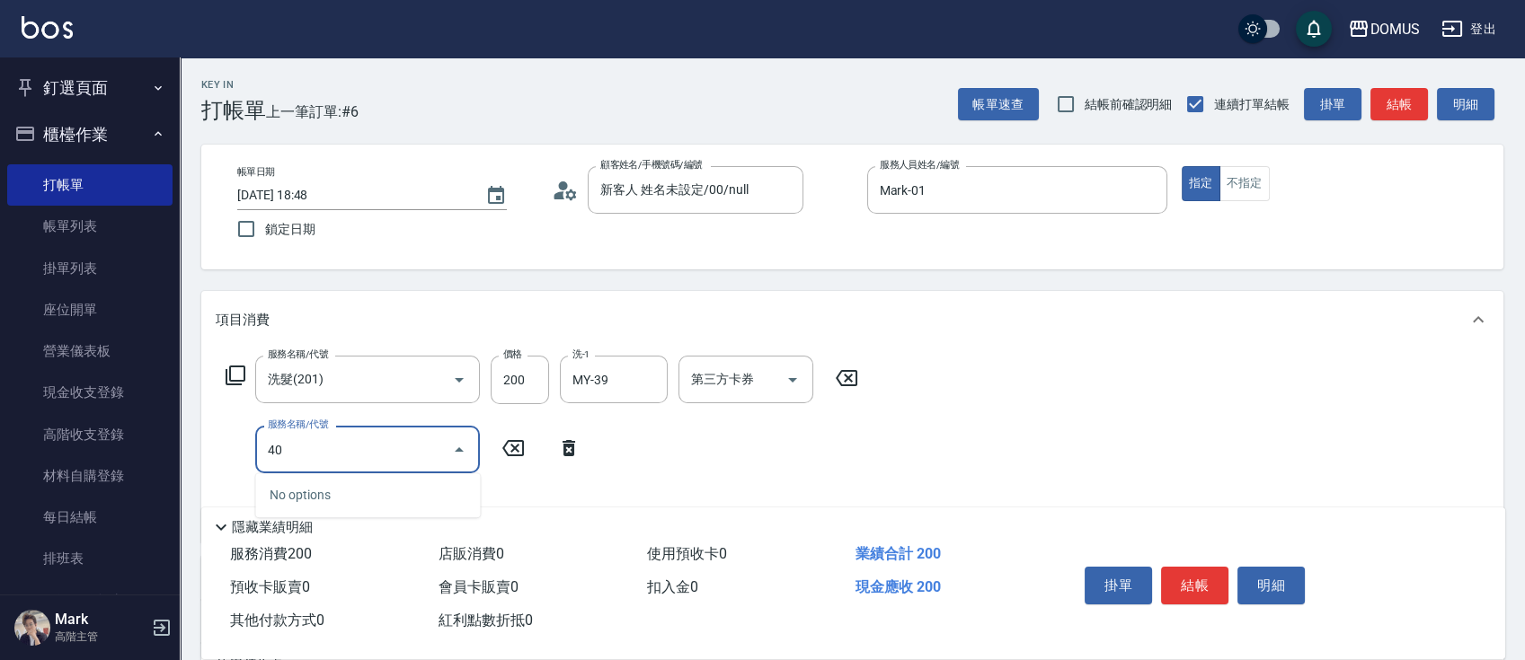
type input "401"
type input "40"
type input "剪髮(401)"
type input "20"
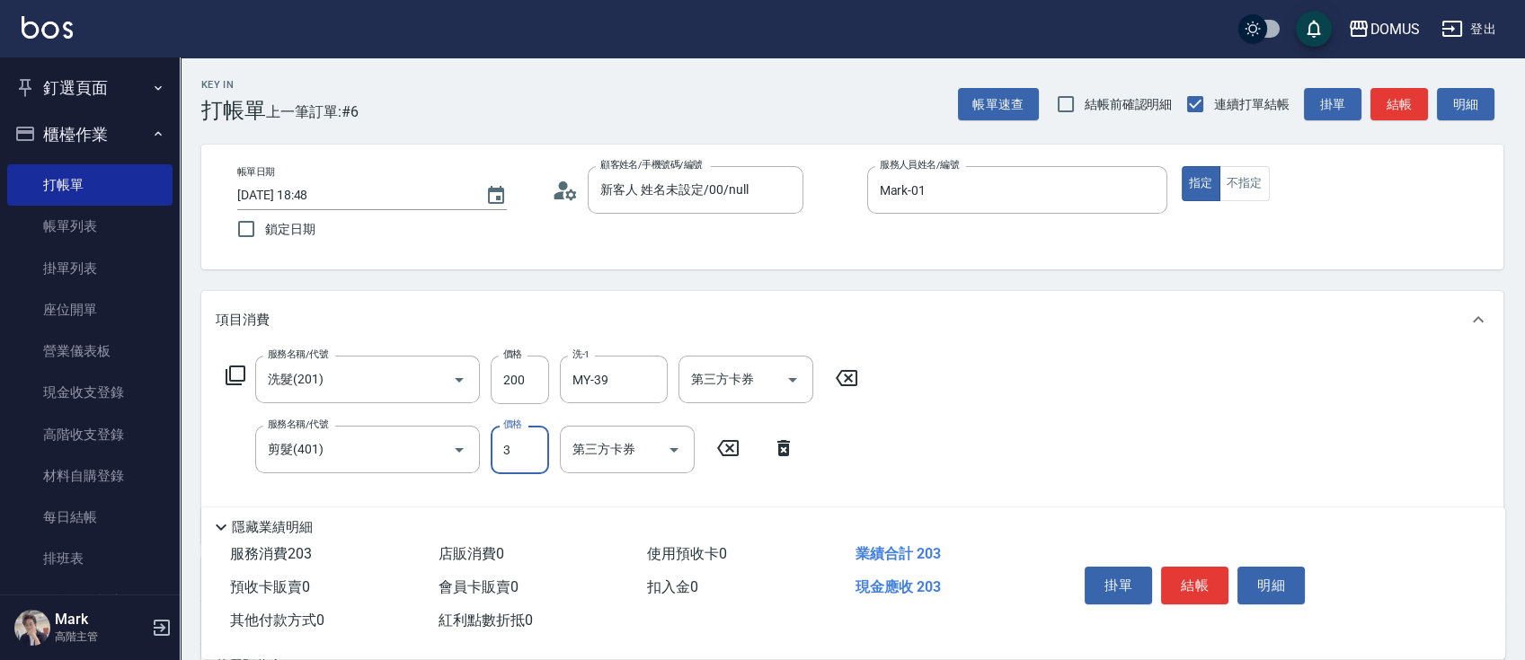
type input "30"
type input "50"
type input "300"
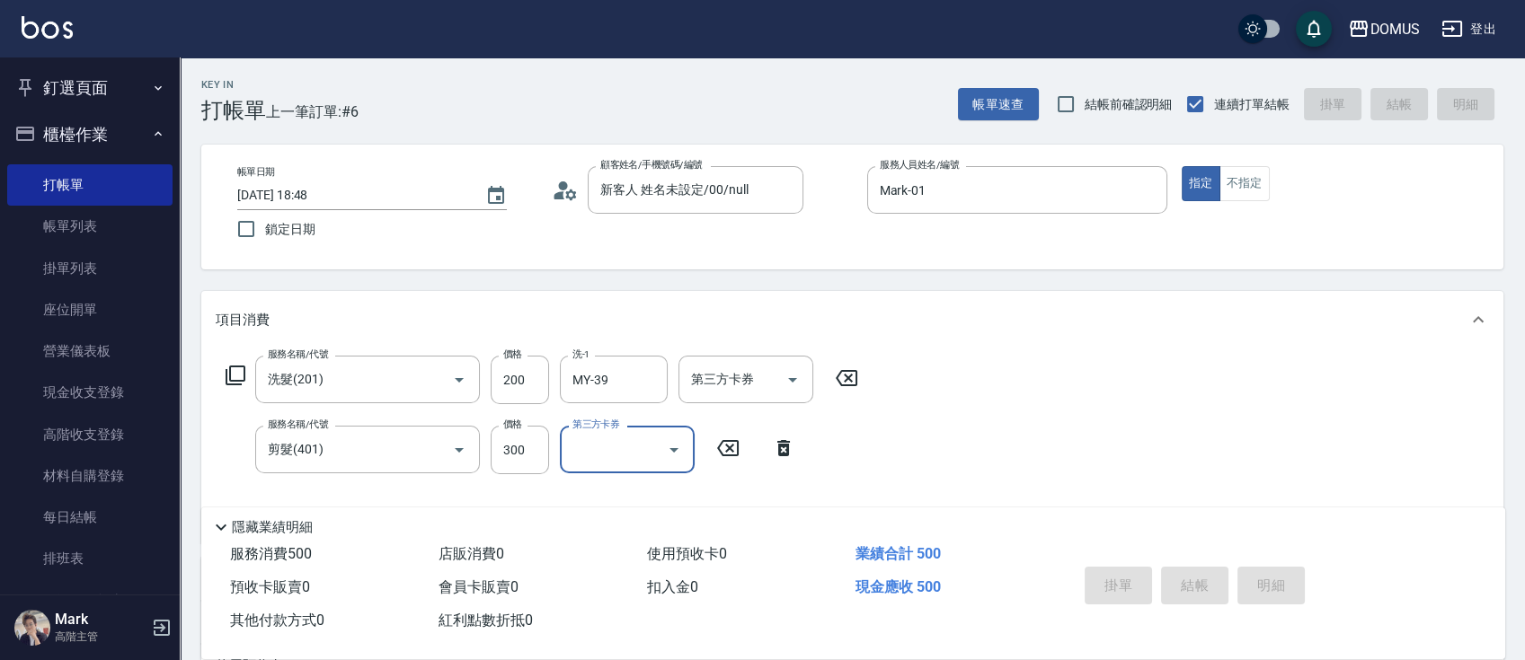
type input "[DATE] 18:49"
type input "0"
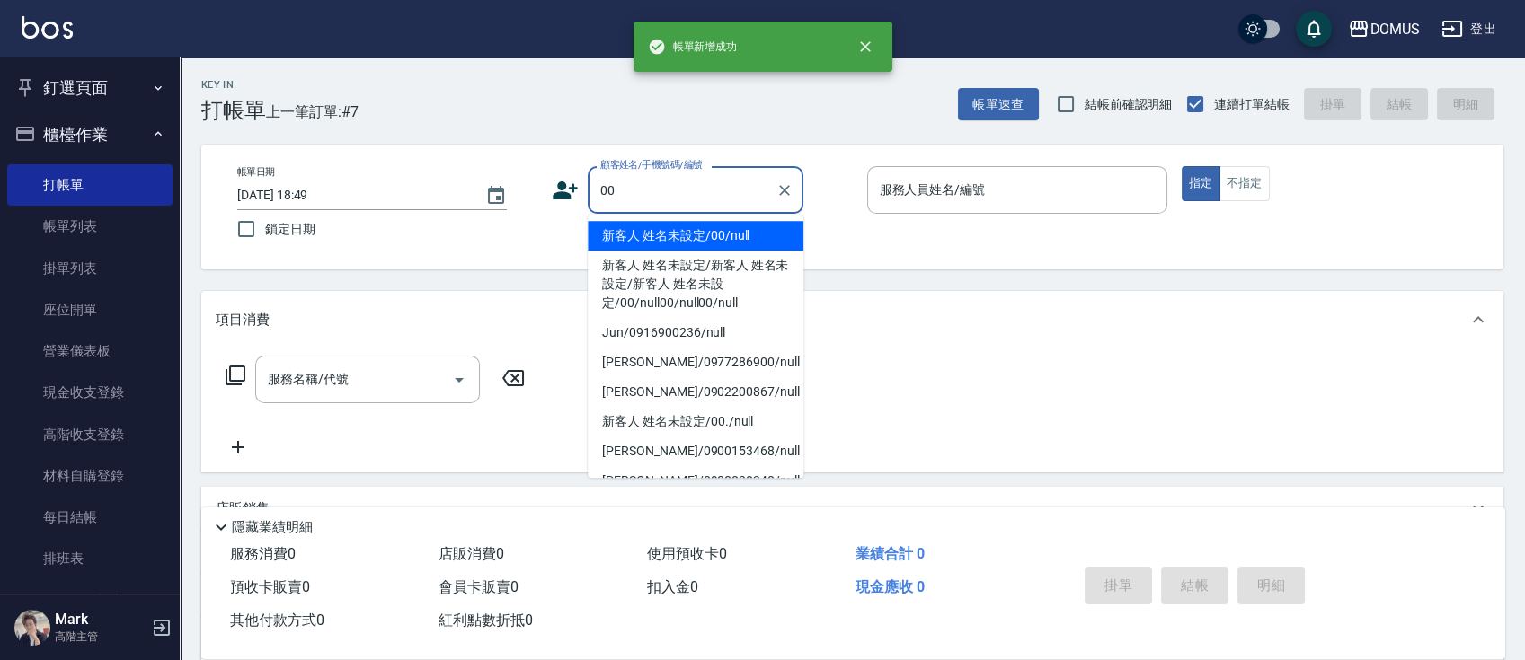
type input "新客人 姓名未設定/00/null"
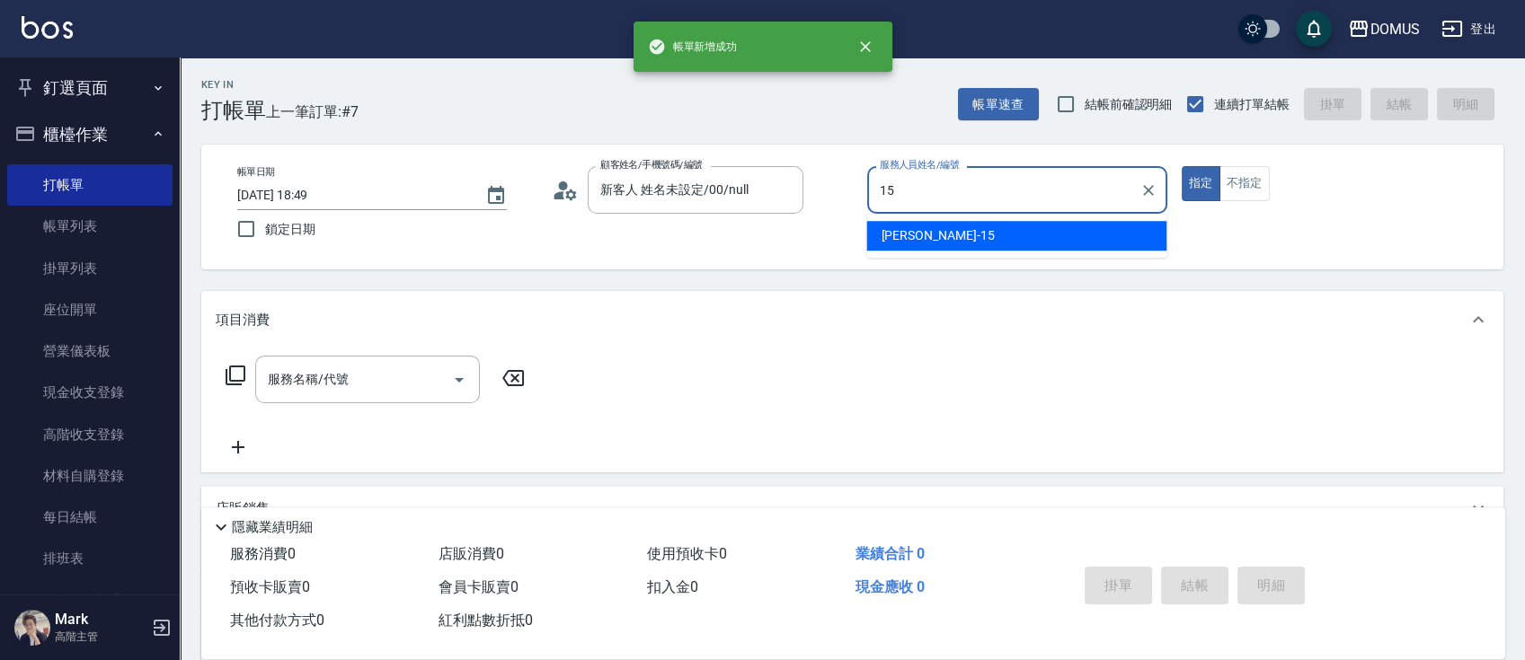
type input "[PERSON_NAME]-15"
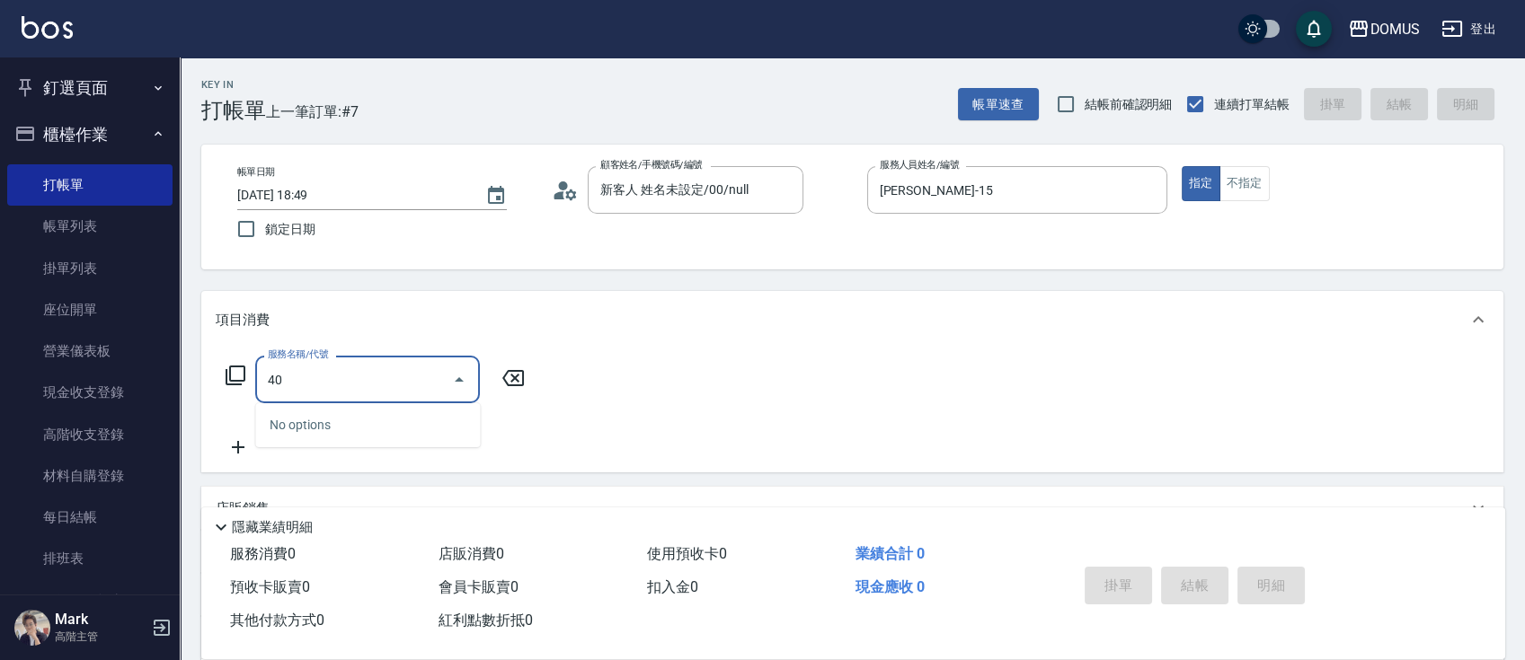
type input "401"
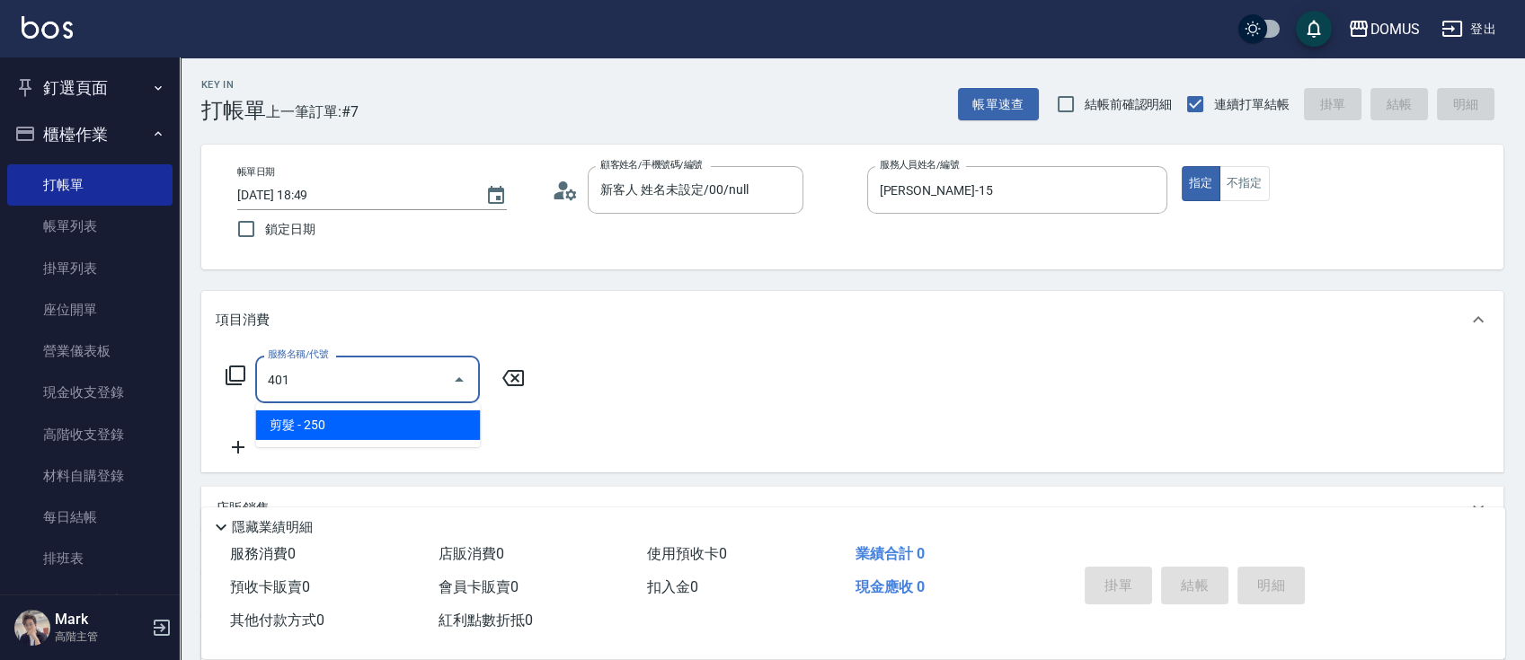
type input "20"
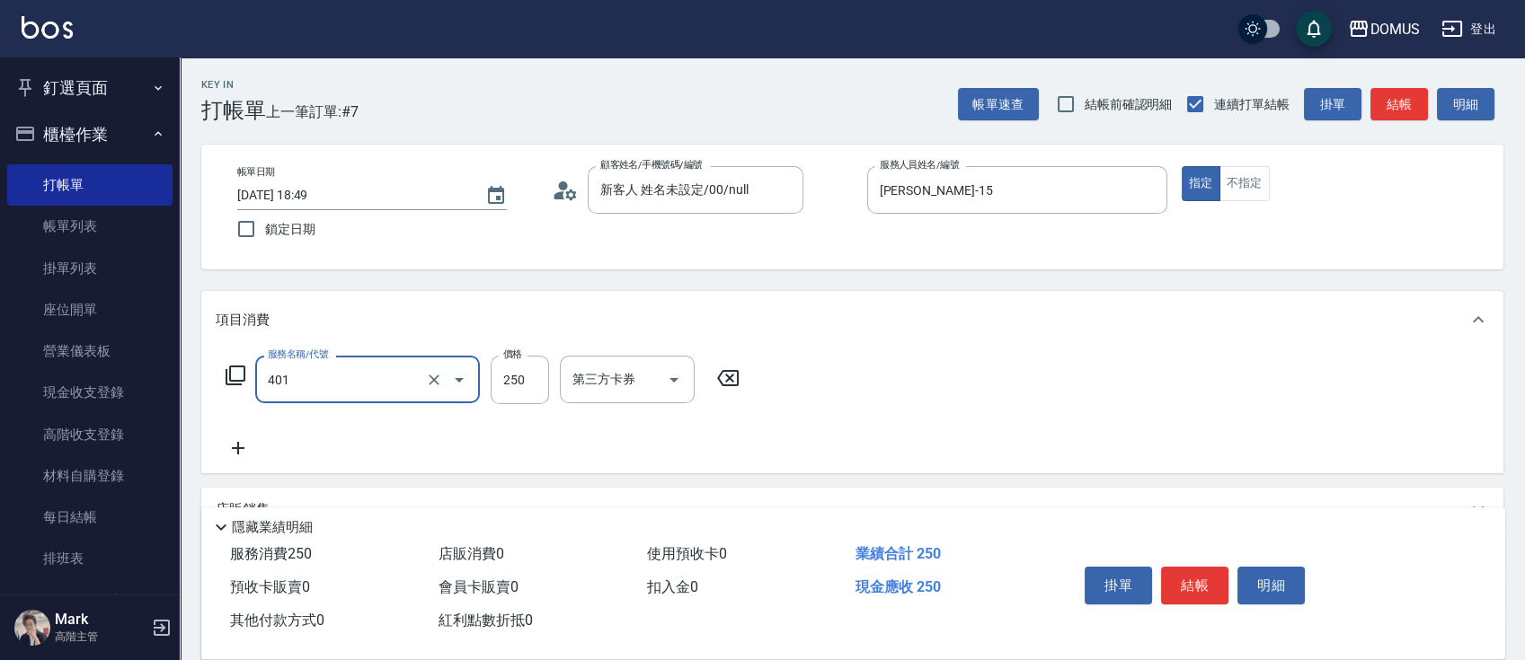
type input "剪髮(401)"
type input "0"
type input "60"
type input "600"
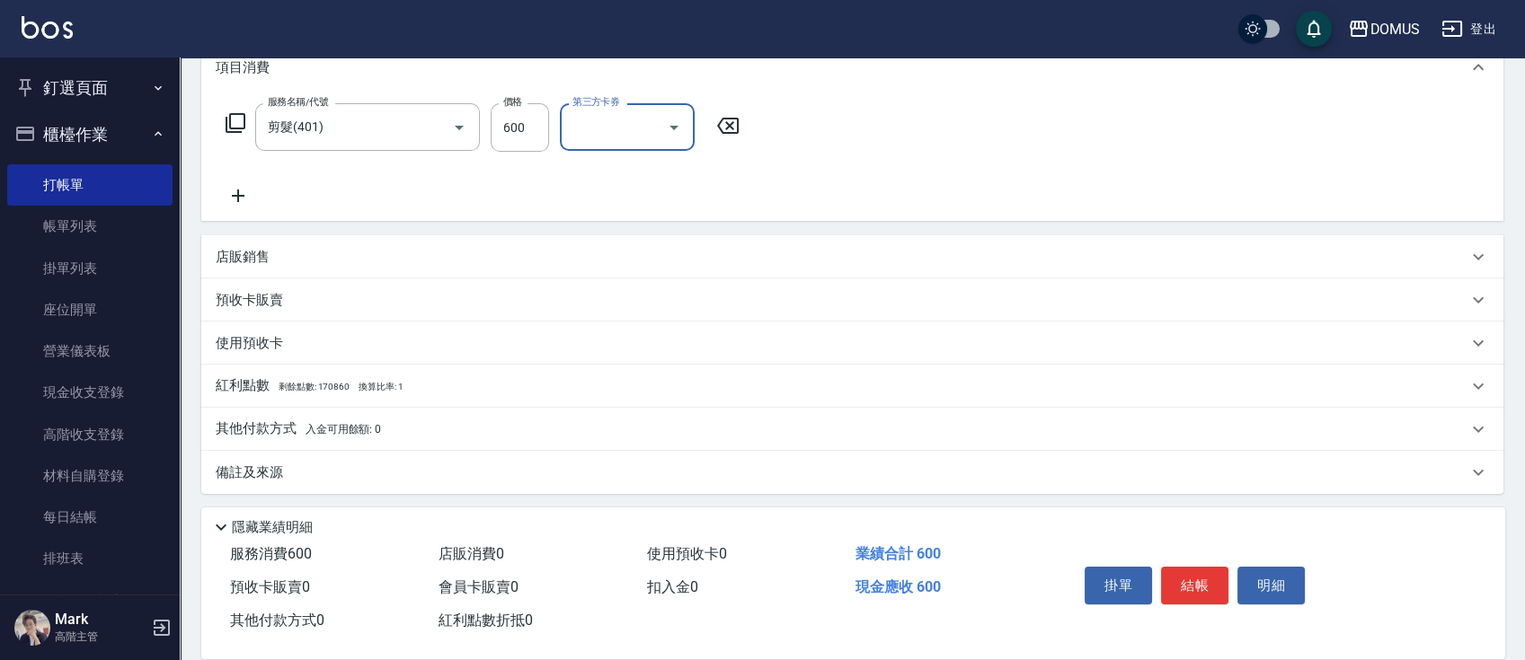
scroll to position [256, 0]
drag, startPoint x: 295, startPoint y: 419, endPoint x: 314, endPoint y: 453, distance: 39.4
click at [295, 419] on p "其他付款方式 入金可用餘額: 0" at bounding box center [298, 426] width 165 height 20
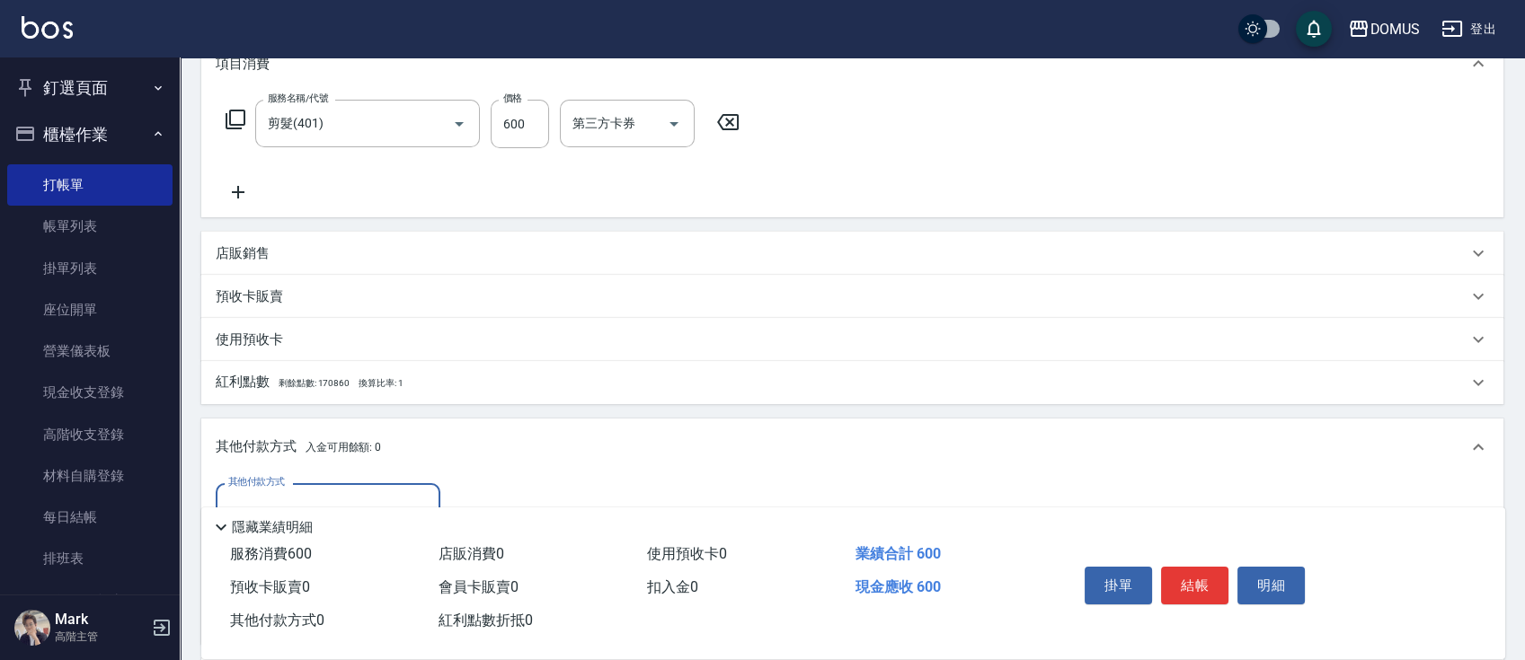
scroll to position [0, 0]
click at [314, 484] on div "其他付款方式" at bounding box center [328, 507] width 225 height 48
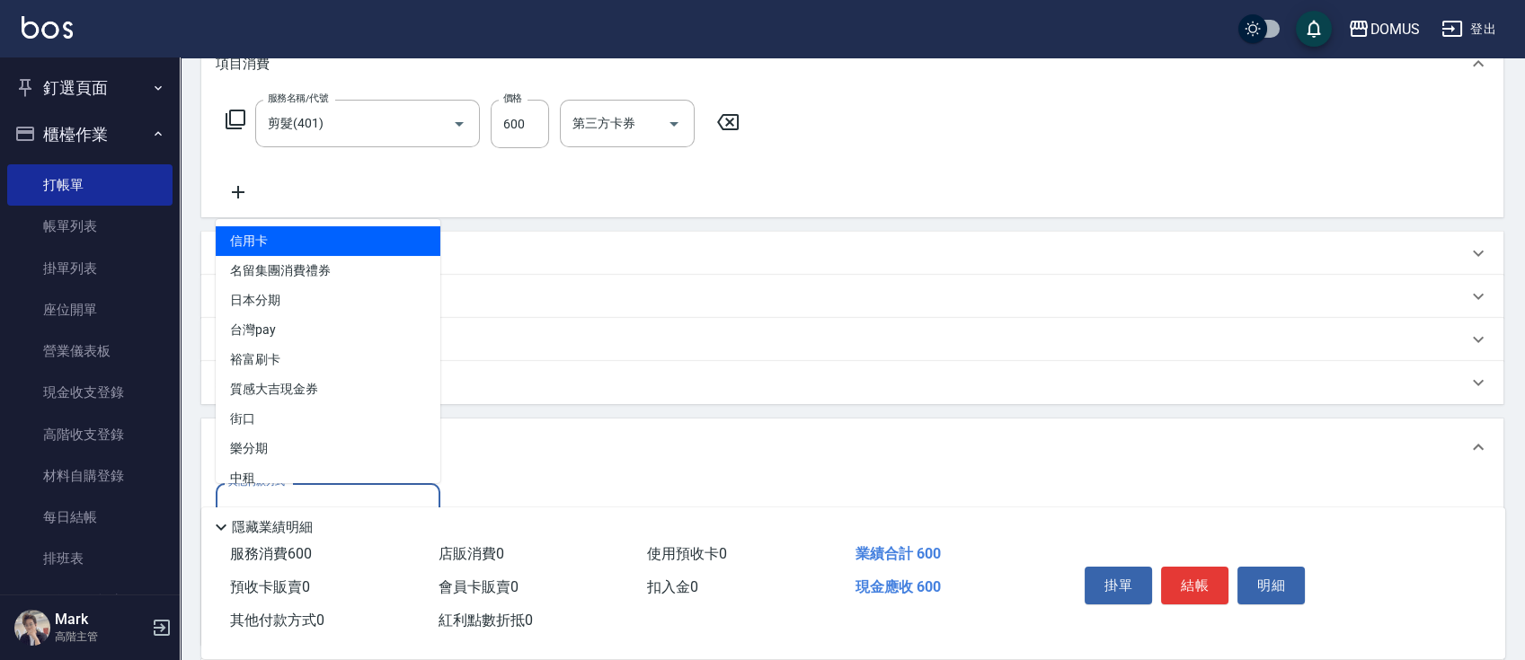
click at [309, 212] on div "服務名稱/代號 剪髮(401) 服務名稱/代號 價格 600 價格 第三方卡券 第三方卡券" at bounding box center [852, 155] width 1302 height 125
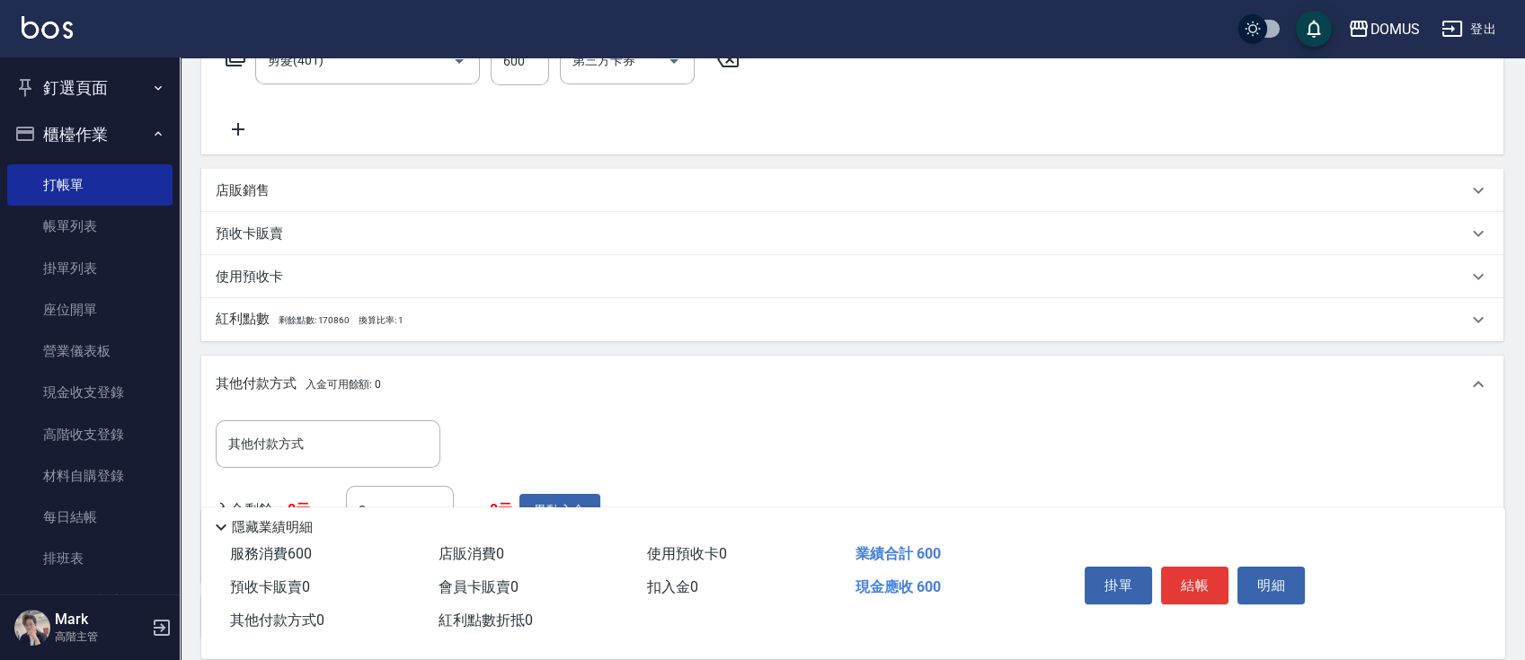
scroll to position [467, 0]
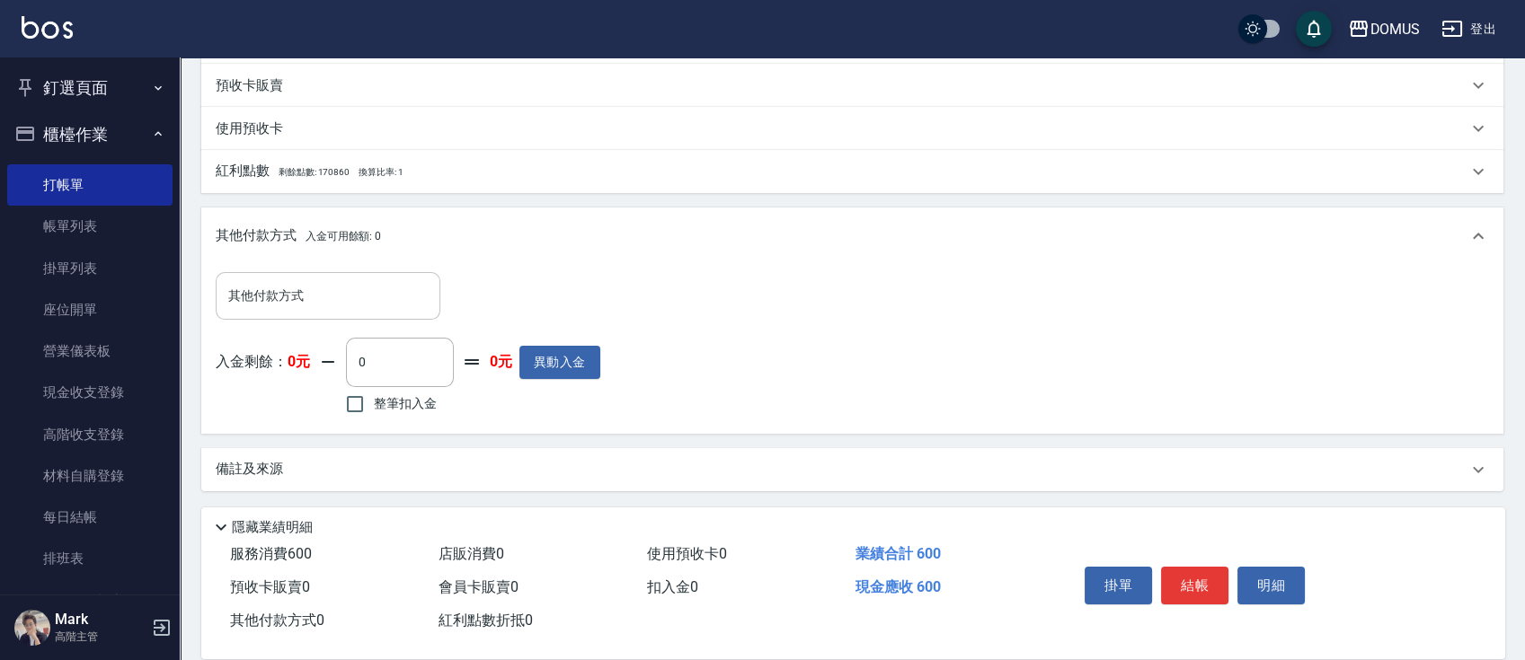
click at [294, 281] on div "其他付款方式 其他付款方式" at bounding box center [328, 296] width 225 height 48
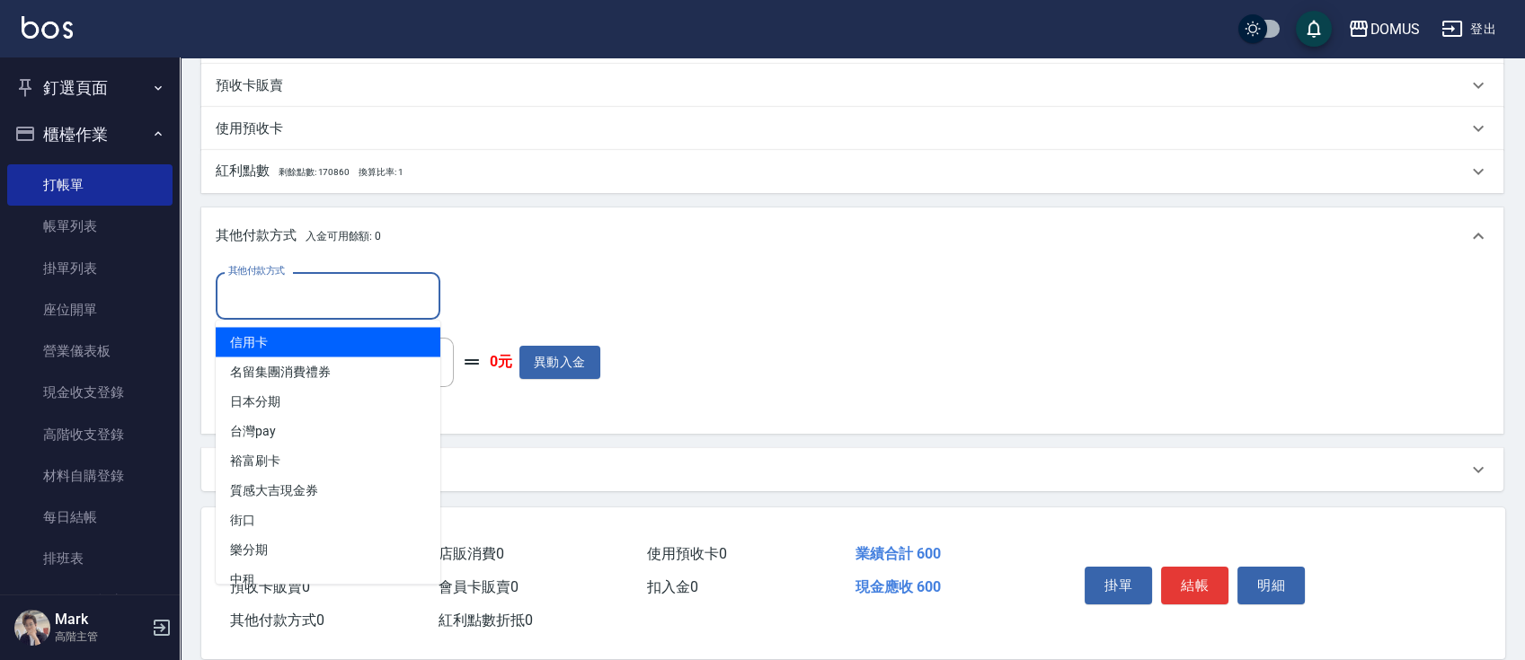
click at [305, 327] on span "信用卡" at bounding box center [328, 342] width 225 height 30
type input "信用卡"
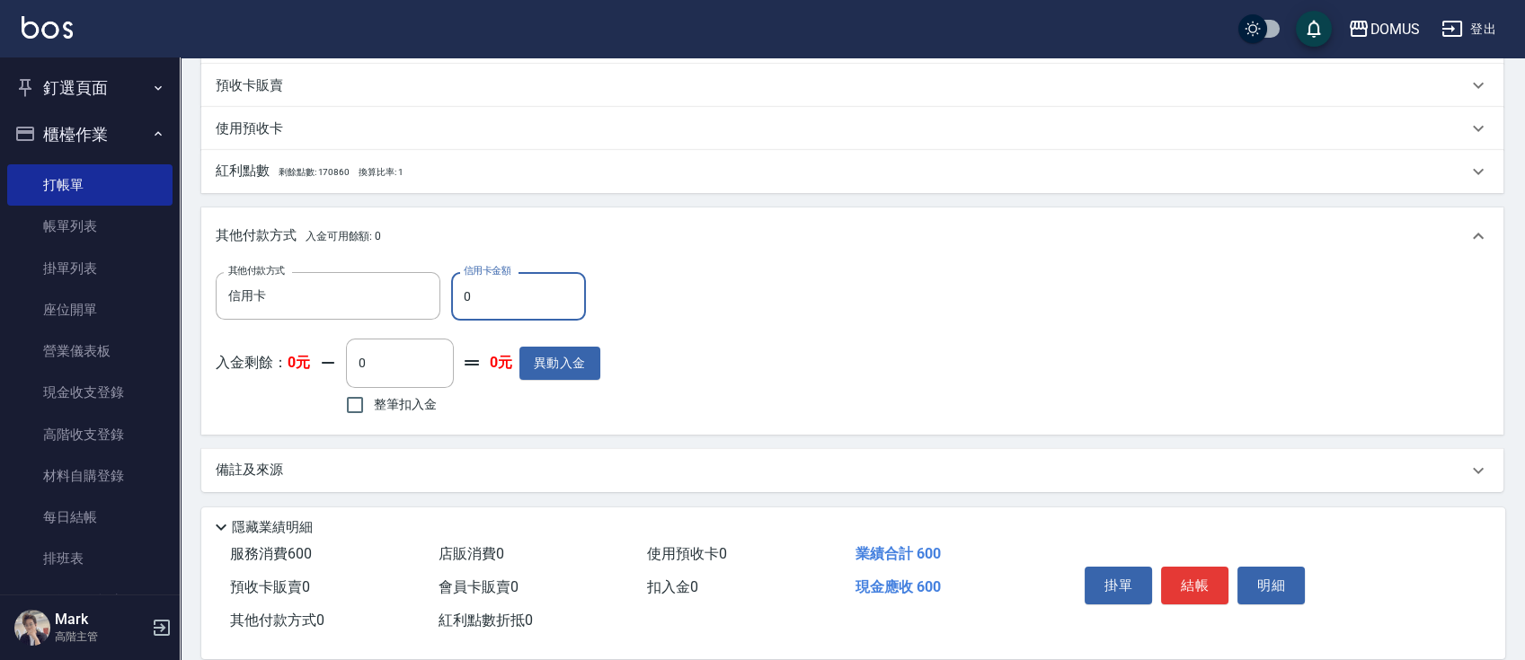
type input "50"
type input "6"
type input "60"
type input "0"
type input "50"
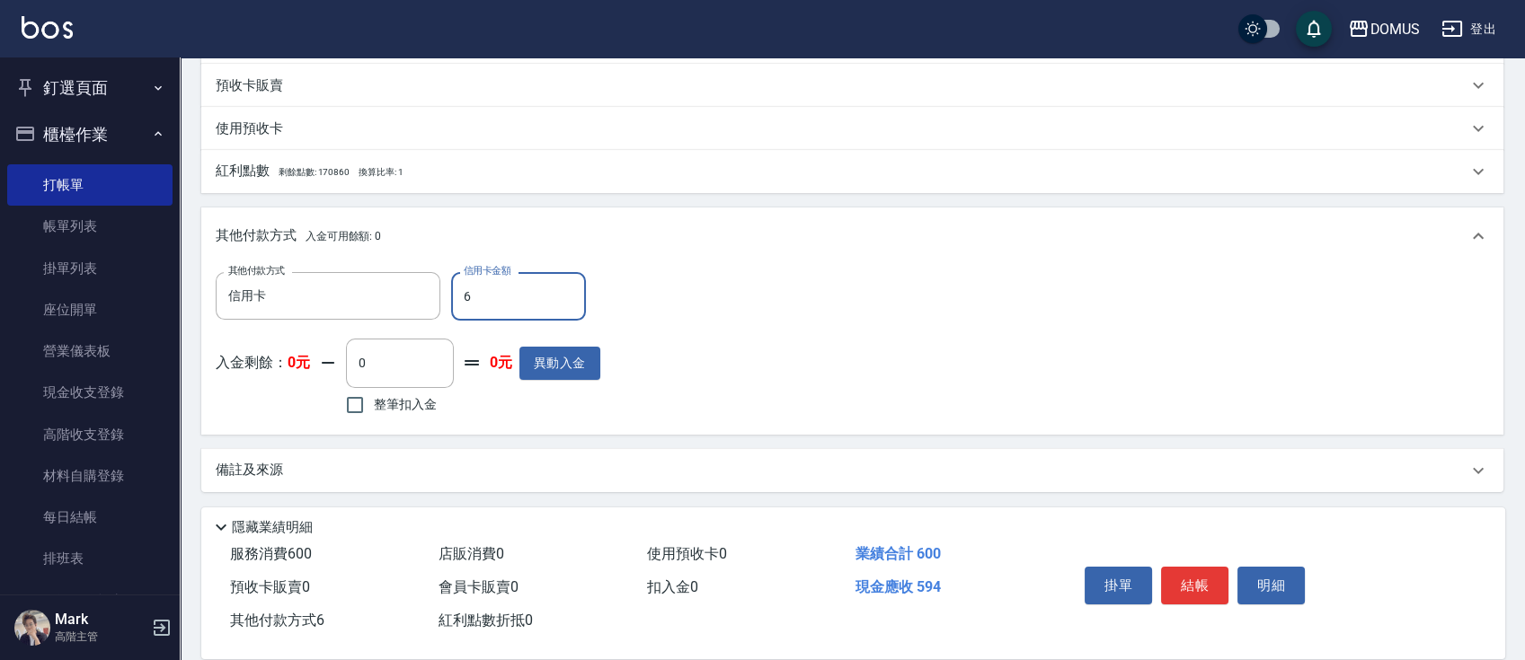
type input "60"
type input "0"
type input "600"
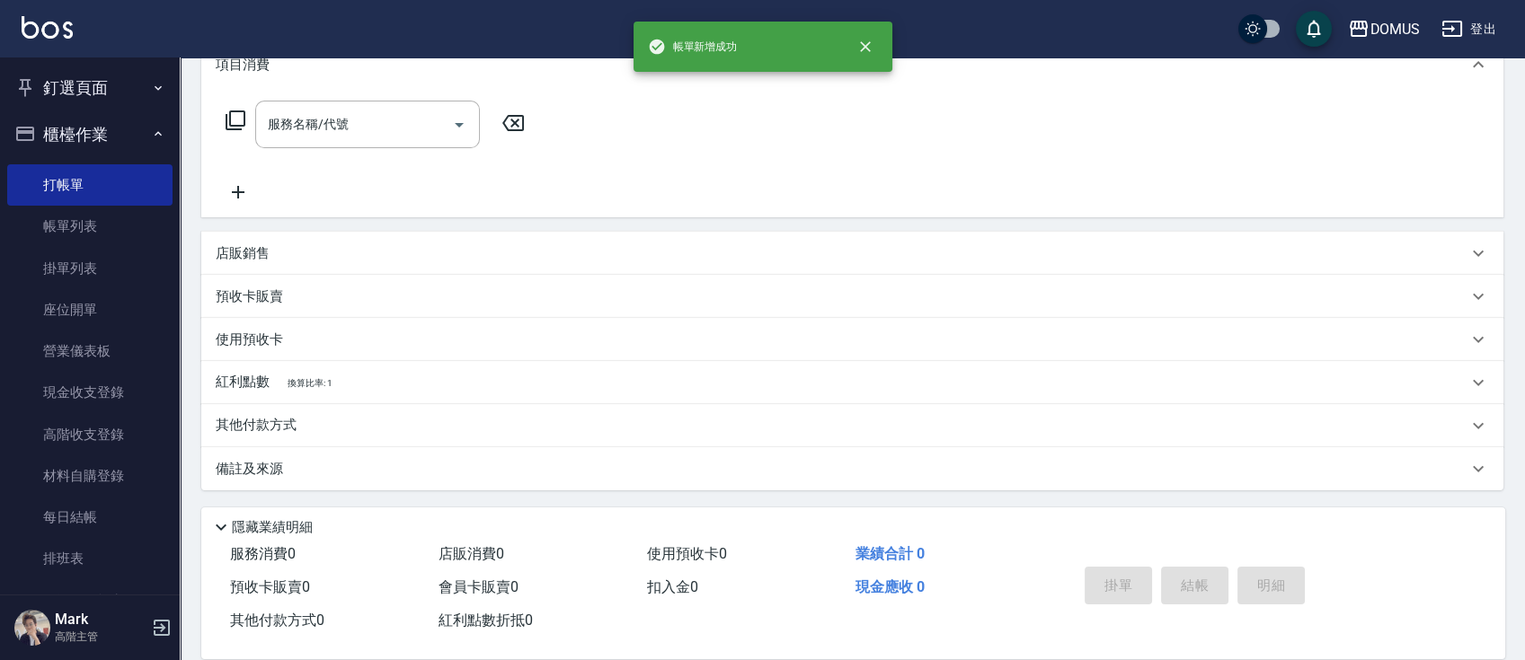
scroll to position [0, 0]
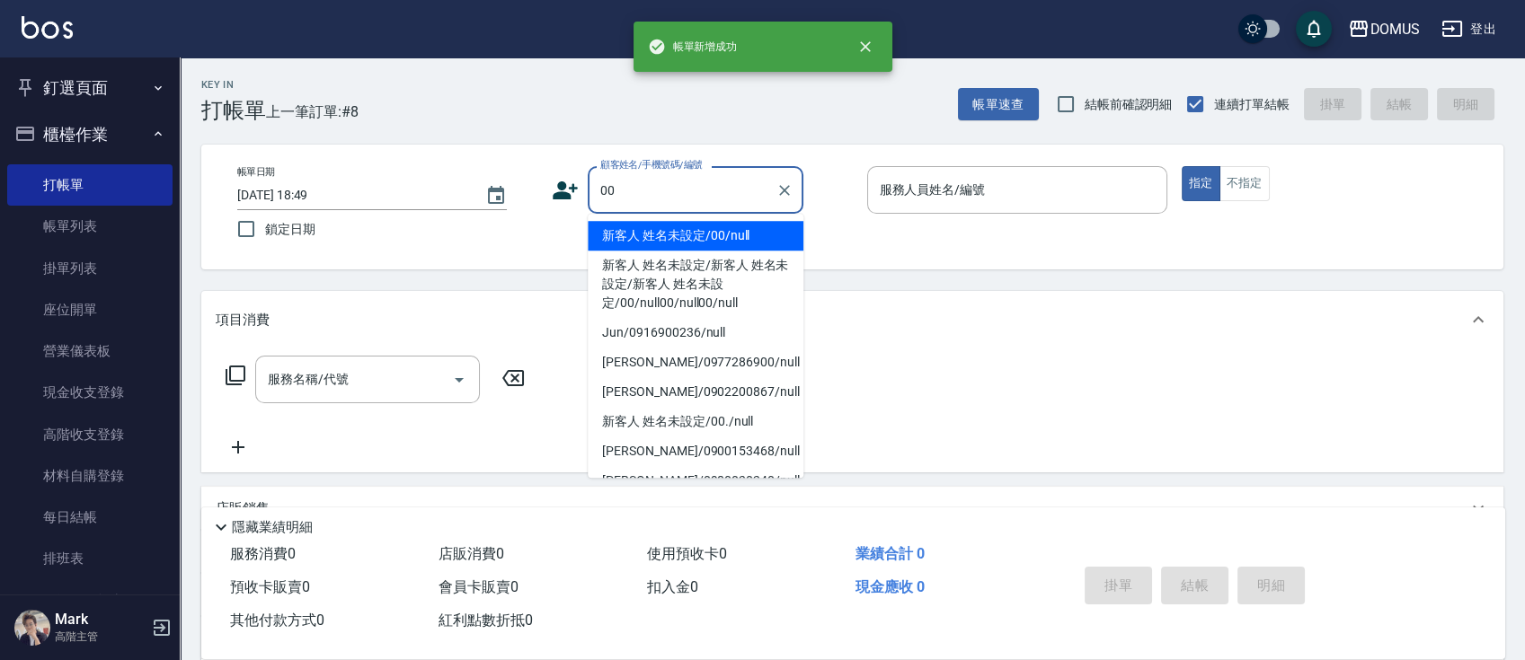
type input "新客人 姓名未設定/00/null"
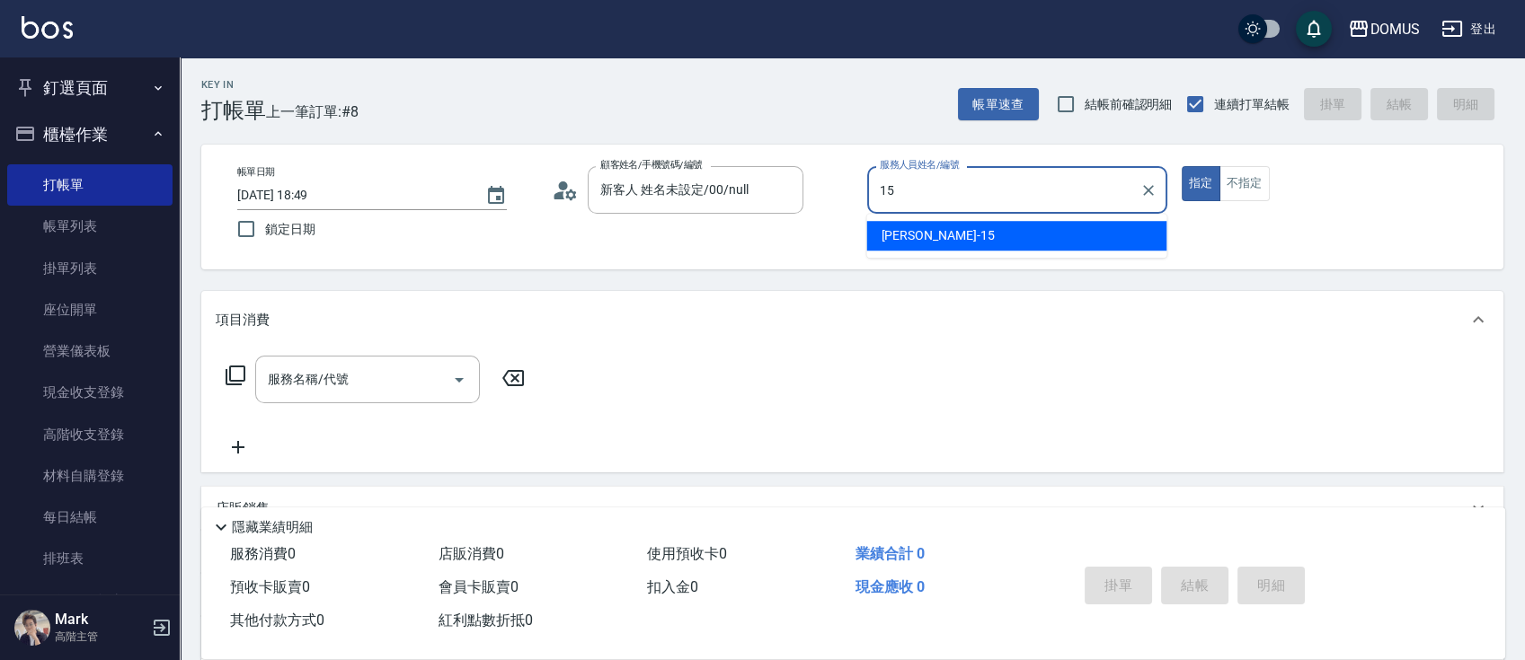
type input "[PERSON_NAME]-15"
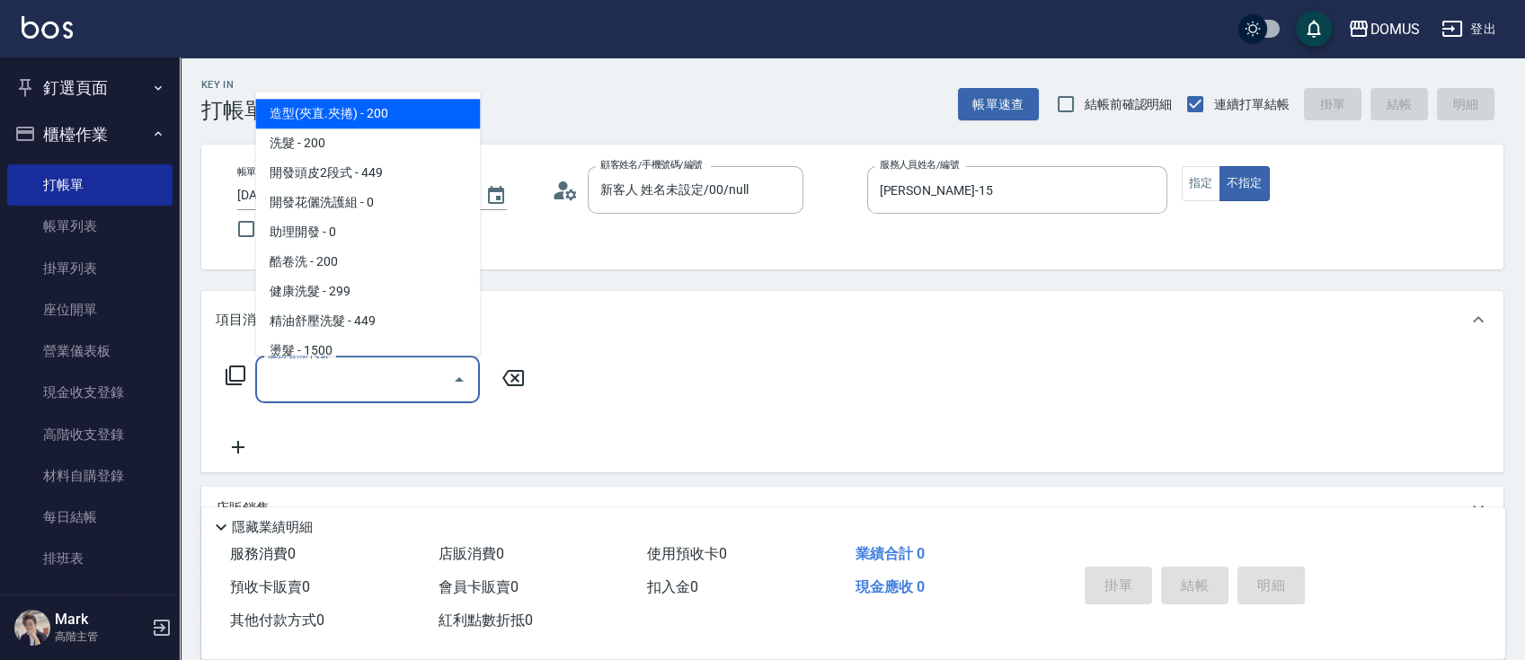
click at [316, 392] on input "服務名稱/代號" at bounding box center [353, 379] width 181 height 31
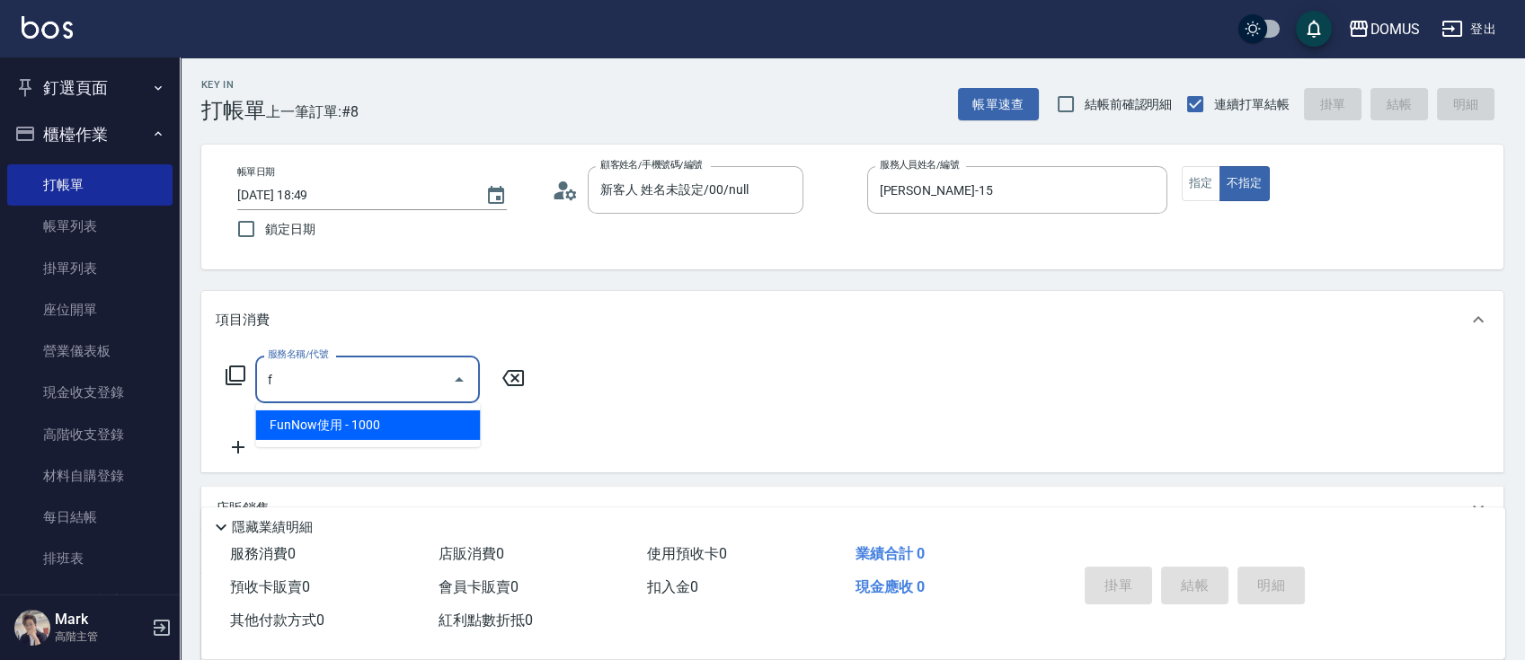
type input "FunNow使用(1201)"
type input "100"
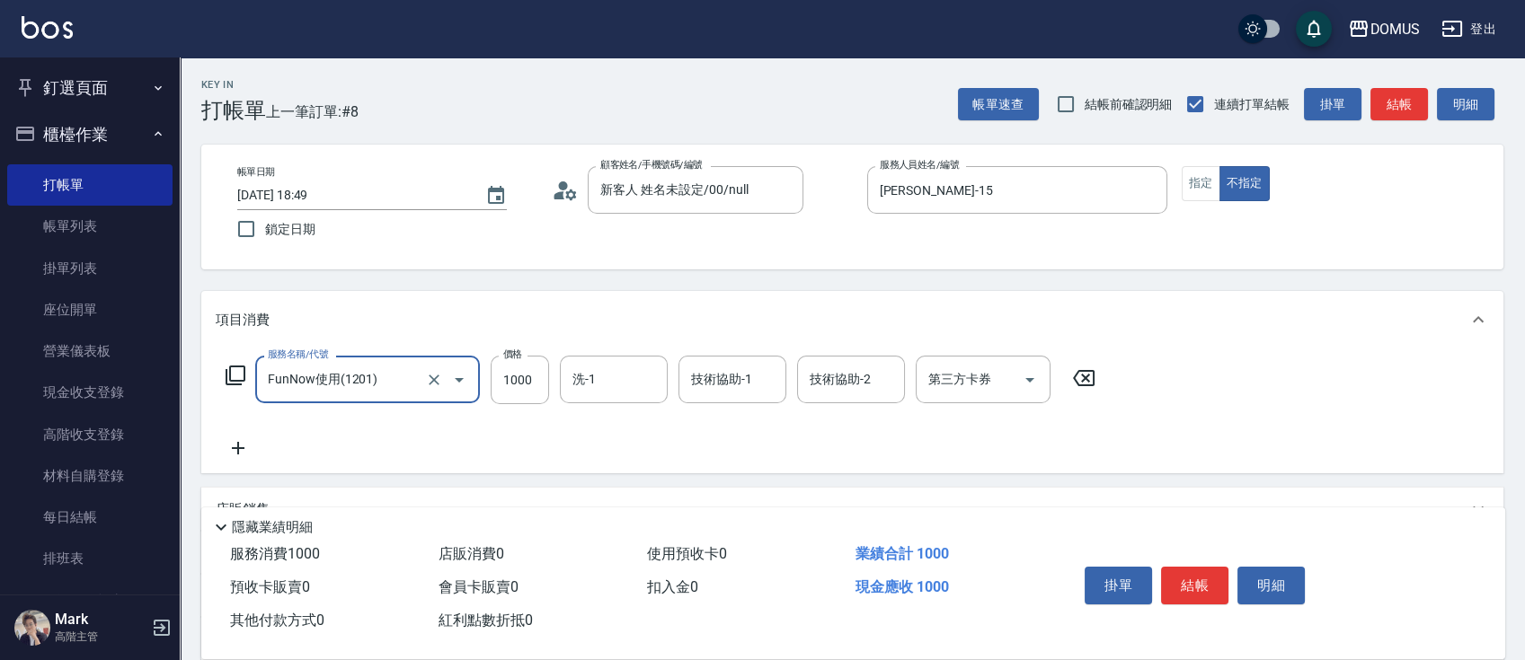
type input "FunNow使用(1201)"
type input "0"
type input "39"
type input "30"
type input "399"
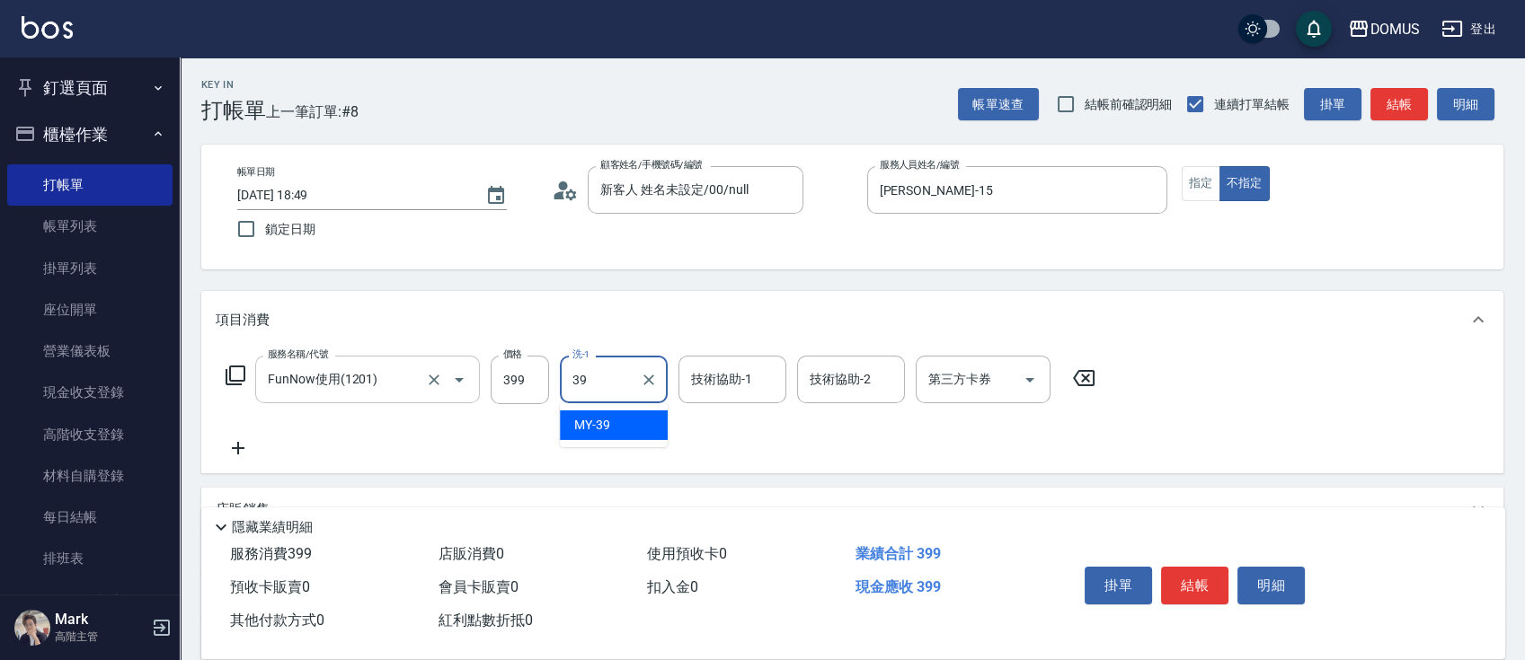
type input "MY-39"
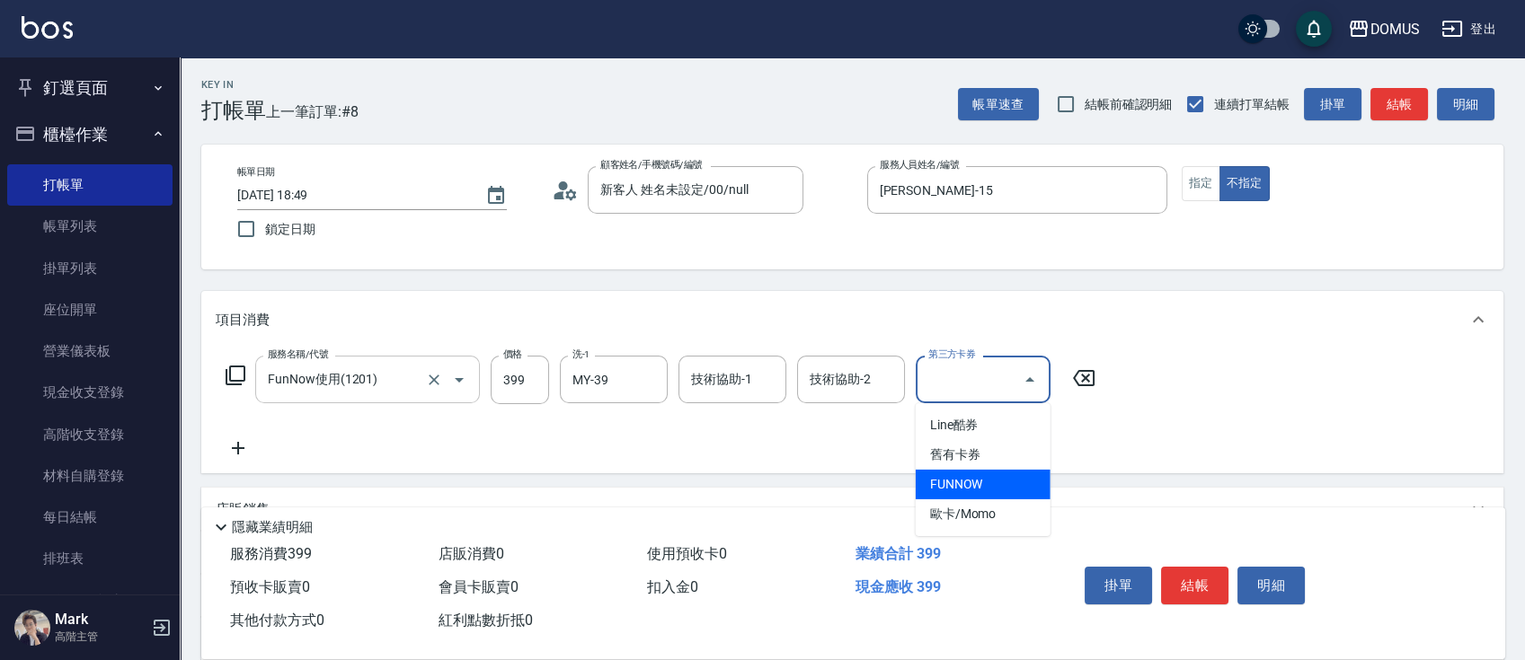
type input "0"
type input "FUNNOW"
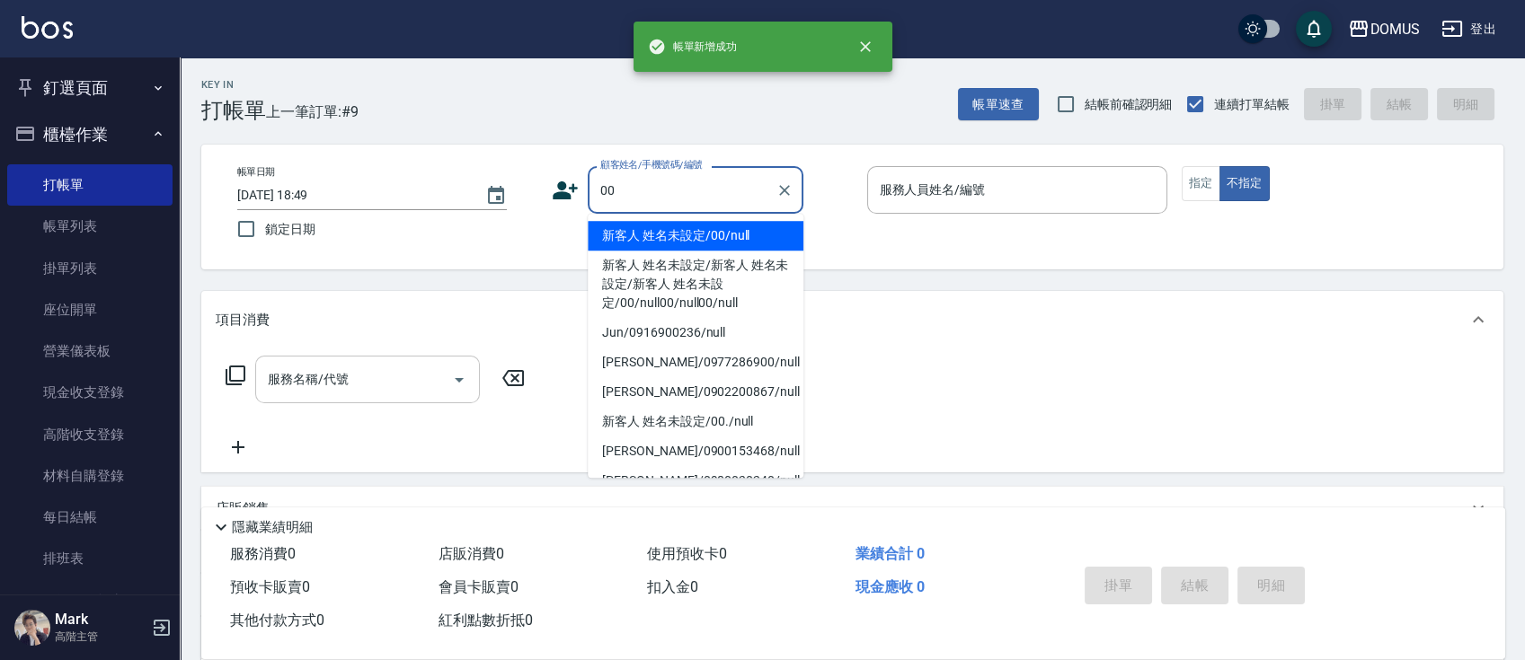
type input "新客人 姓名未設定/00/null"
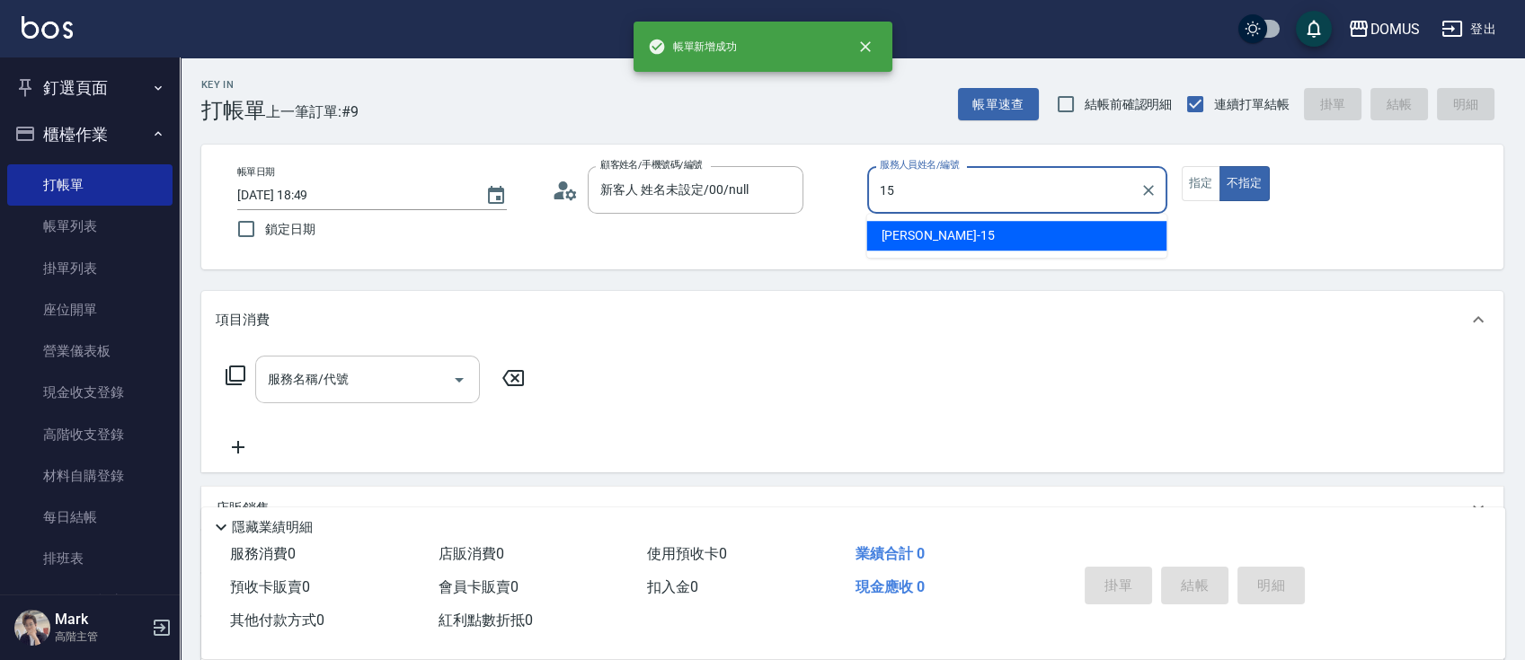
type input "[PERSON_NAME]-15"
type button "false"
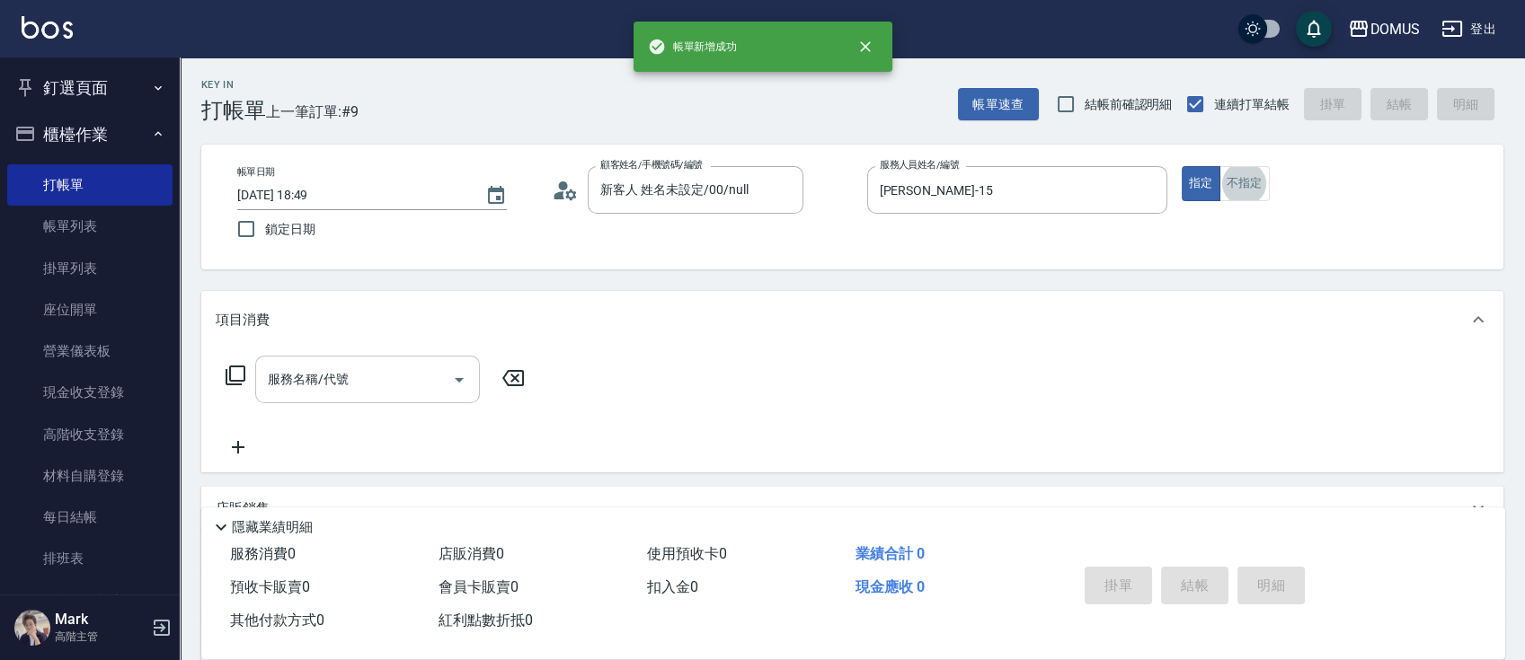
scroll to position [48, 0]
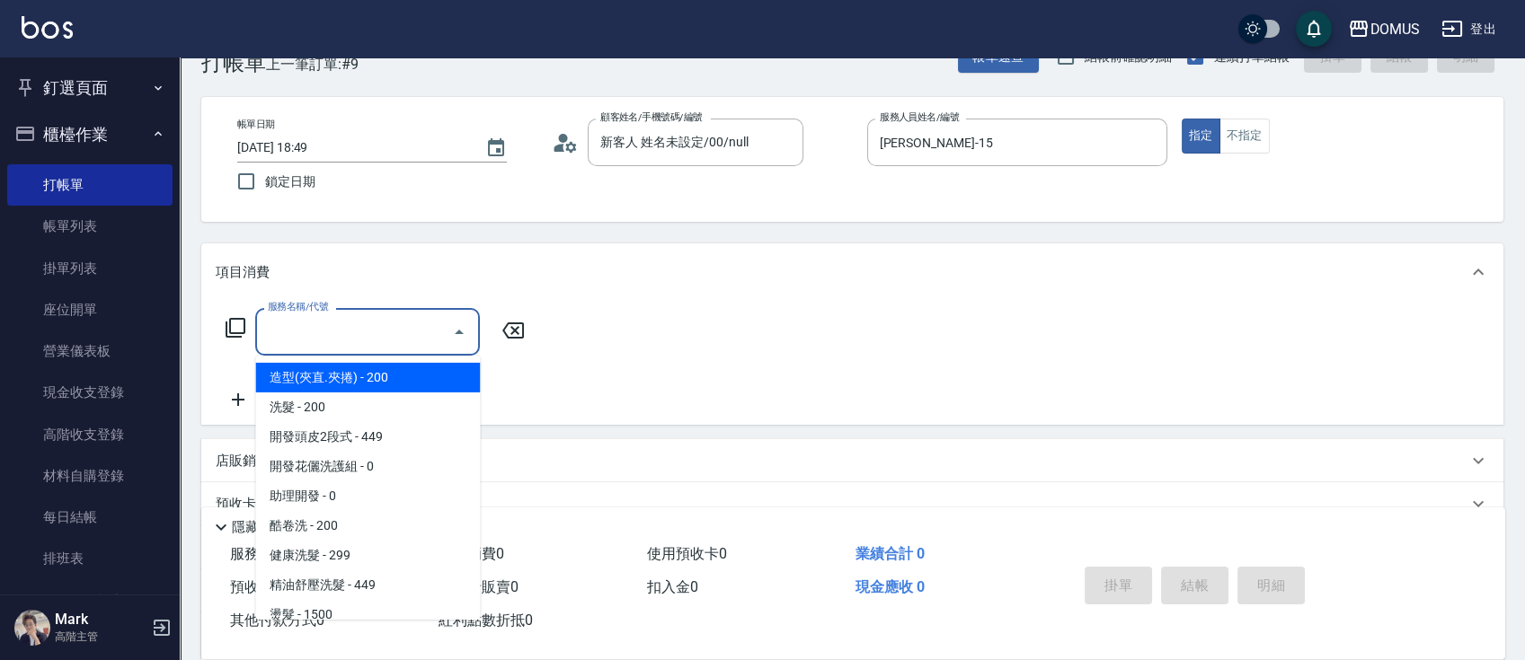
click at [294, 331] on input "服務名稱/代號" at bounding box center [353, 331] width 181 height 31
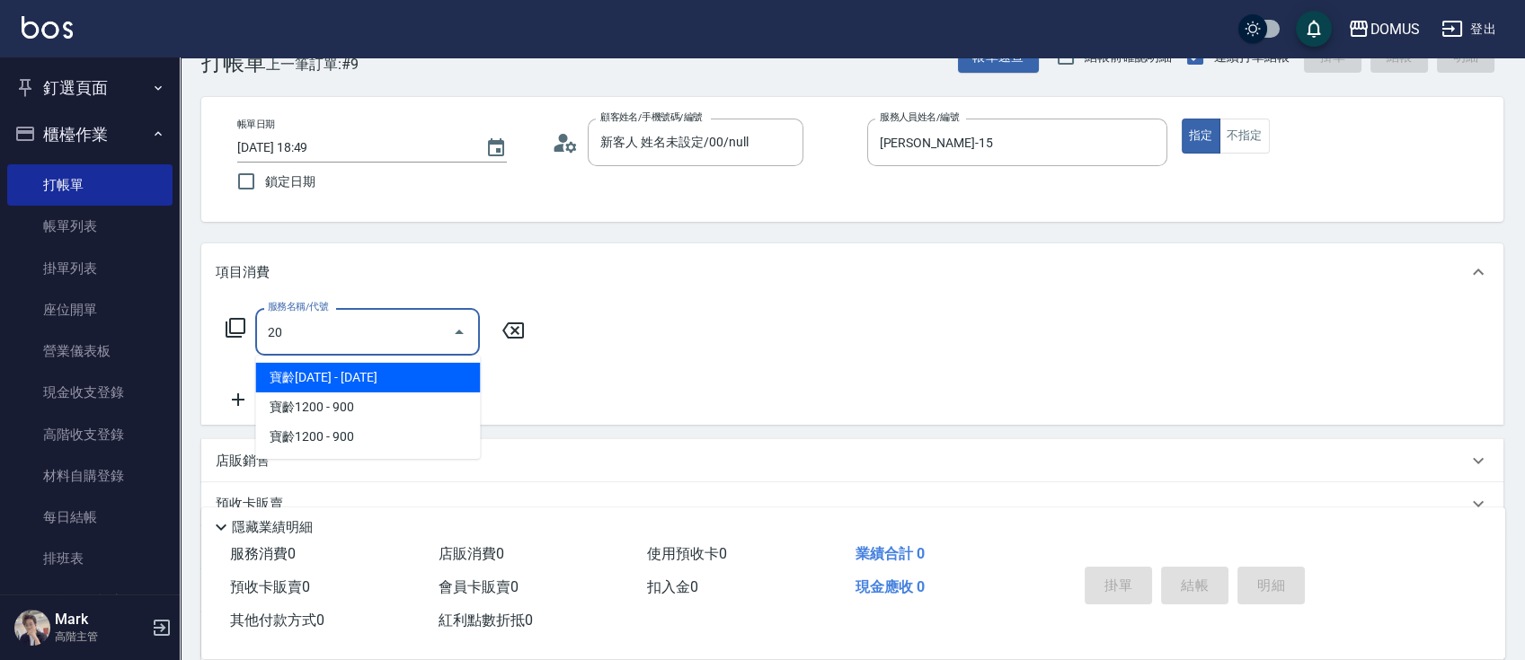
type input "201"
type input "20"
type input "洗髮(201)"
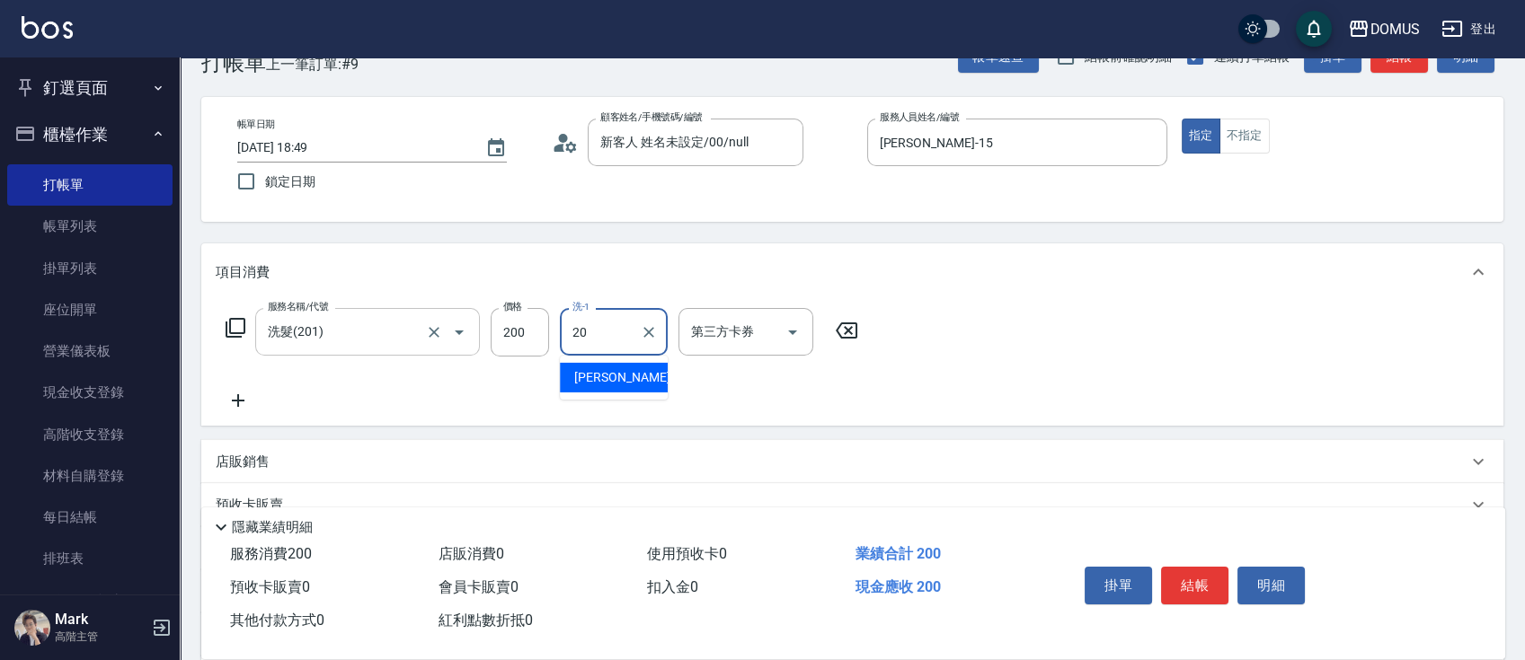
type input "[PERSON_NAME]-20"
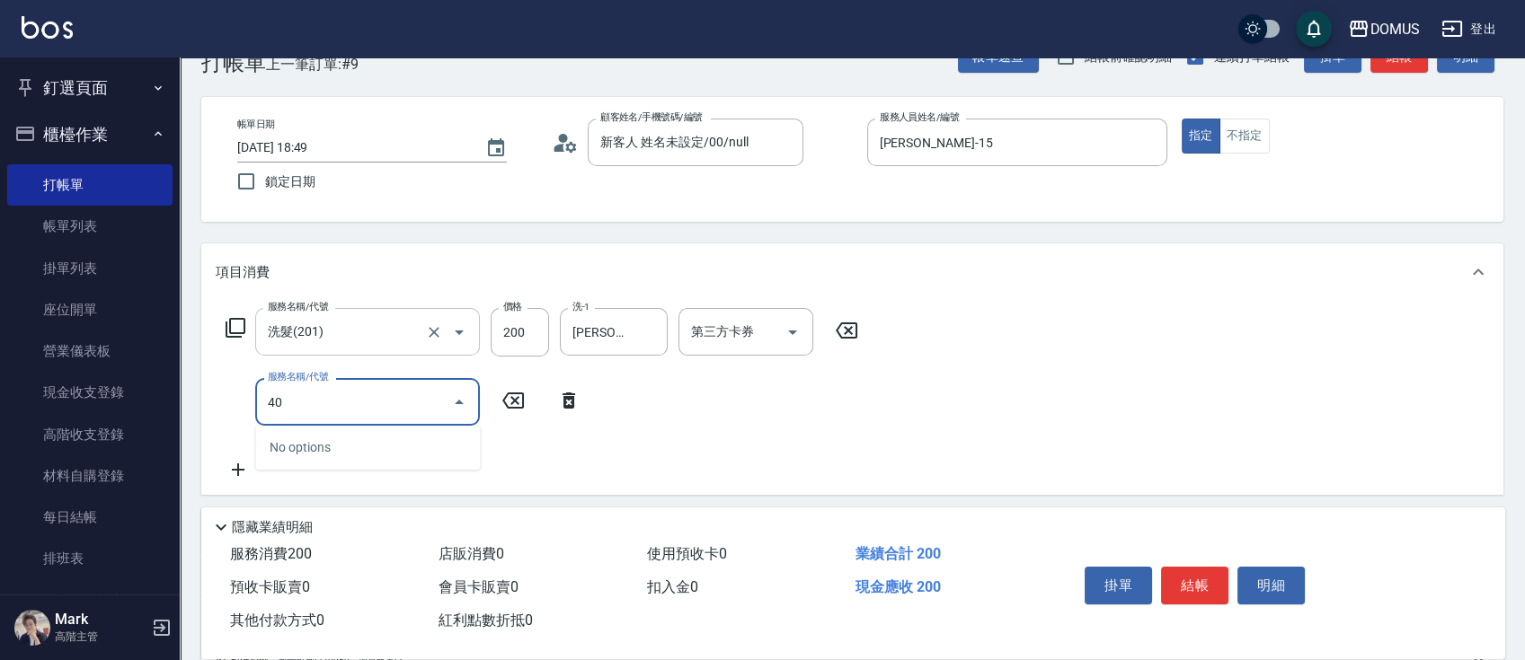
type input "401"
type input "40"
type input "剪髮(401)"
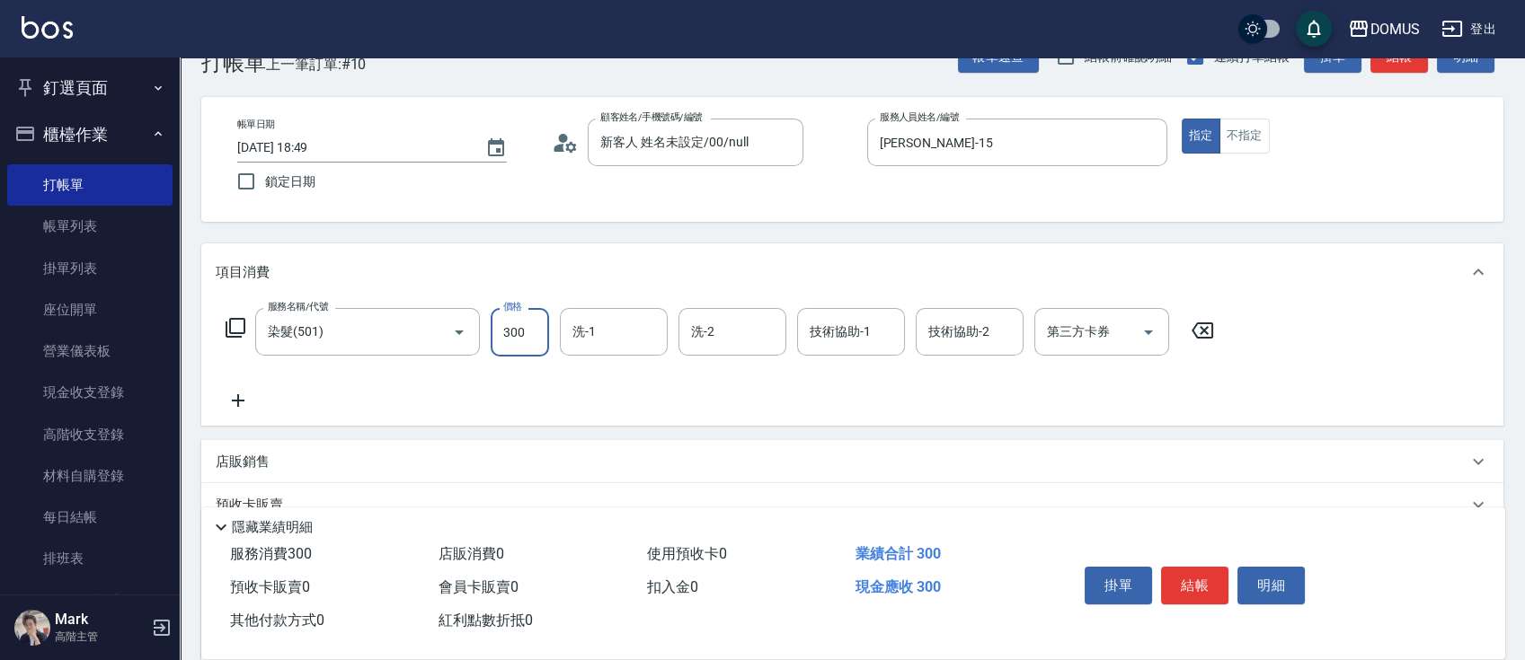
click at [536, 326] on input "300" at bounding box center [520, 332] width 58 height 49
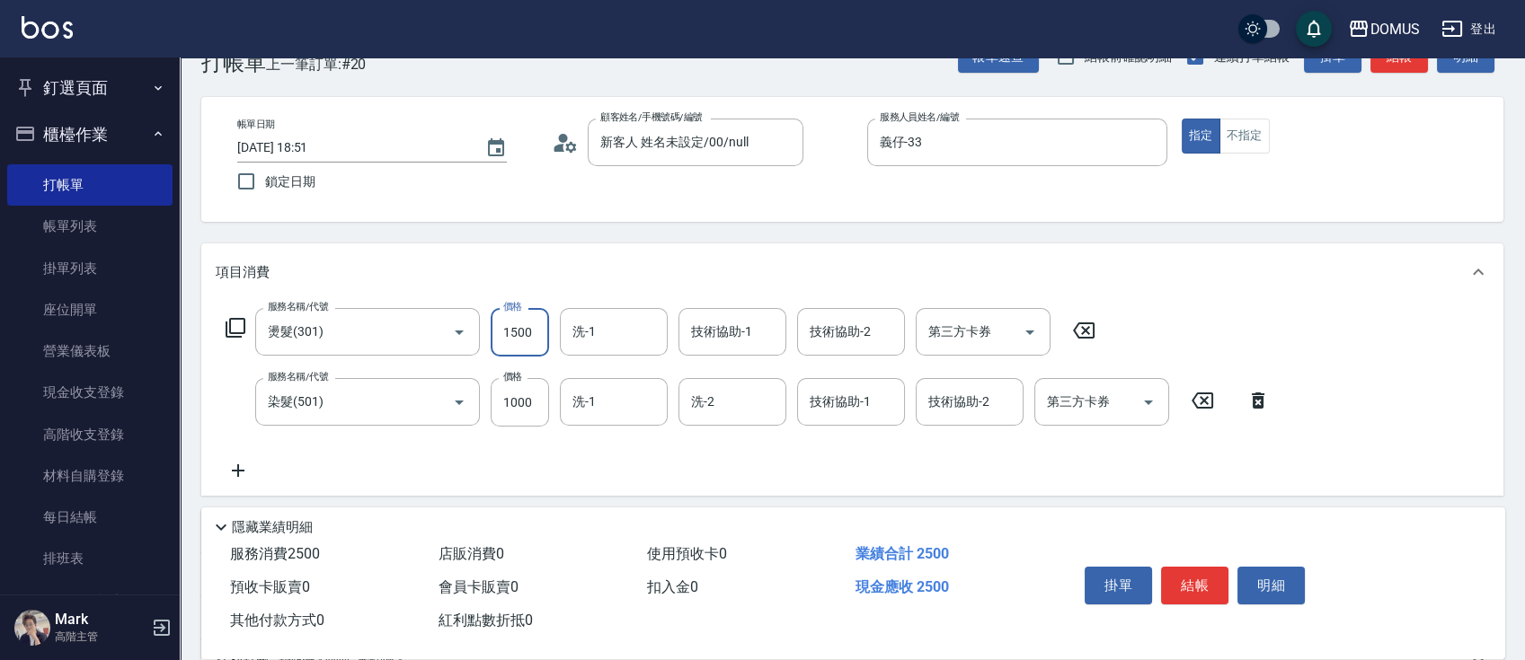
click at [500, 334] on input "1500" at bounding box center [520, 332] width 58 height 49
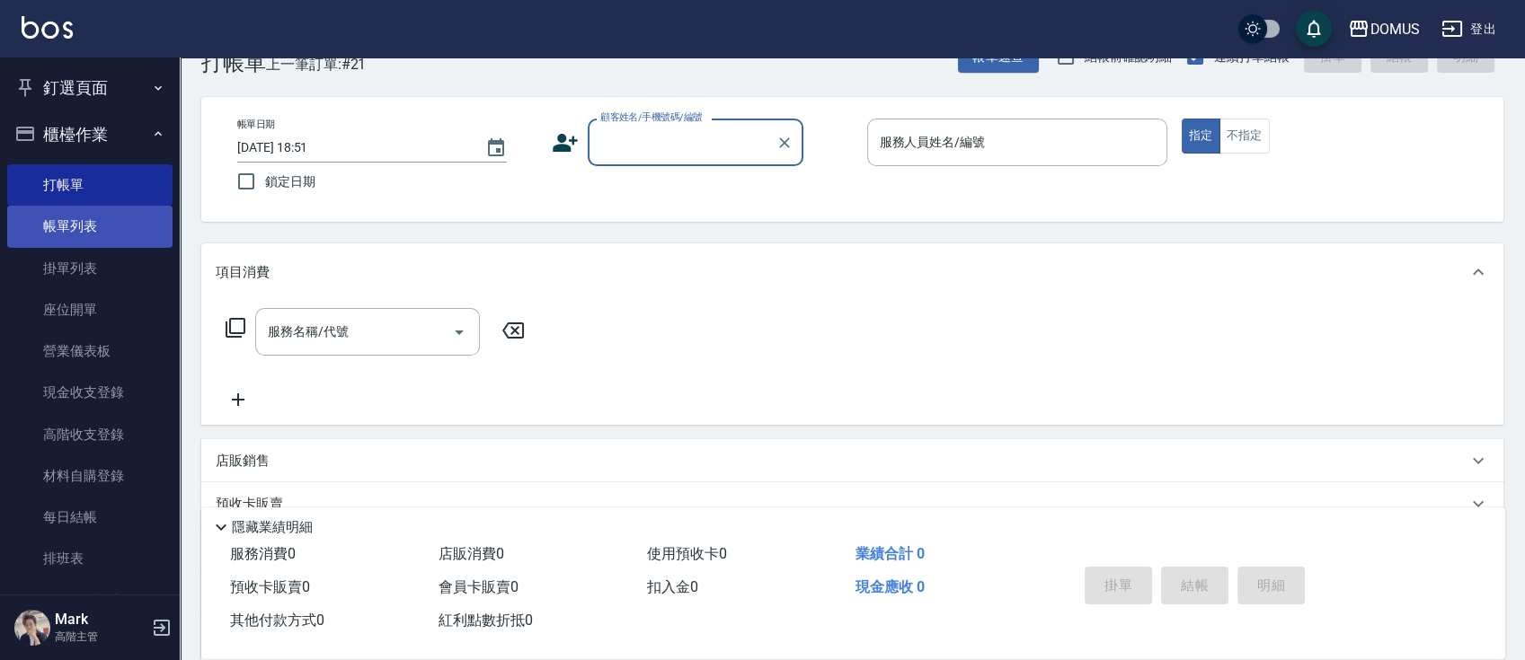
click at [75, 212] on link "帳單列表" at bounding box center [89, 226] width 165 height 41
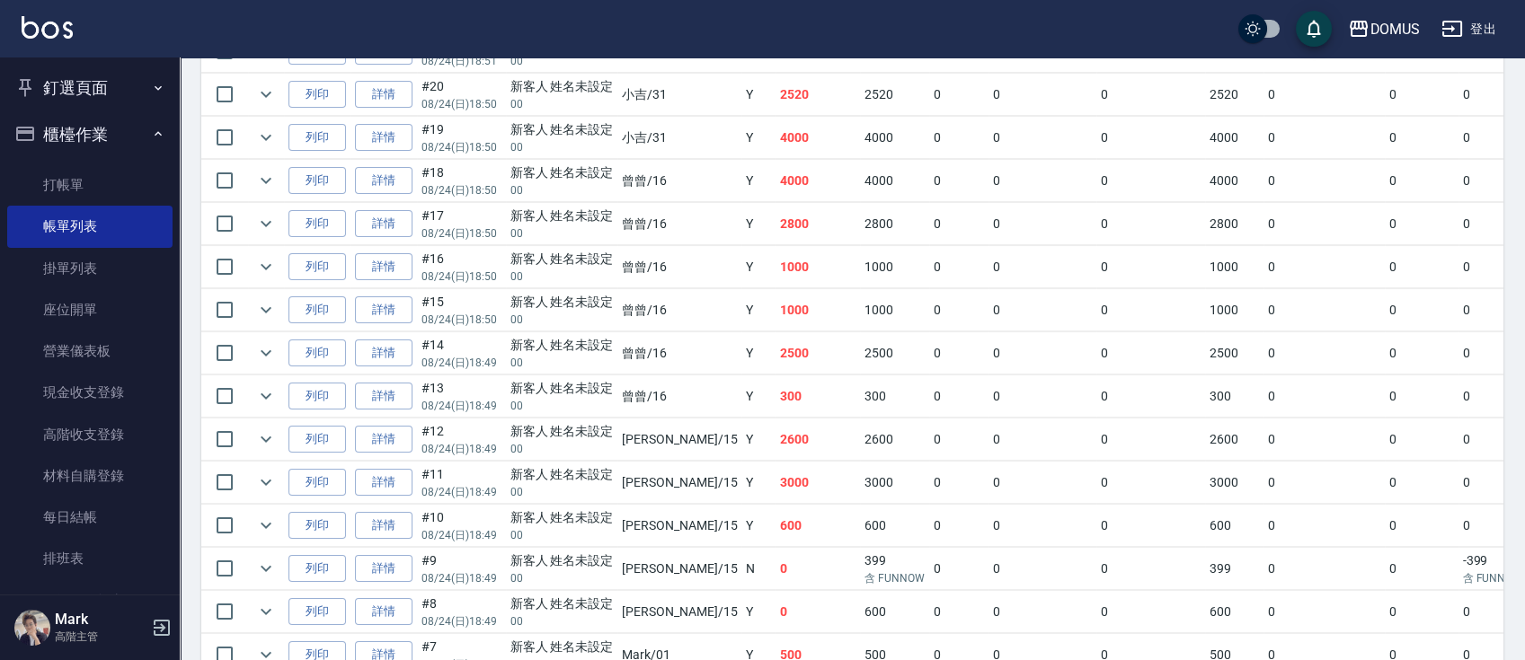
scroll to position [391, 0]
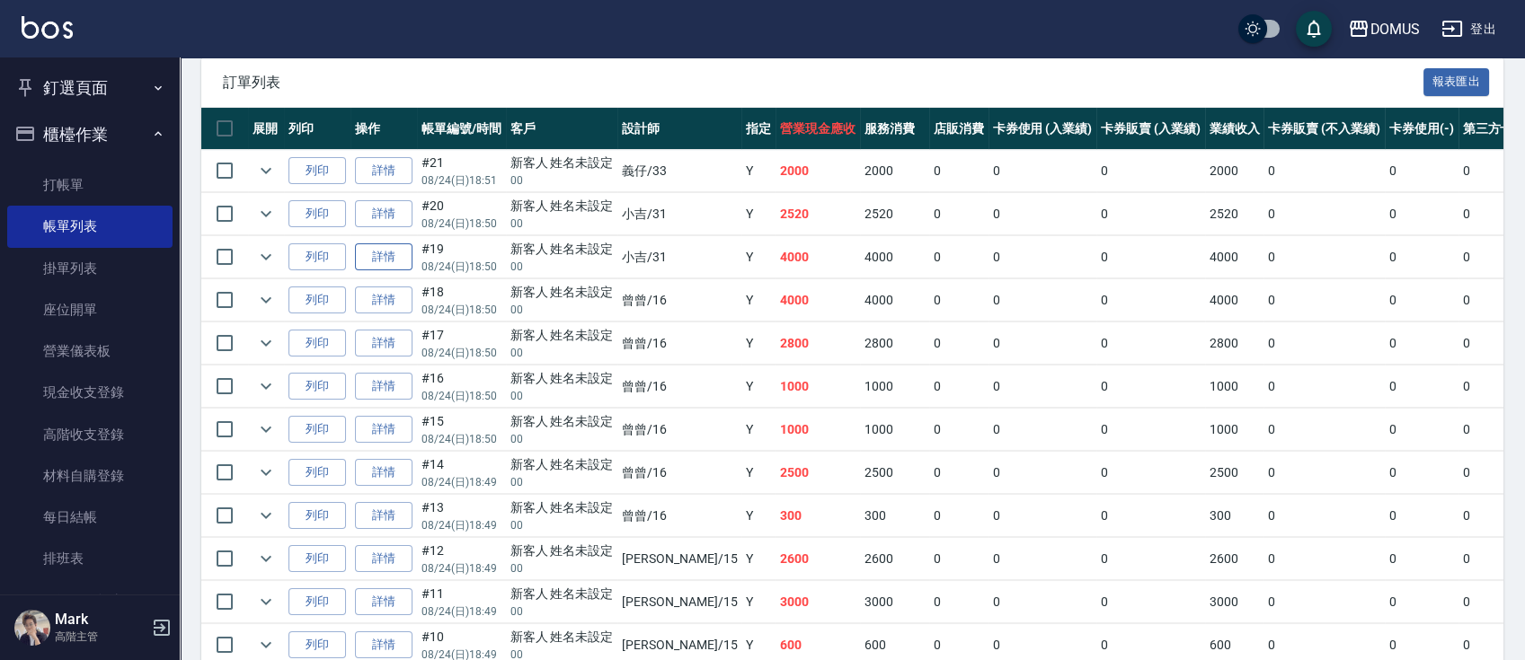
click at [407, 260] on link "詳情" at bounding box center [383, 257] width 57 height 28
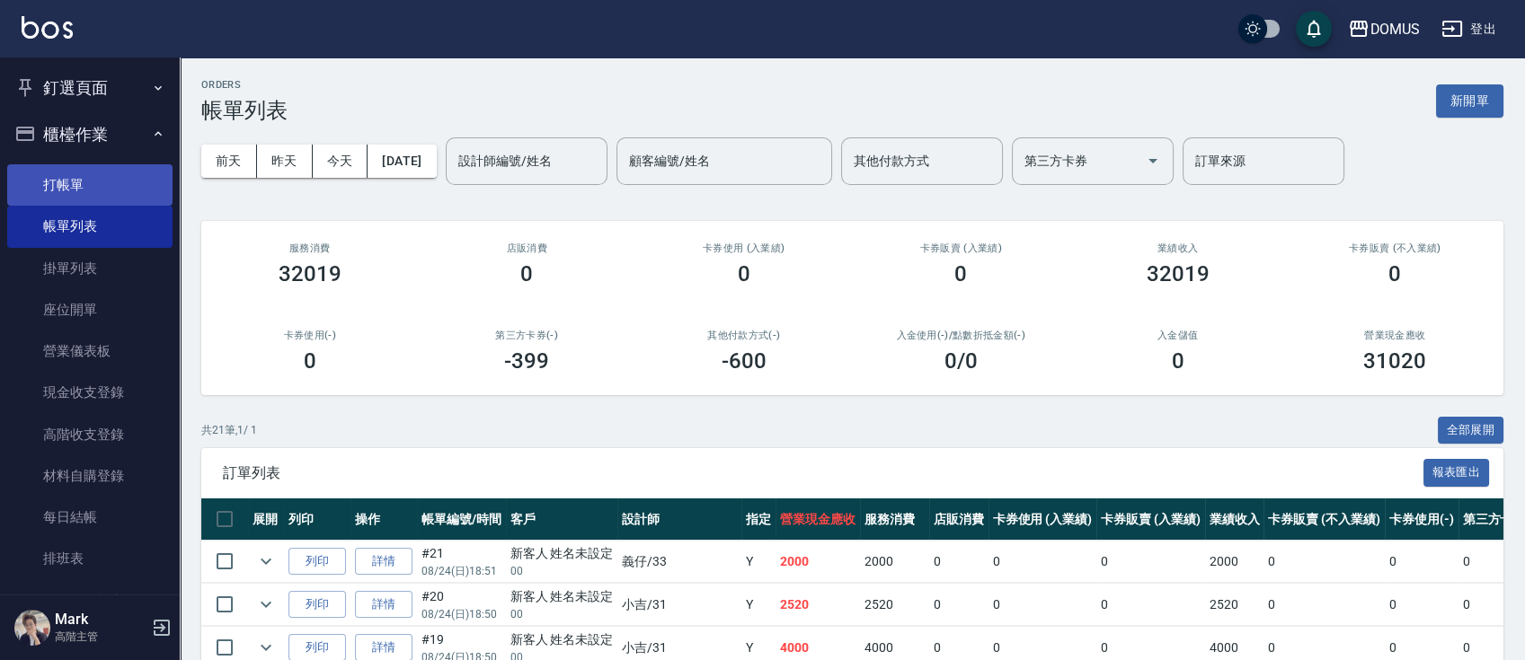
click at [72, 182] on link "打帳單" at bounding box center [89, 184] width 165 height 41
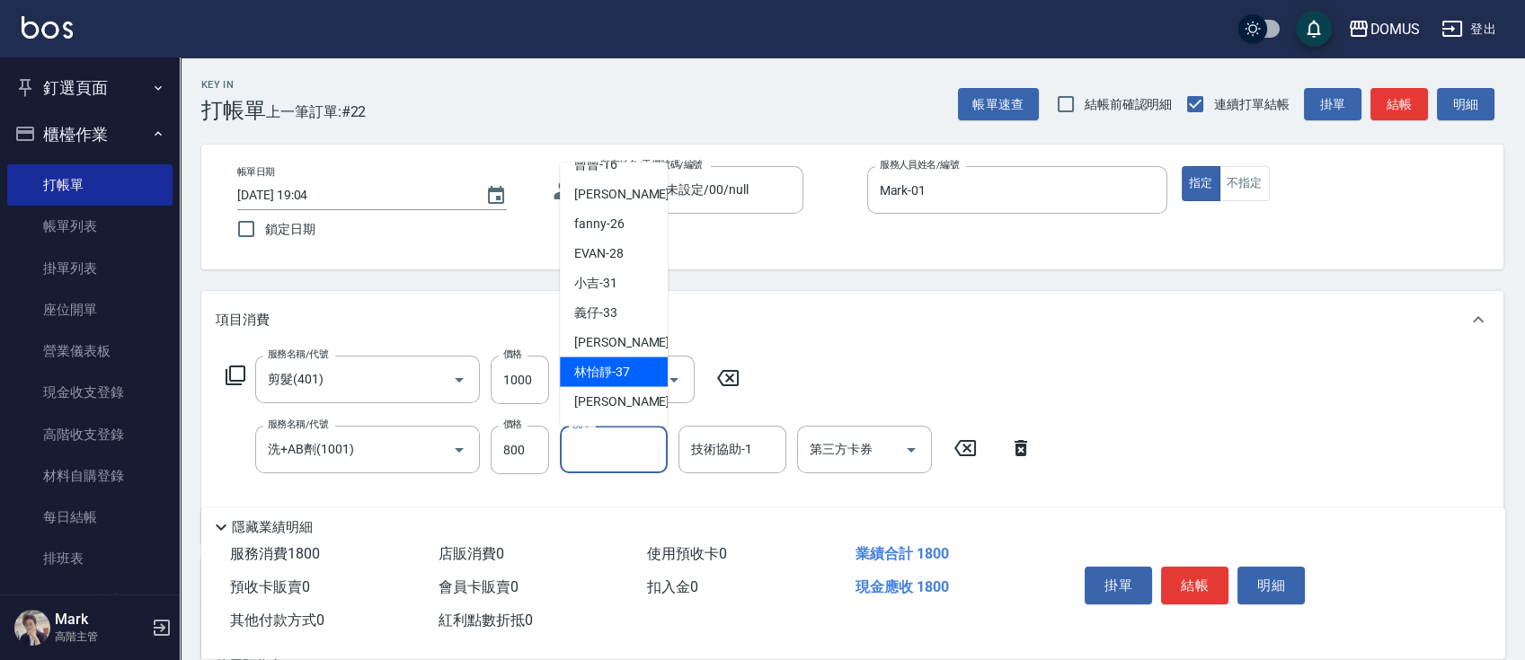
scroll to position [194, 0]
click at [635, 374] on div "MY -39" at bounding box center [614, 376] width 108 height 30
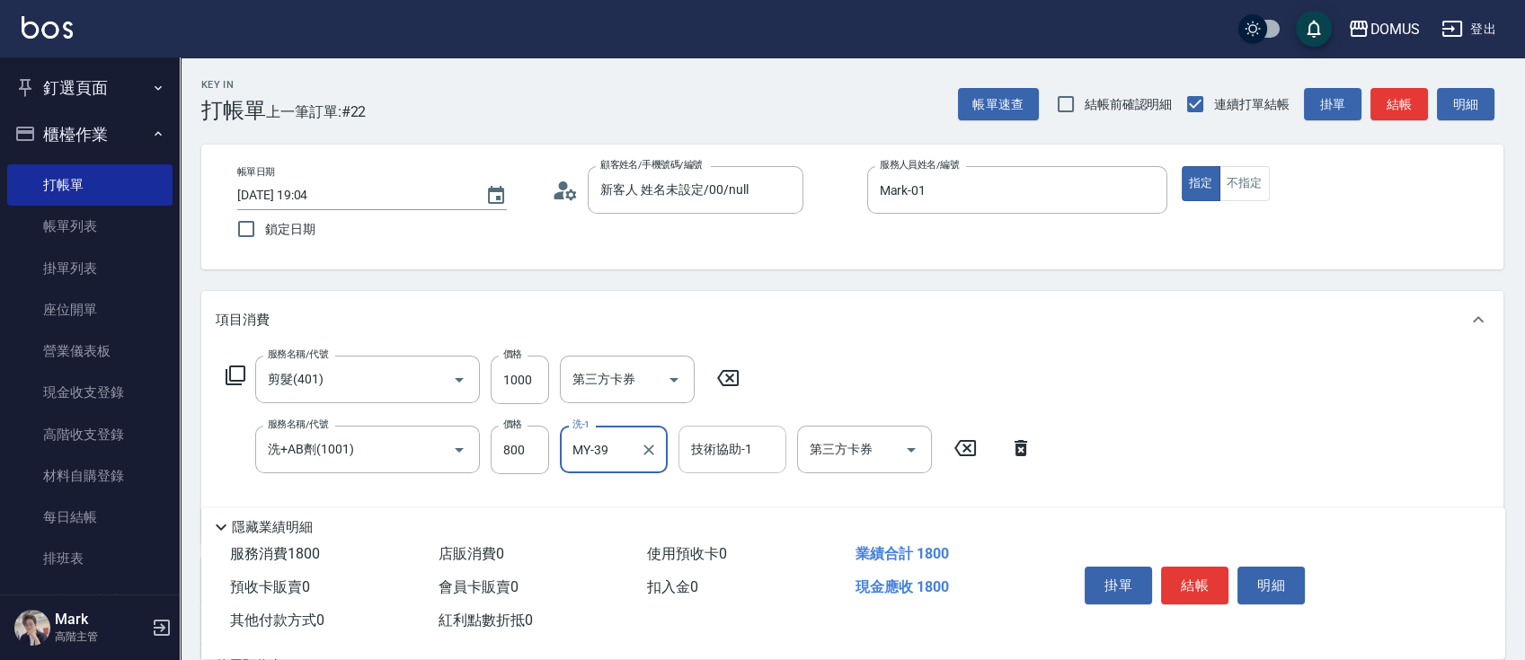
click at [743, 452] on input "技術協助-1" at bounding box center [732, 449] width 92 height 31
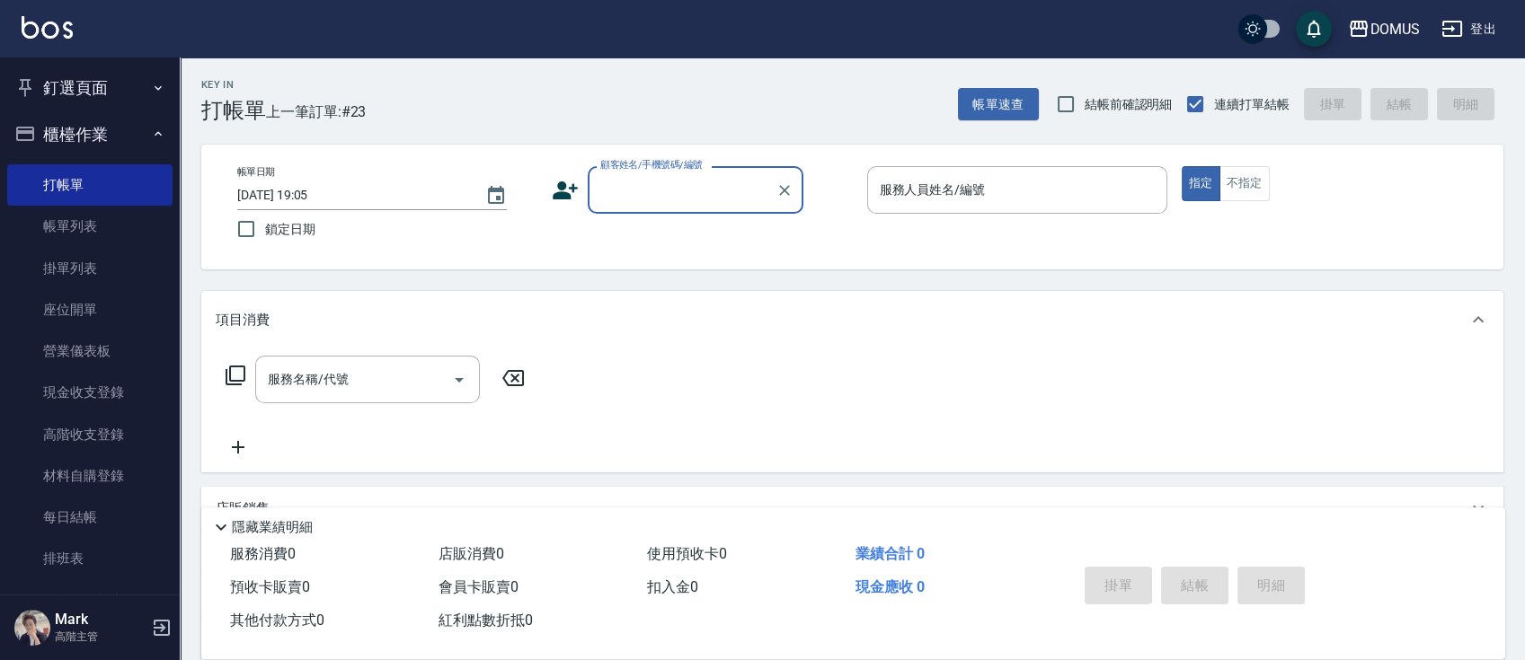
click at [128, 119] on button "櫃檯作業" at bounding box center [89, 134] width 165 height 47
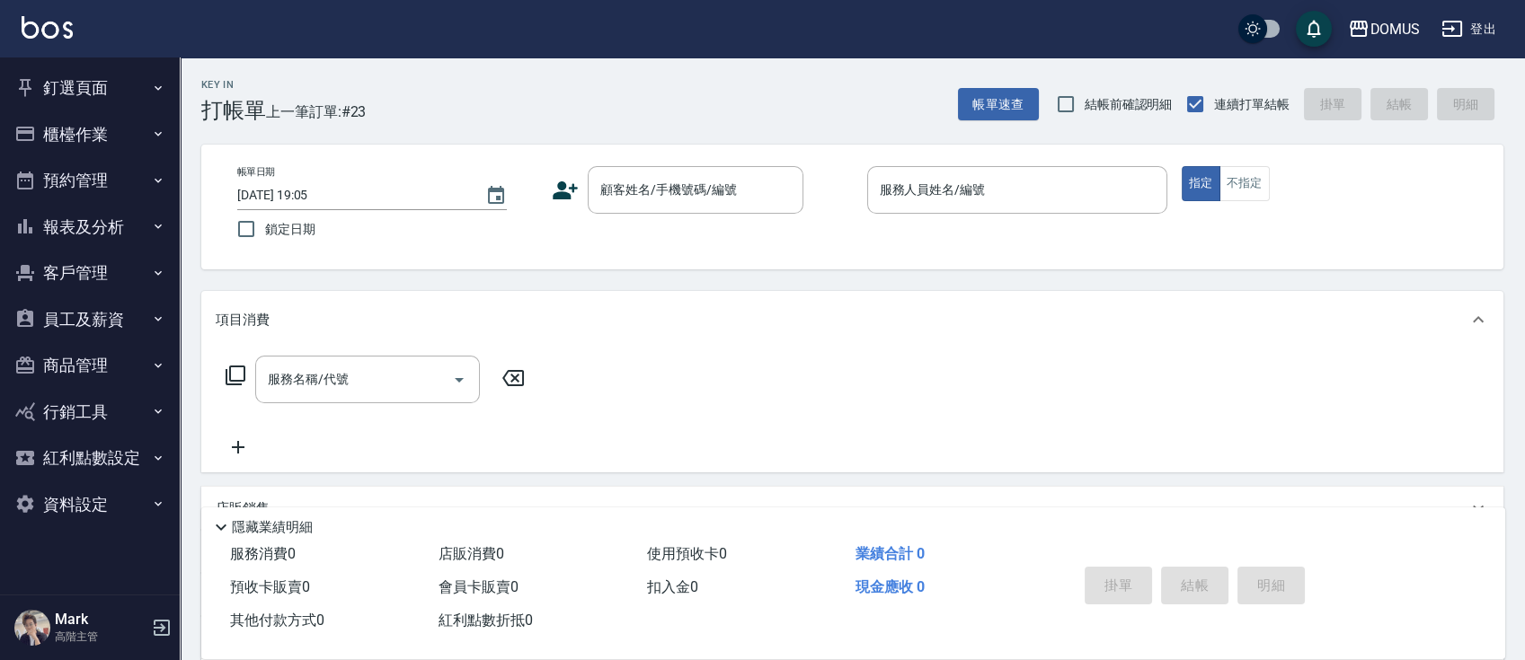
click at [124, 84] on button "釘選頁面" at bounding box center [89, 88] width 165 height 47
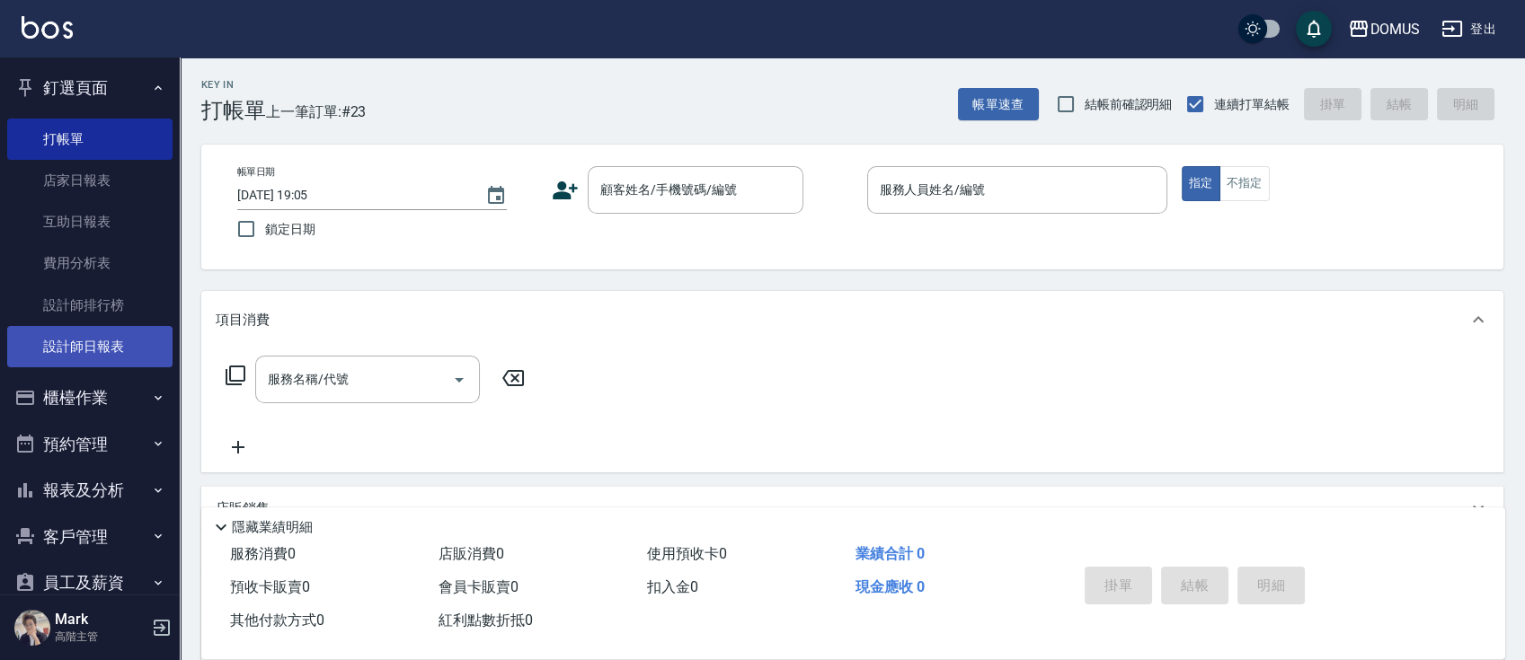
click at [120, 344] on link "設計師日報表" at bounding box center [89, 346] width 165 height 41
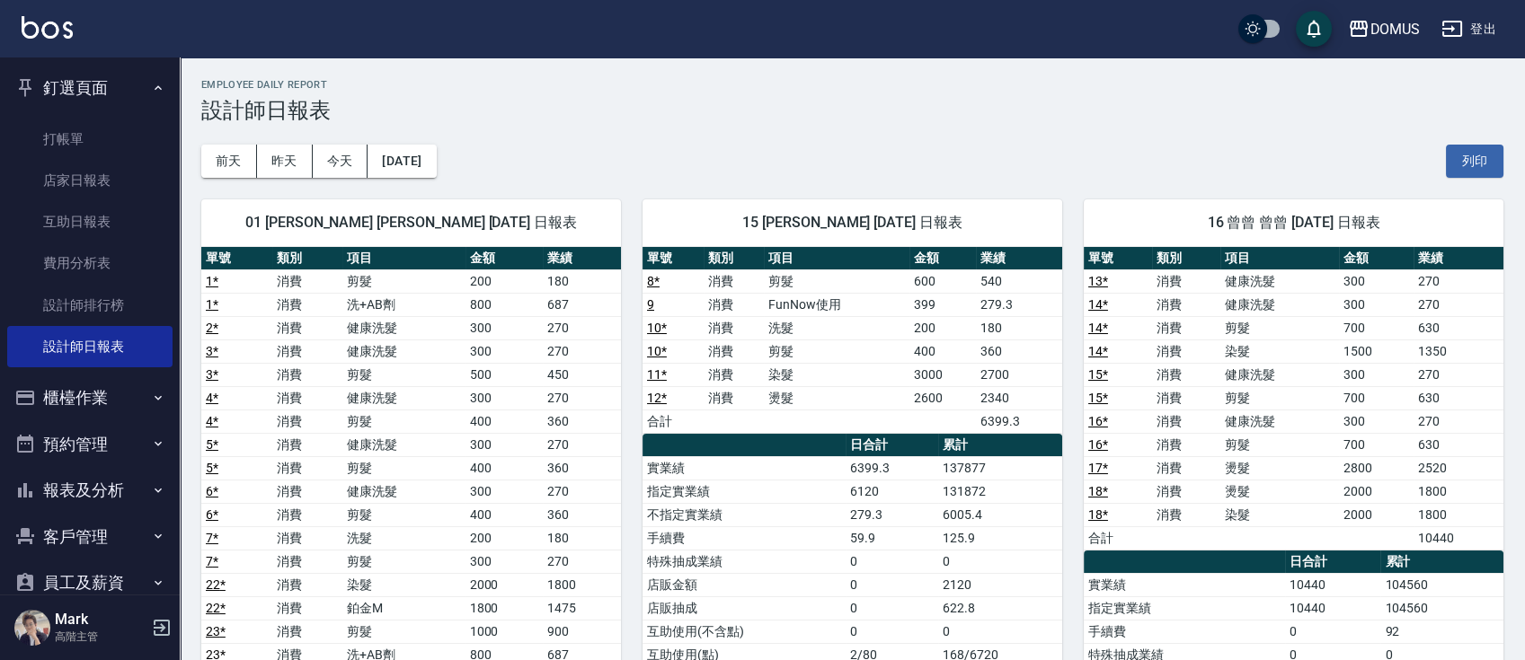
click at [135, 75] on button "釘選頁面" at bounding box center [89, 88] width 165 height 47
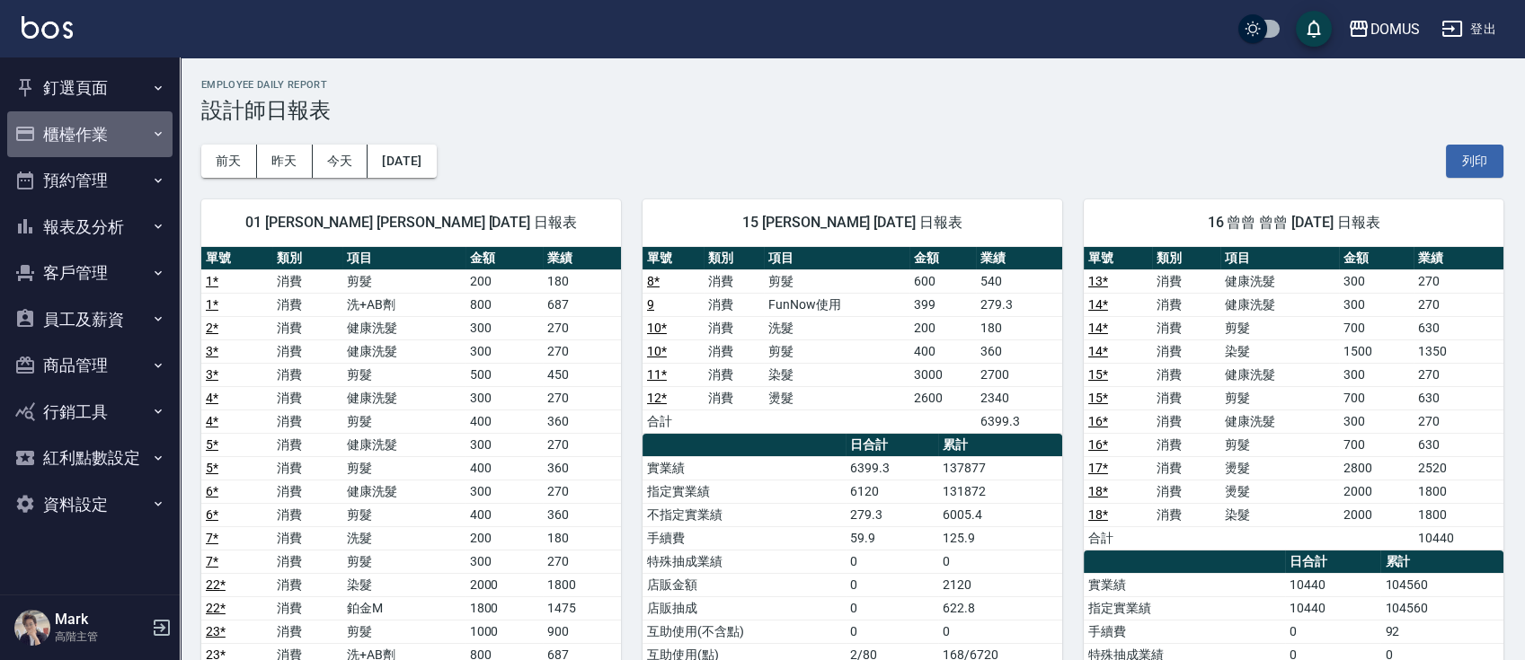
click at [117, 128] on button "櫃檯作業" at bounding box center [89, 134] width 165 height 47
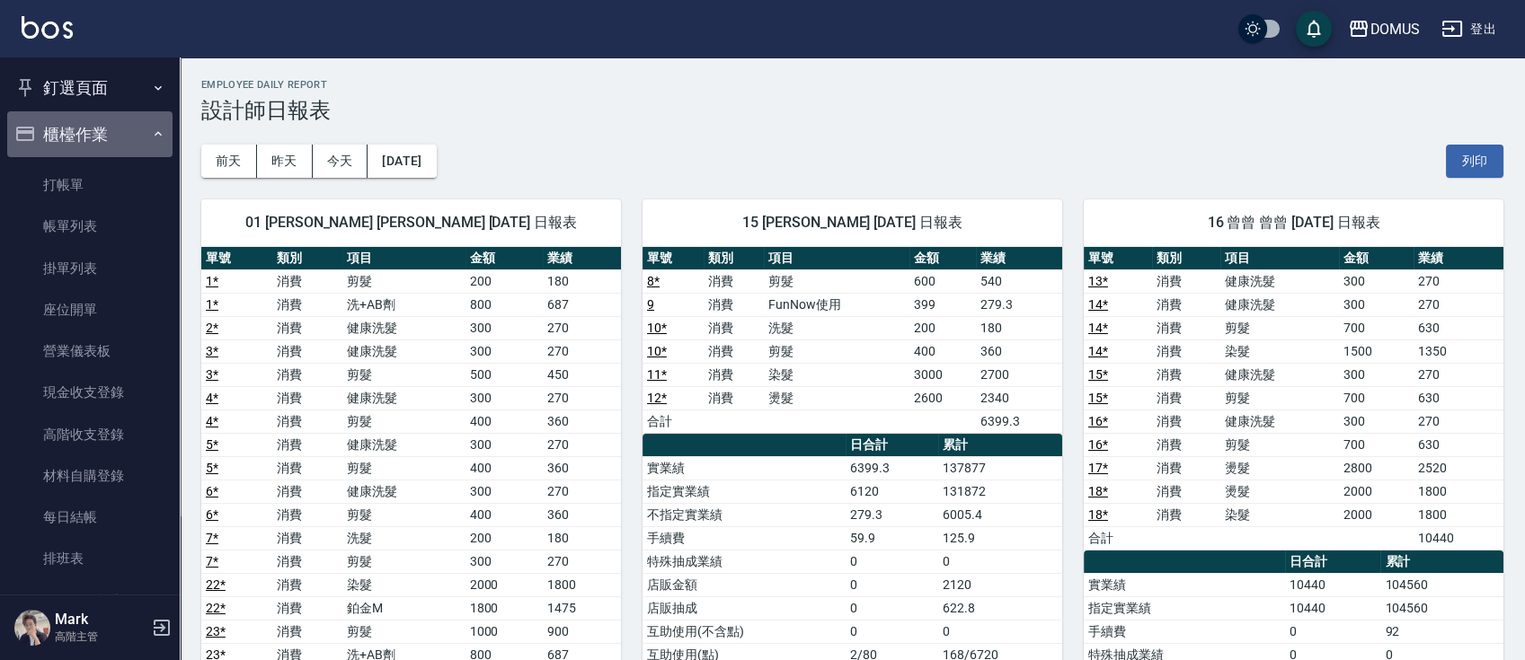
click at [126, 133] on button "櫃檯作業" at bounding box center [89, 134] width 165 height 47
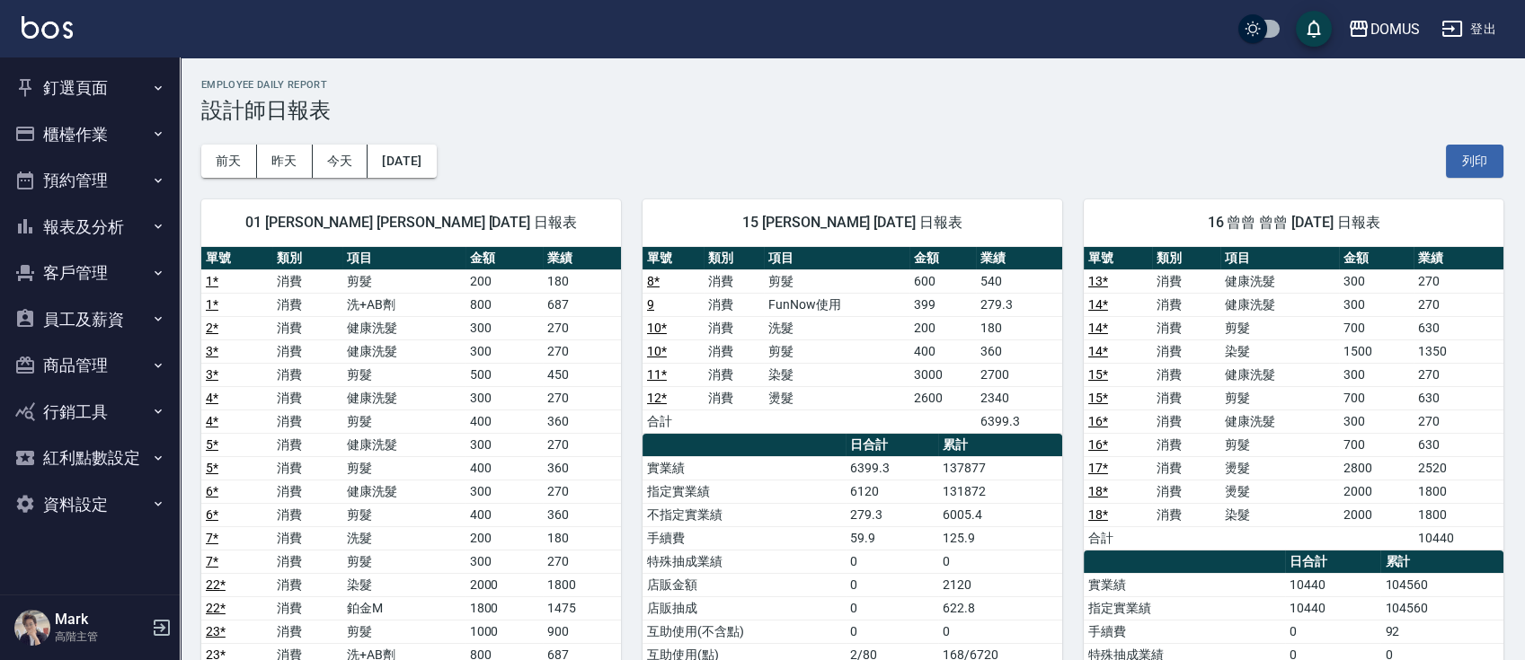
click at [114, 225] on button "報表及分析" at bounding box center [89, 227] width 165 height 47
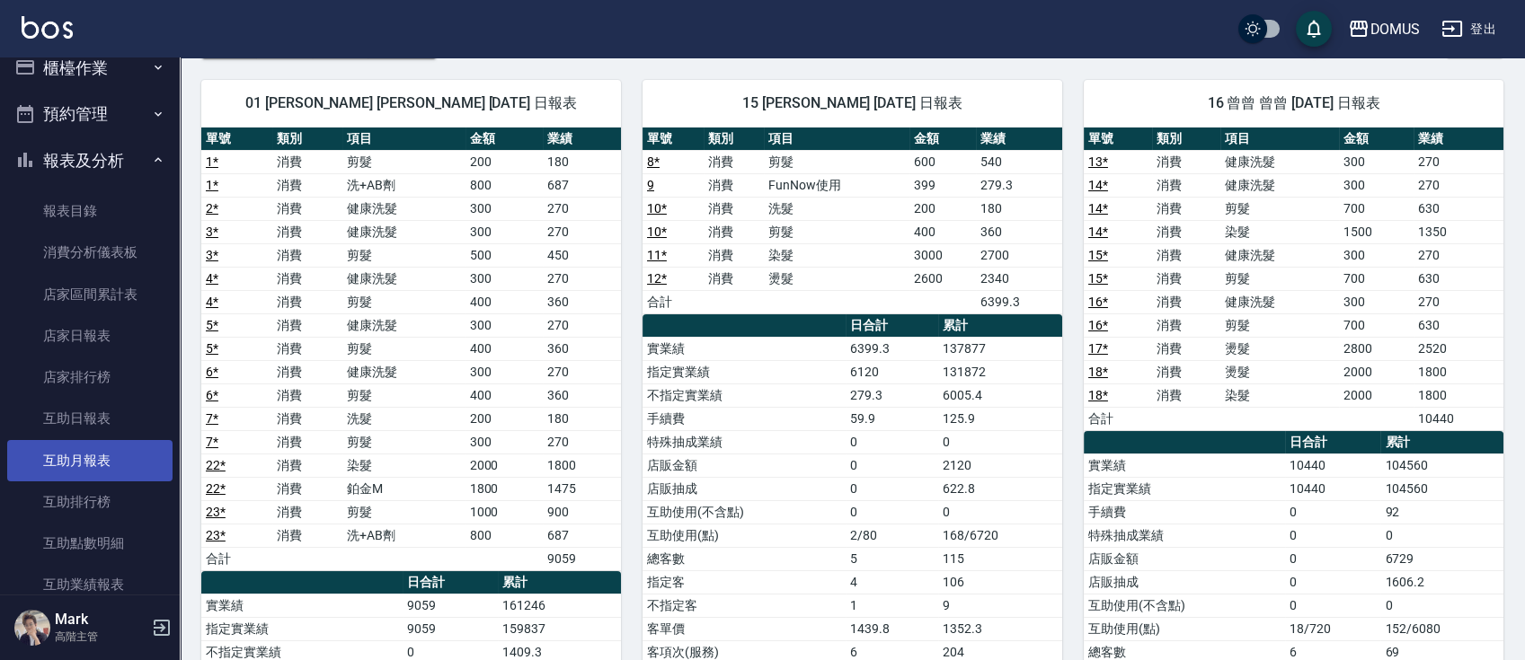
scroll to position [119, 0]
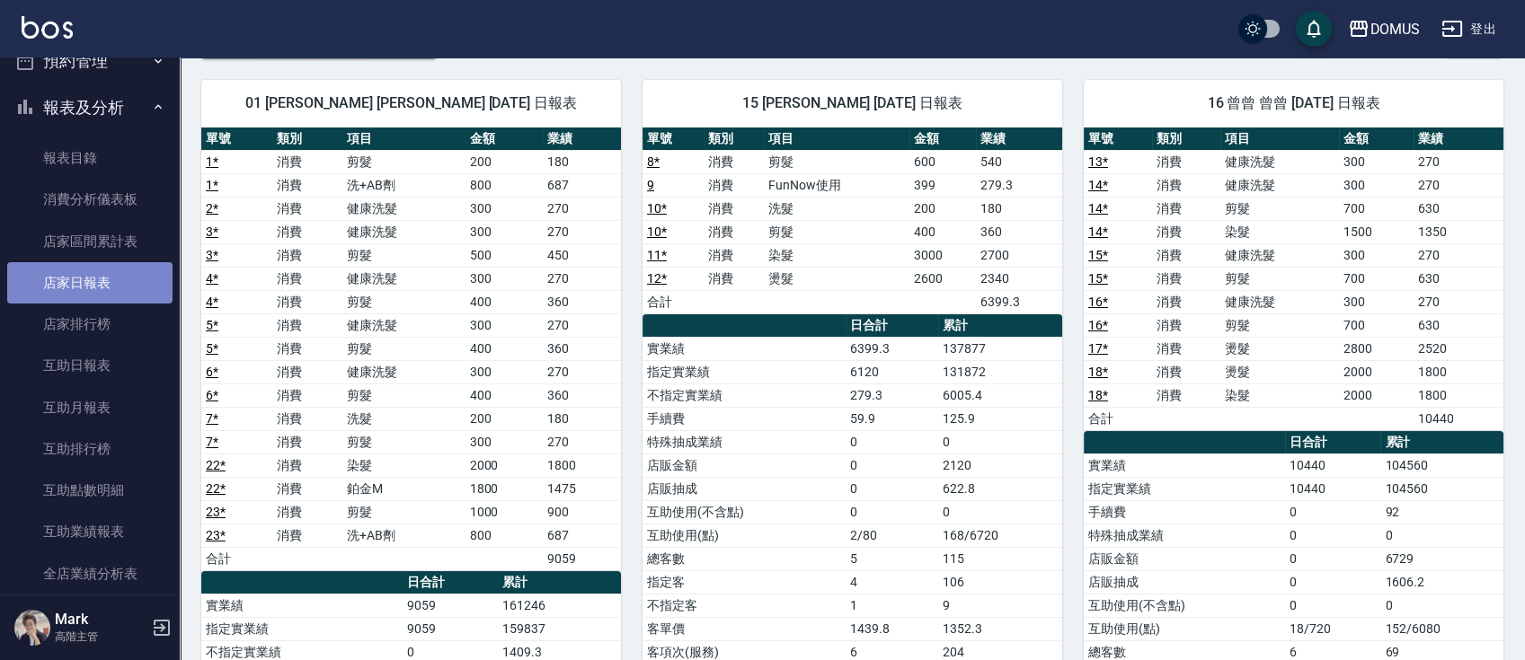
click at [110, 285] on link "店家日報表" at bounding box center [89, 282] width 165 height 41
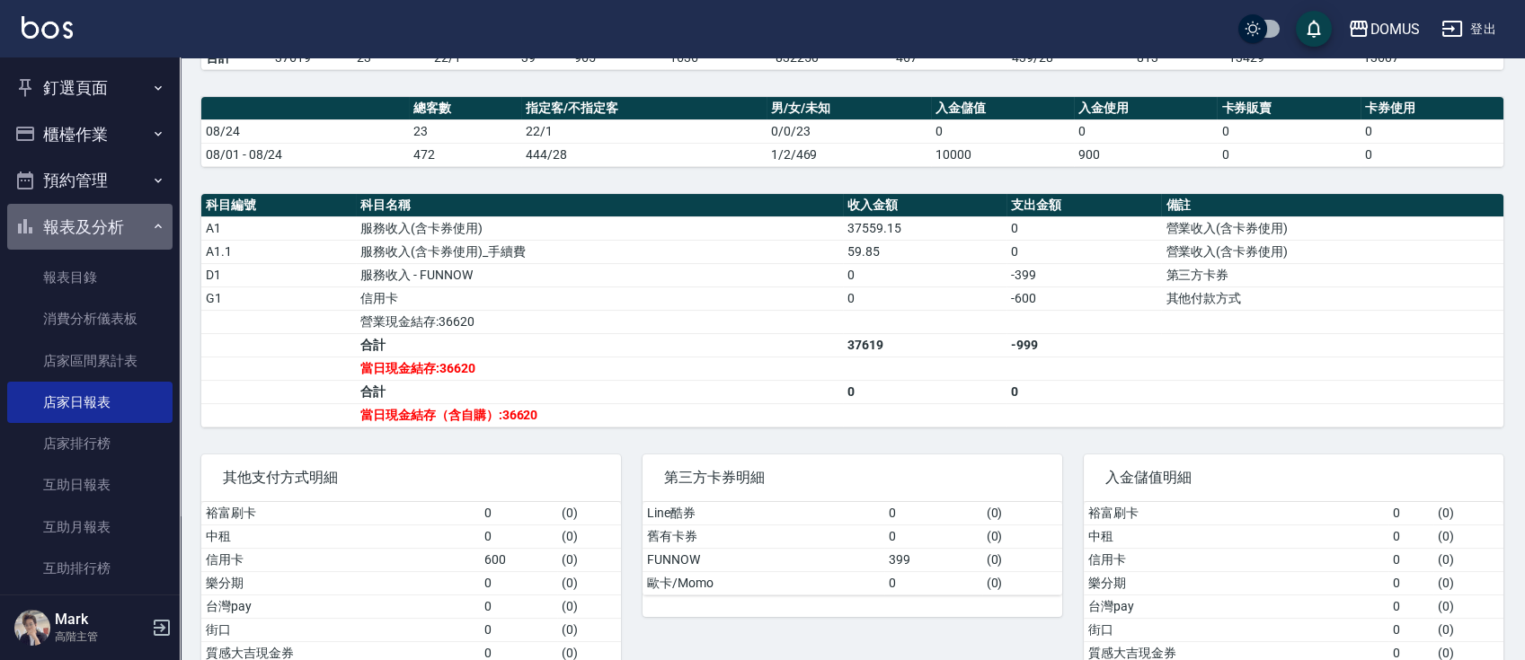
click at [129, 216] on button "報表及分析" at bounding box center [89, 227] width 165 height 47
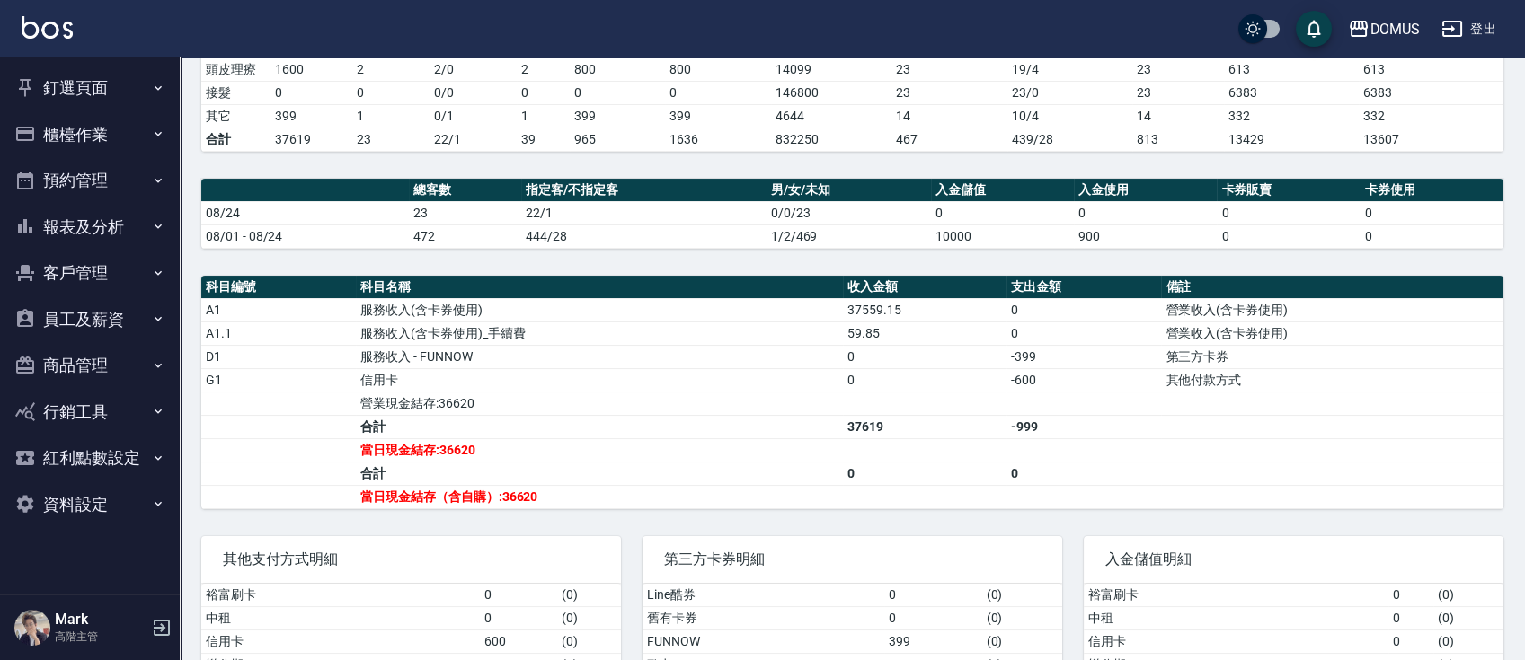
scroll to position [359, 0]
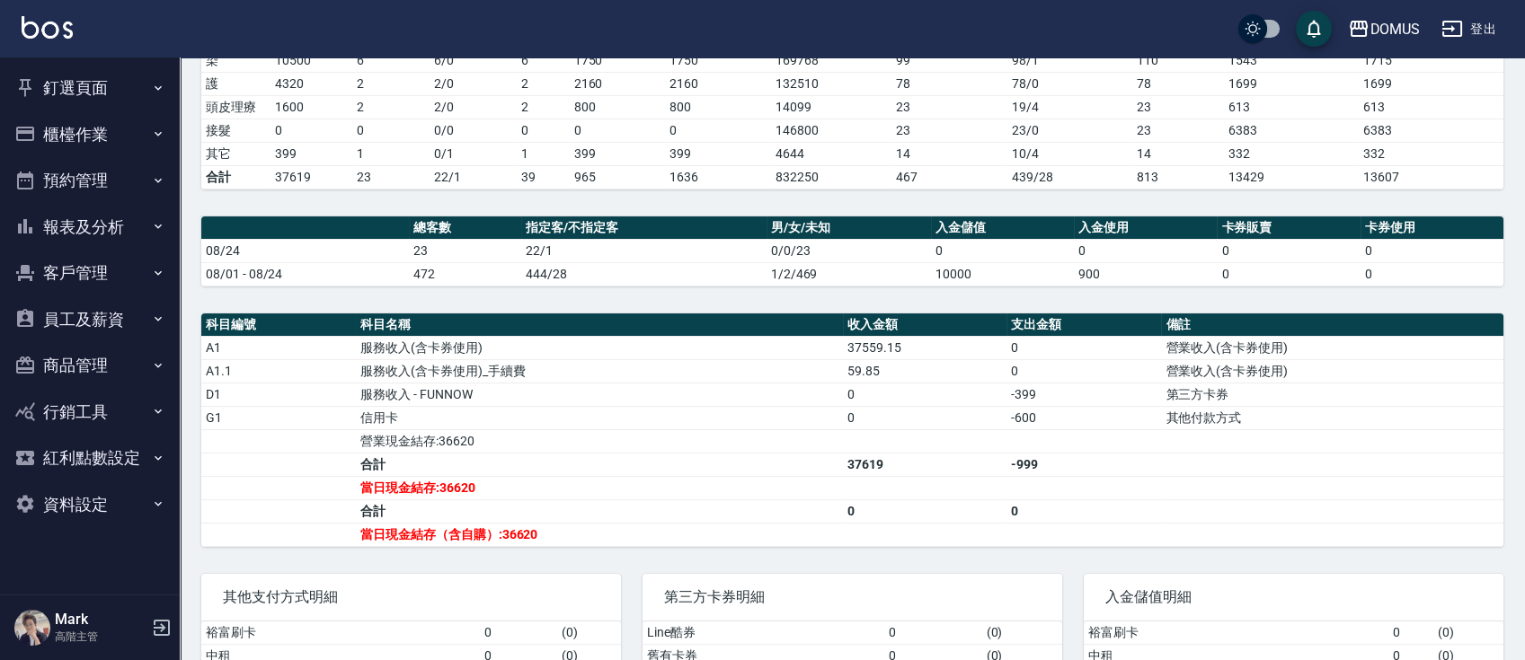
click at [134, 84] on button "釘選頁面" at bounding box center [89, 88] width 165 height 47
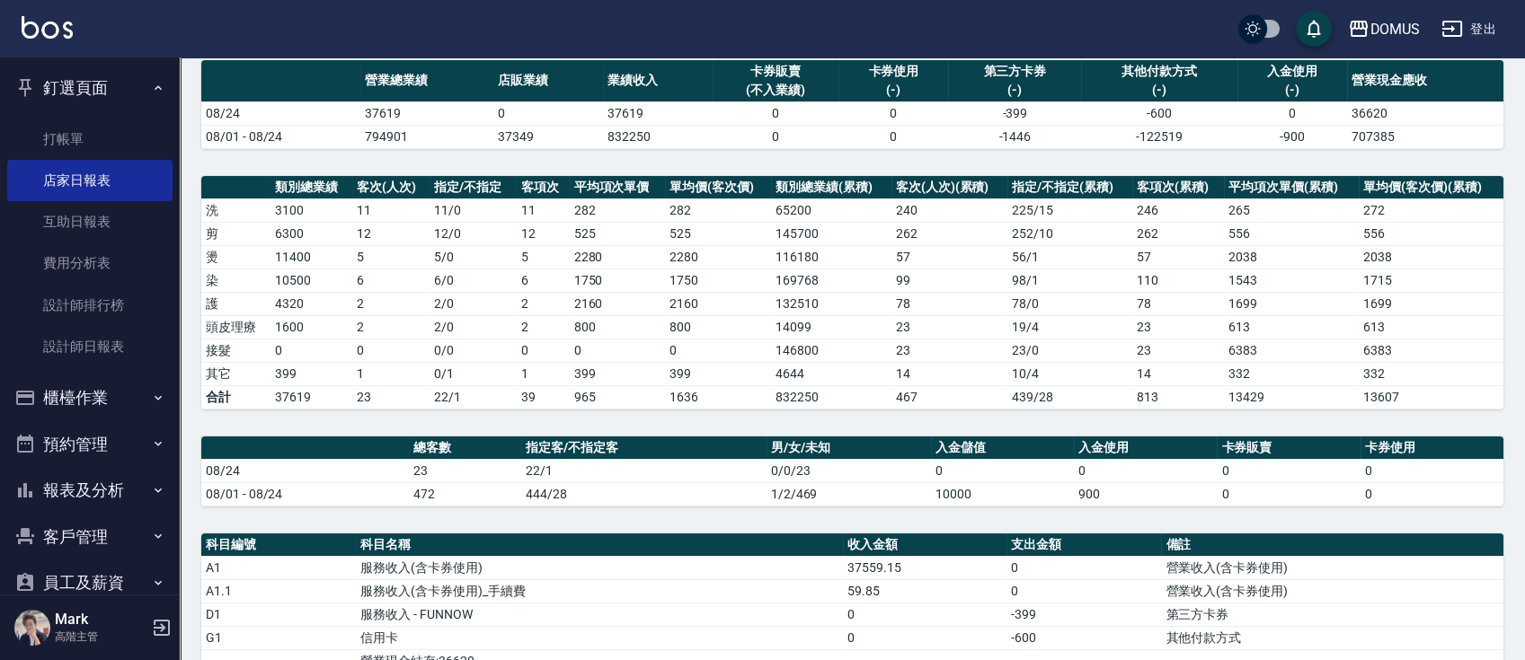
scroll to position [0, 0]
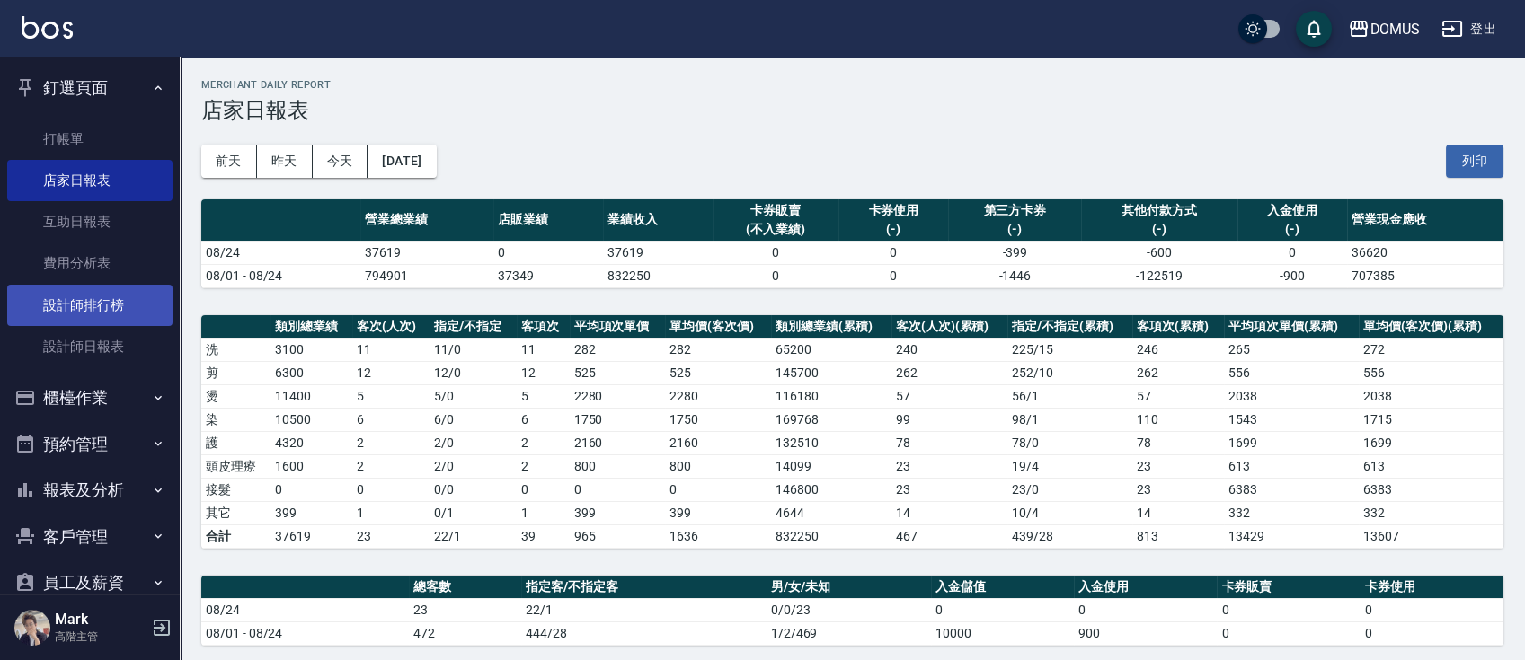
click at [93, 303] on link "設計師排行榜" at bounding box center [89, 305] width 165 height 41
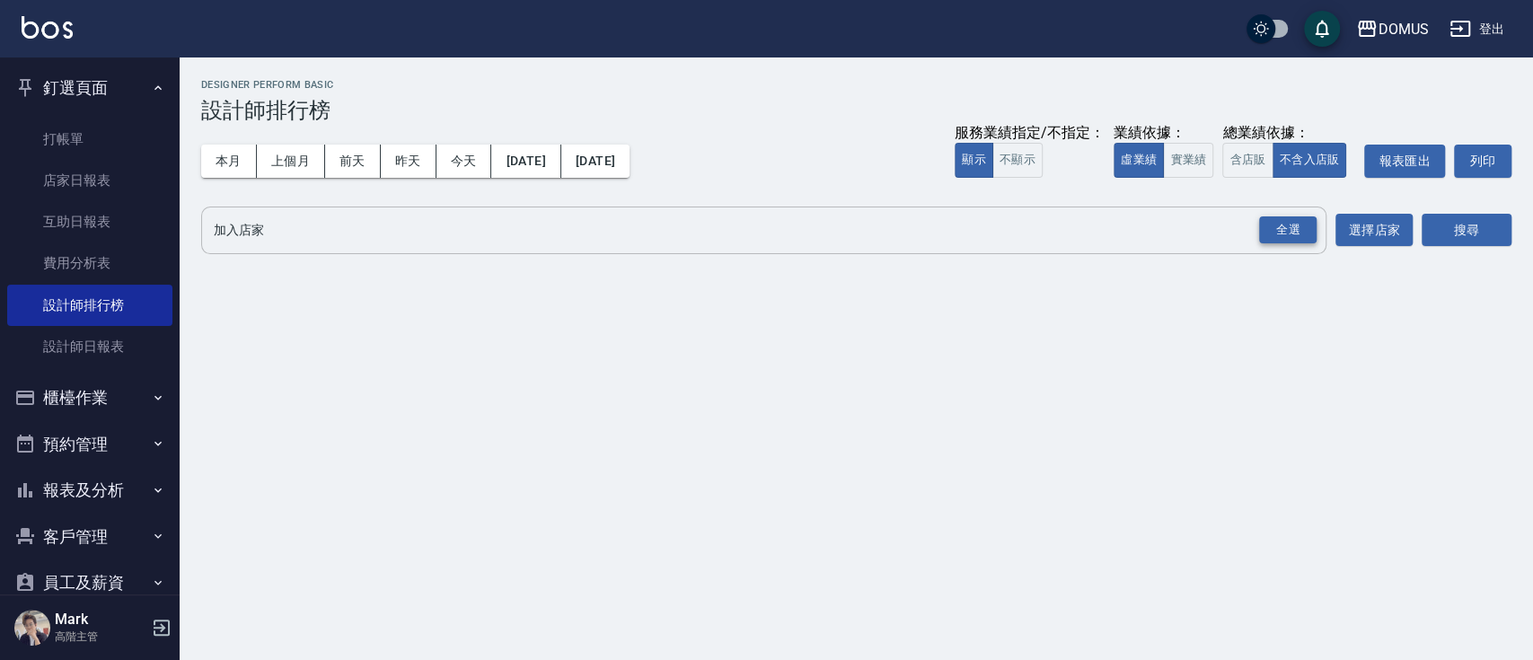
click at [1288, 235] on div "全選" at bounding box center [1287, 231] width 57 height 28
click at [1463, 235] on button "搜尋" at bounding box center [1467, 231] width 90 height 33
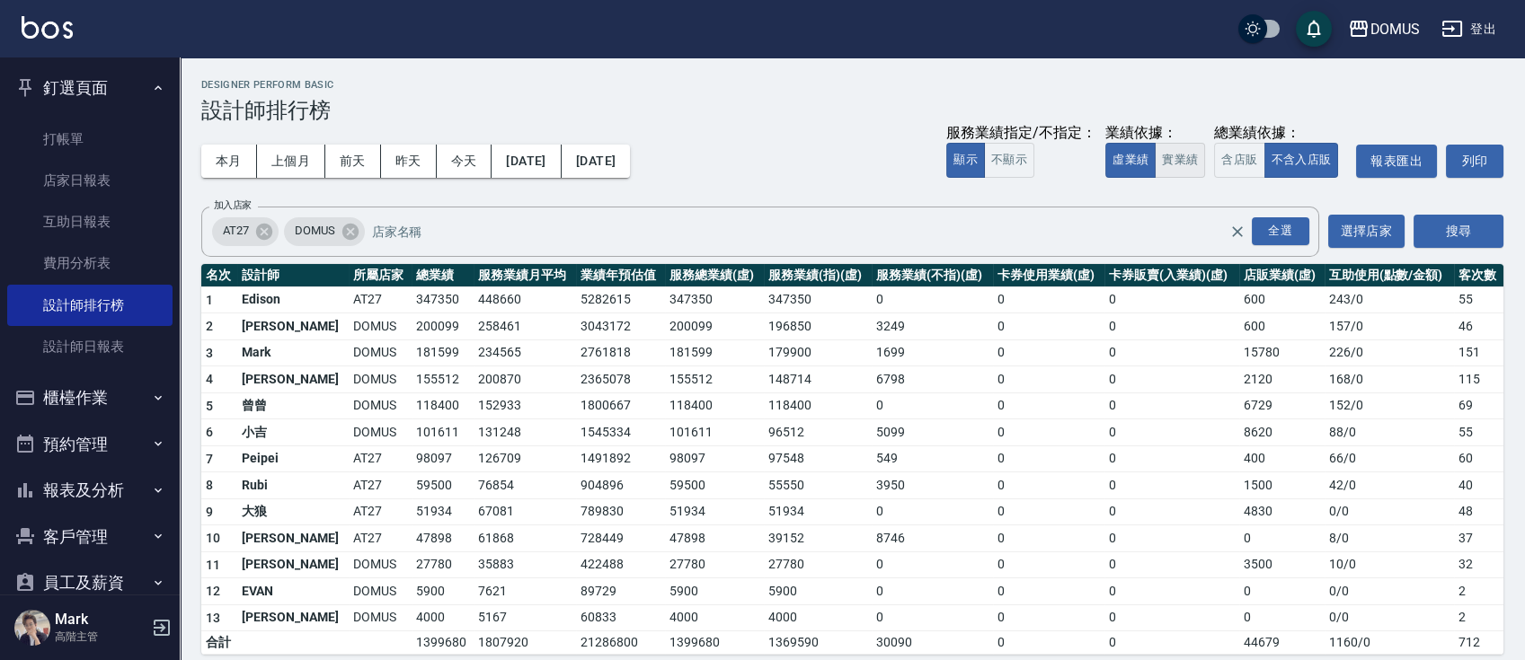
click at [1190, 150] on button "實業績" at bounding box center [1179, 160] width 50 height 35
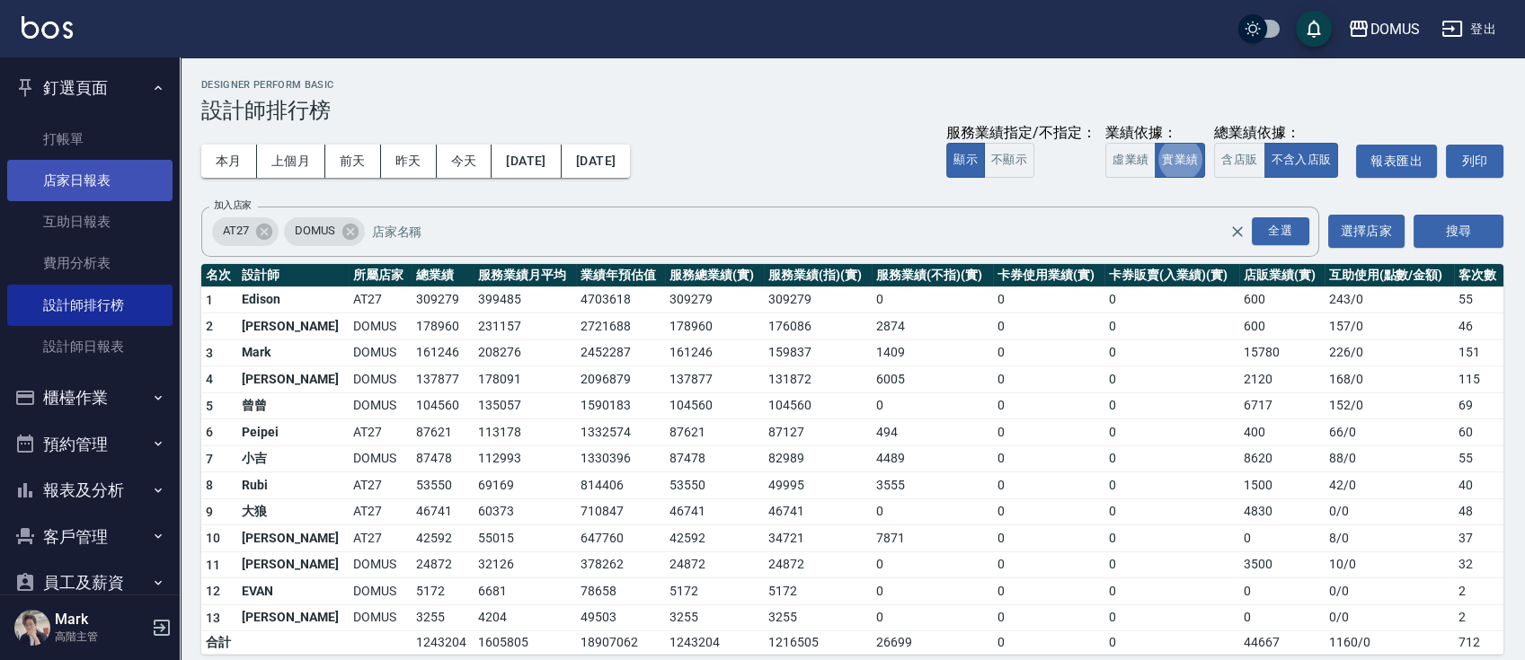
click at [71, 183] on link "店家日報表" at bounding box center [89, 180] width 165 height 41
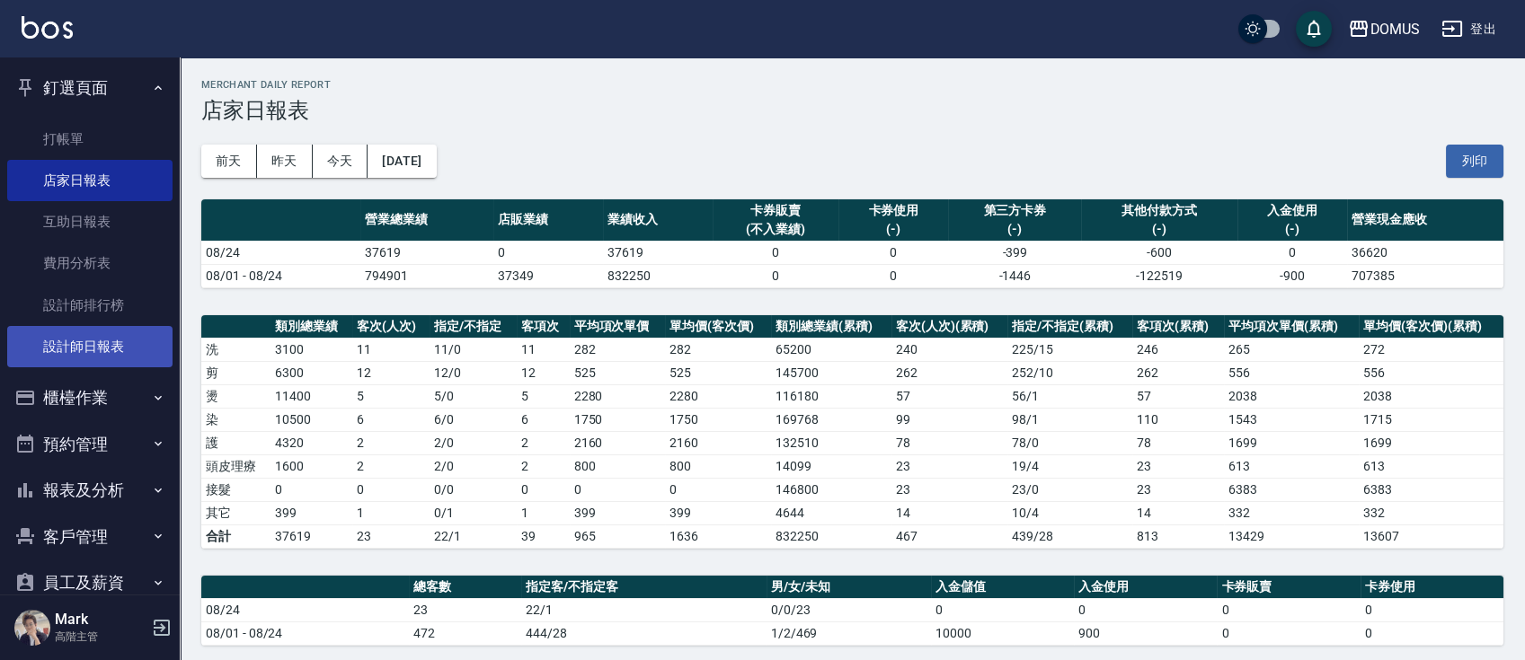
click at [100, 363] on link "設計師日報表" at bounding box center [89, 346] width 165 height 41
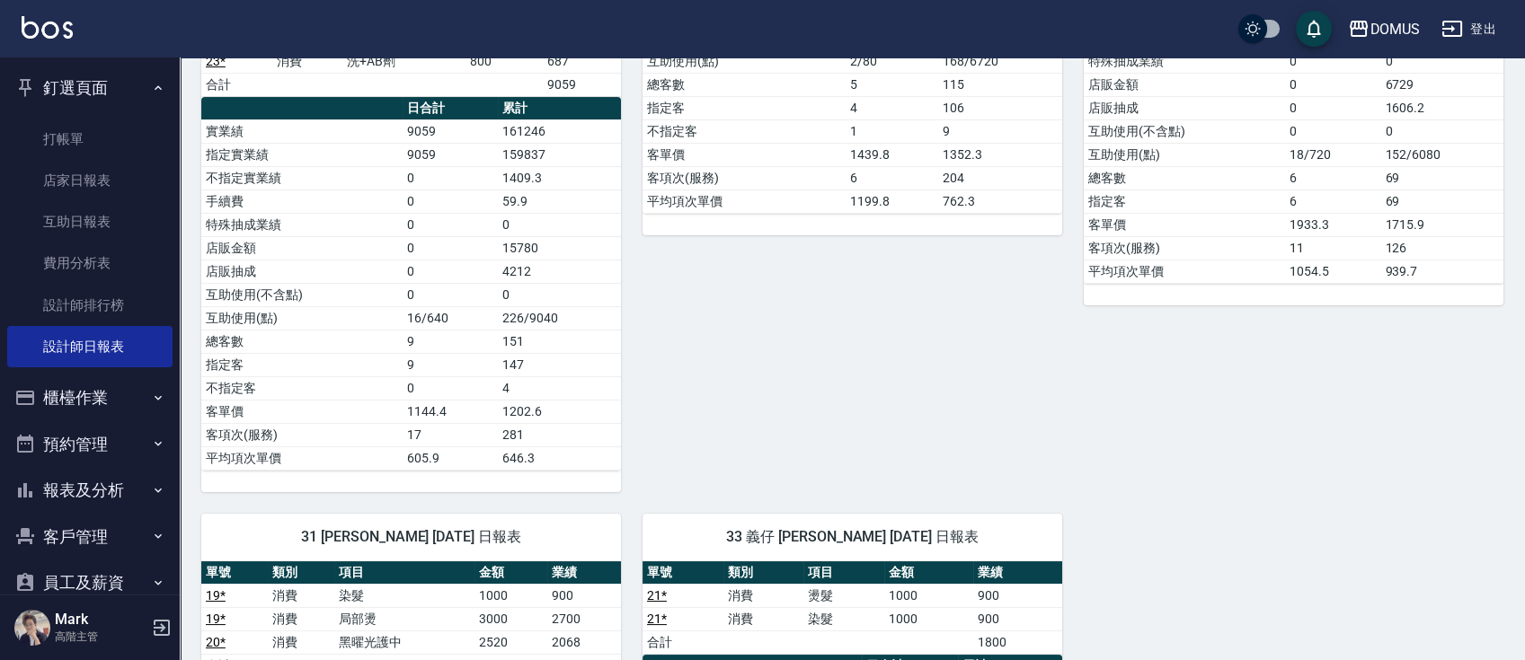
scroll to position [838, 0]
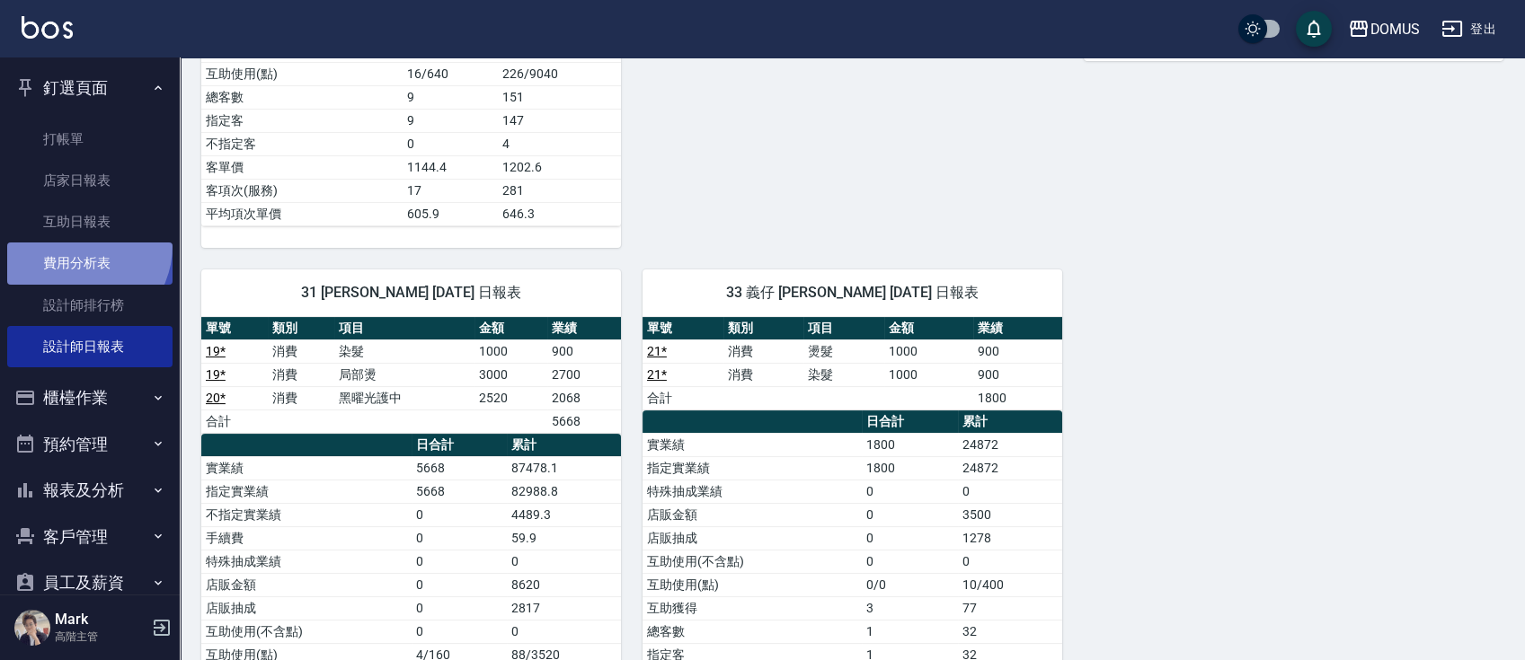
click at [78, 246] on link "費用分析表" at bounding box center [89, 263] width 165 height 41
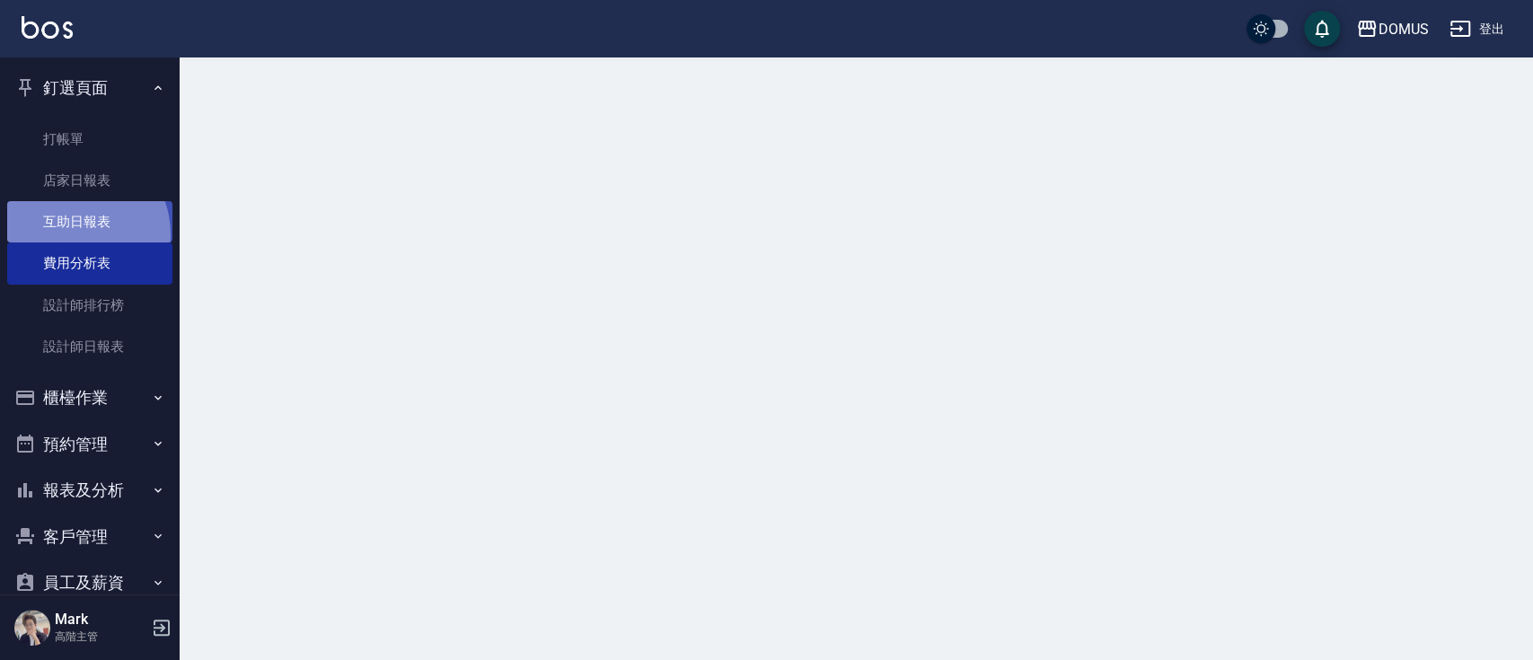
click at [72, 234] on link "互助日報表" at bounding box center [89, 221] width 165 height 41
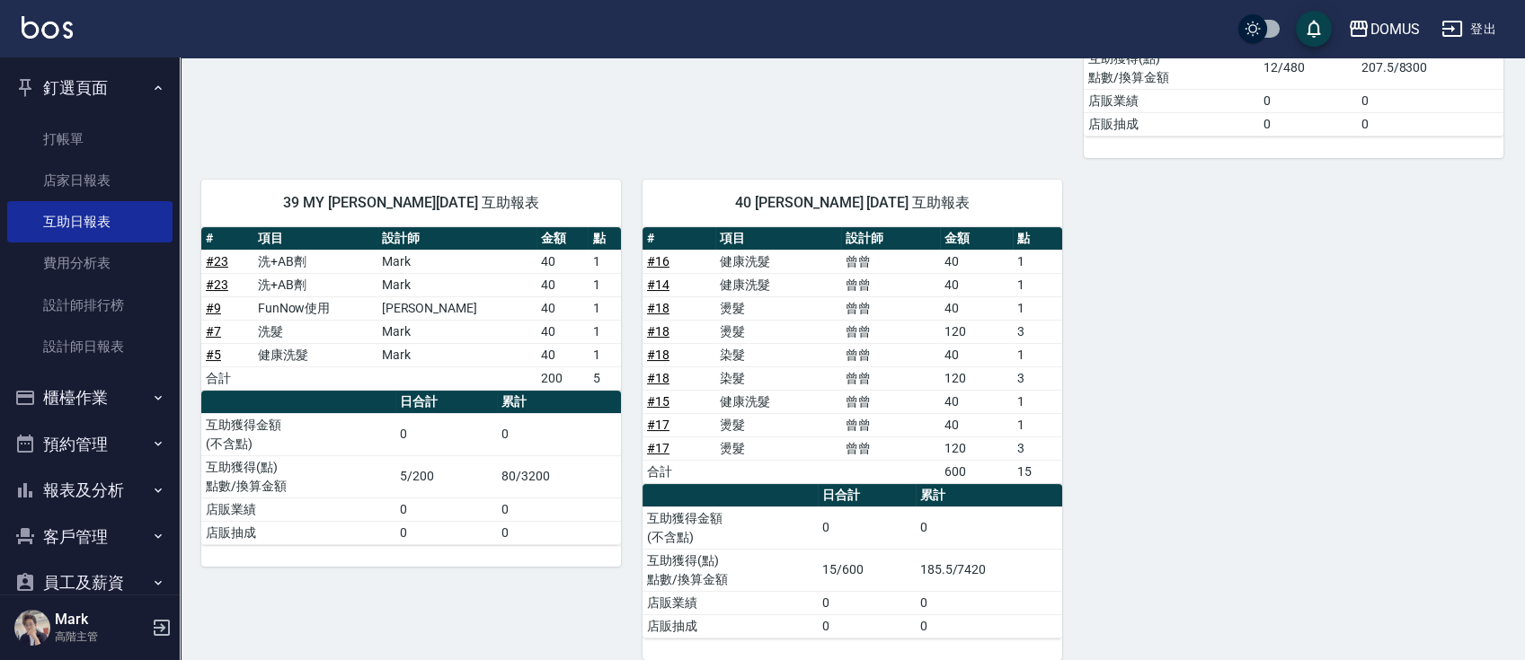
scroll to position [598, 0]
